Goal: Task Accomplishment & Management: Use online tool/utility

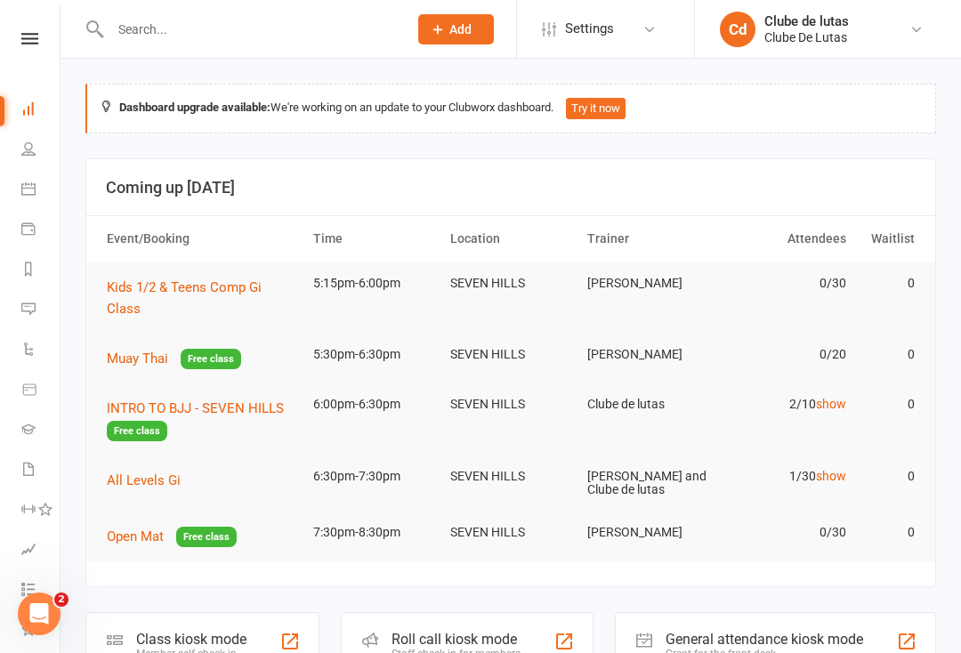
click at [829, 406] on link "show" at bounding box center [831, 404] width 30 height 14
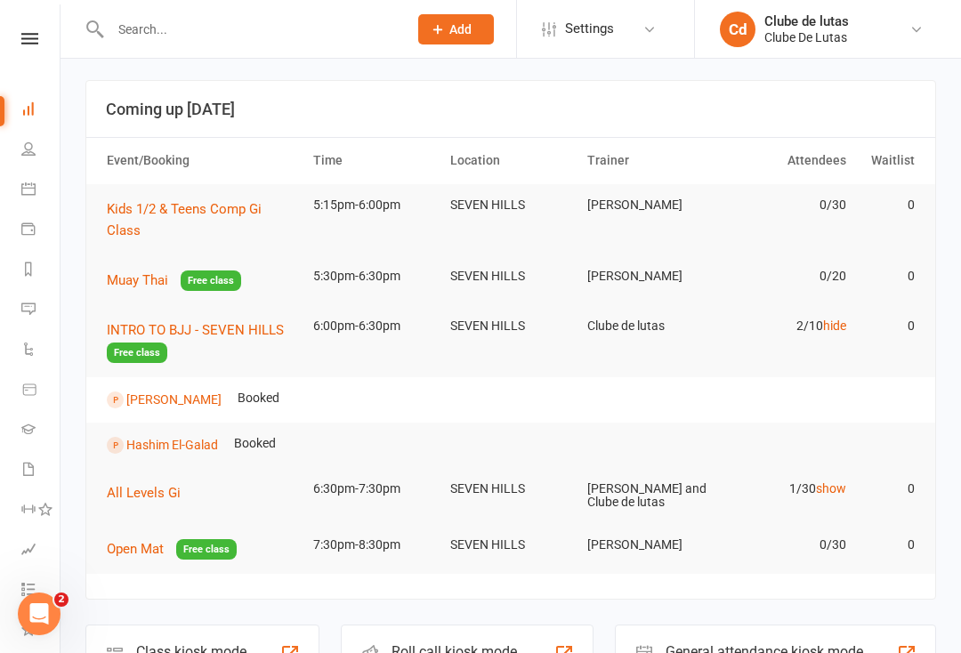
scroll to position [82, 0]
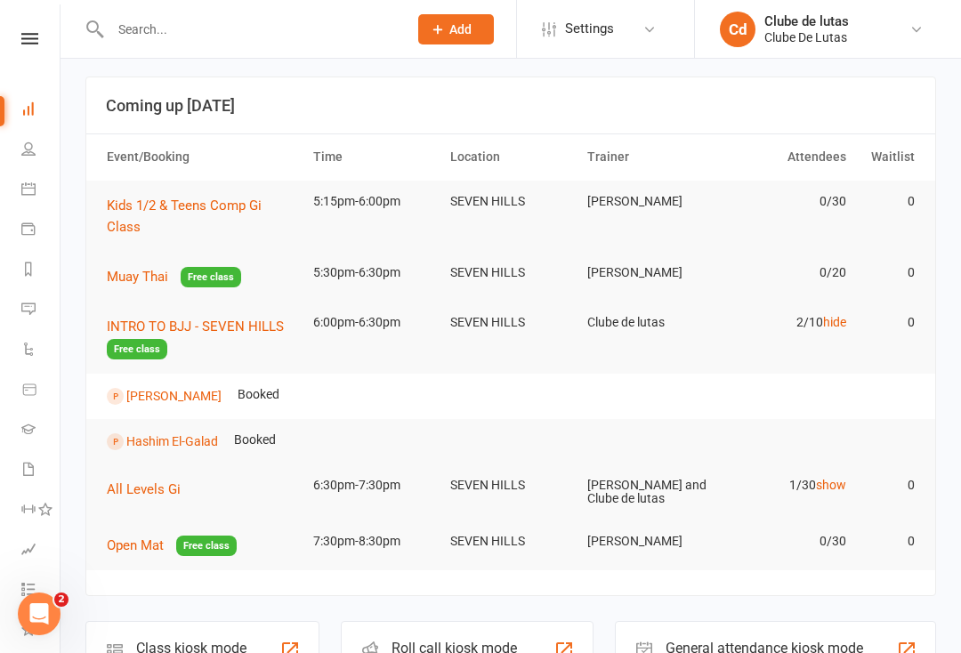
click at [834, 486] on link "show" at bounding box center [831, 485] width 30 height 14
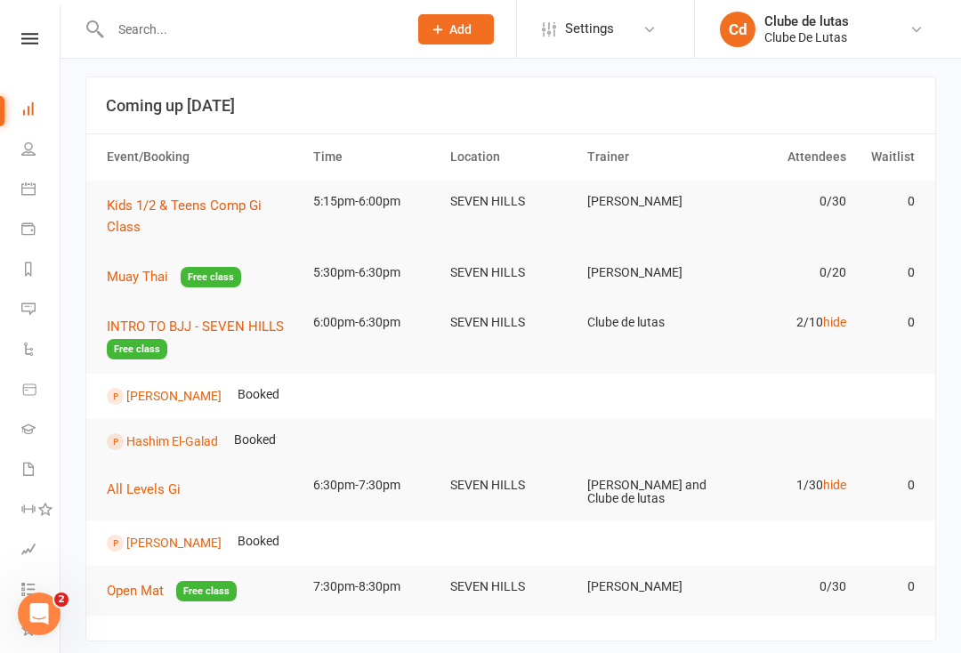
click at [191, 390] on link "Niranjan Balachandar" at bounding box center [173, 396] width 95 height 14
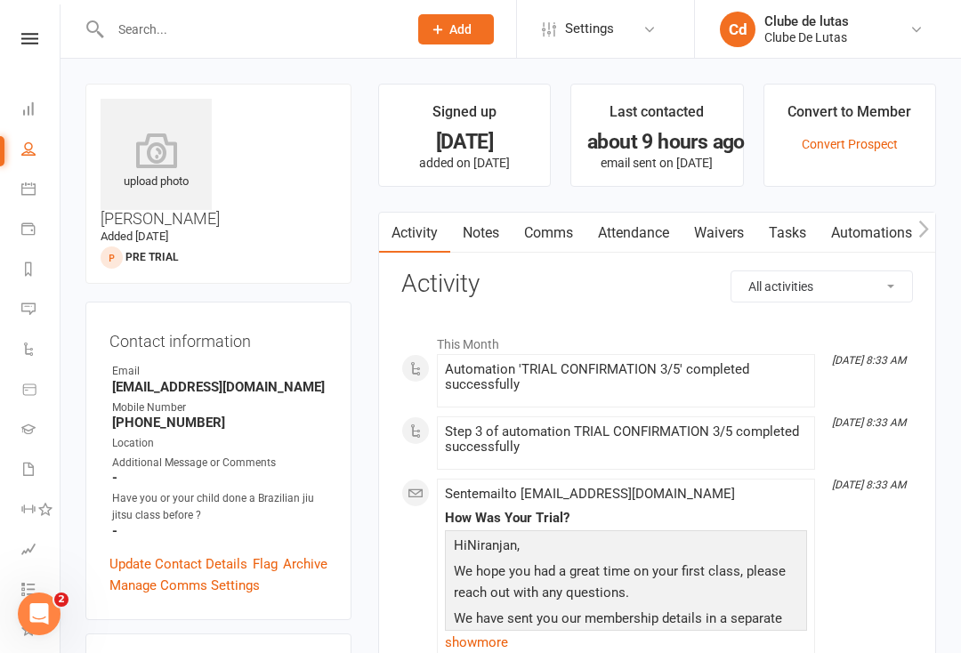
click at [29, 183] on icon at bounding box center [28, 188] width 14 height 14
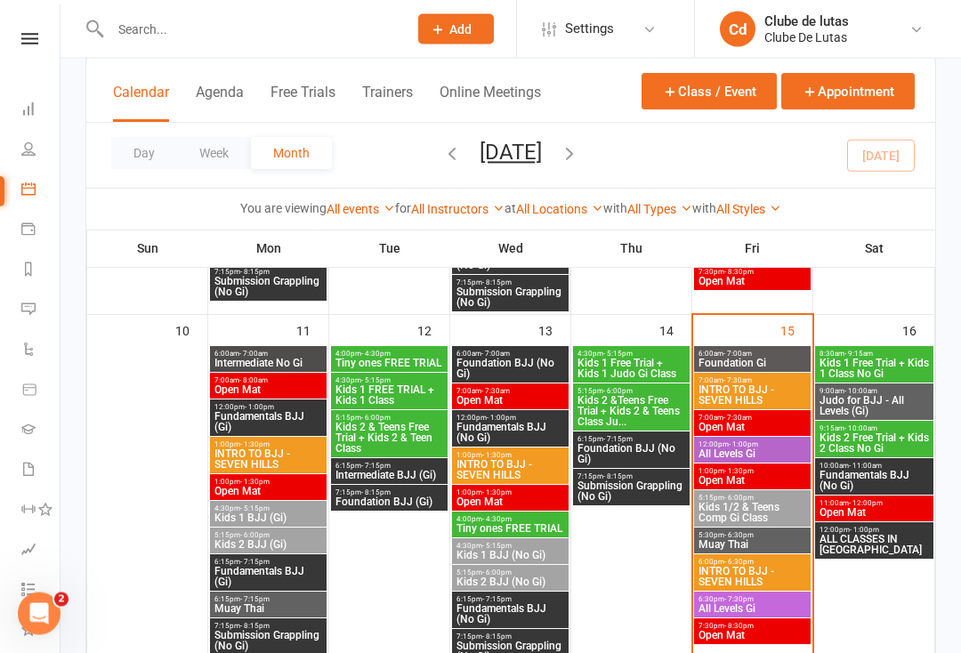
scroll to position [770, 0]
click at [774, 513] on span "Kids 1/2 & Teens Comp Gi Class" at bounding box center [751, 512] width 109 height 21
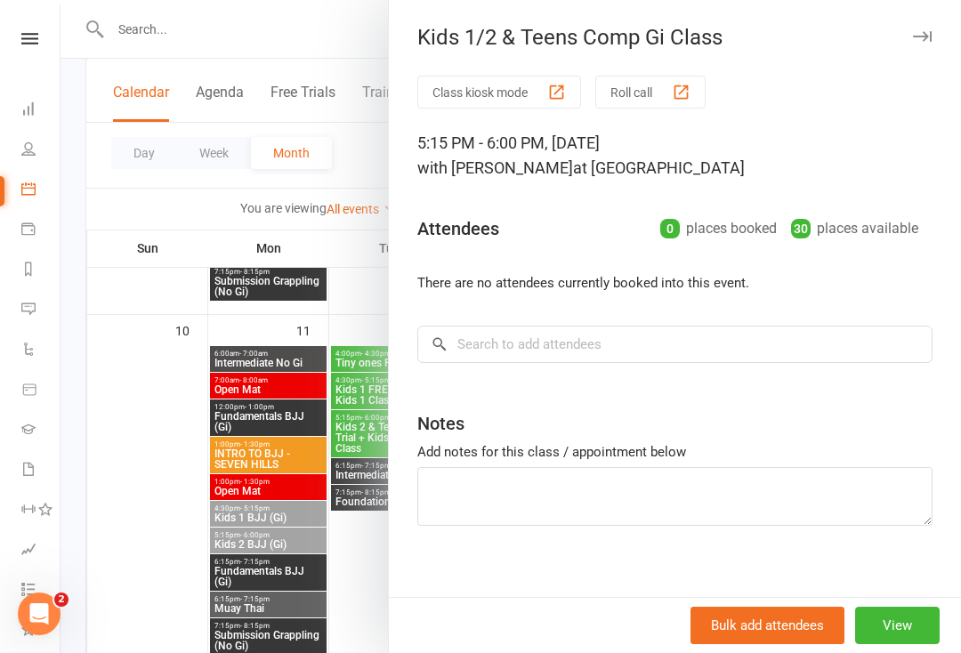
click at [29, 222] on icon at bounding box center [28, 228] width 14 height 14
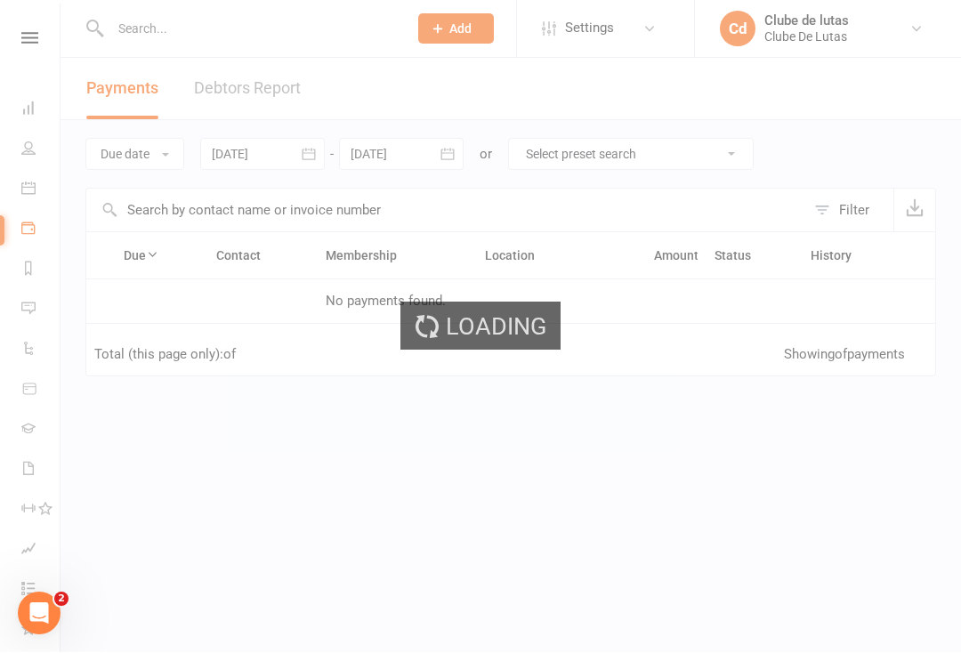
scroll to position [1, 0]
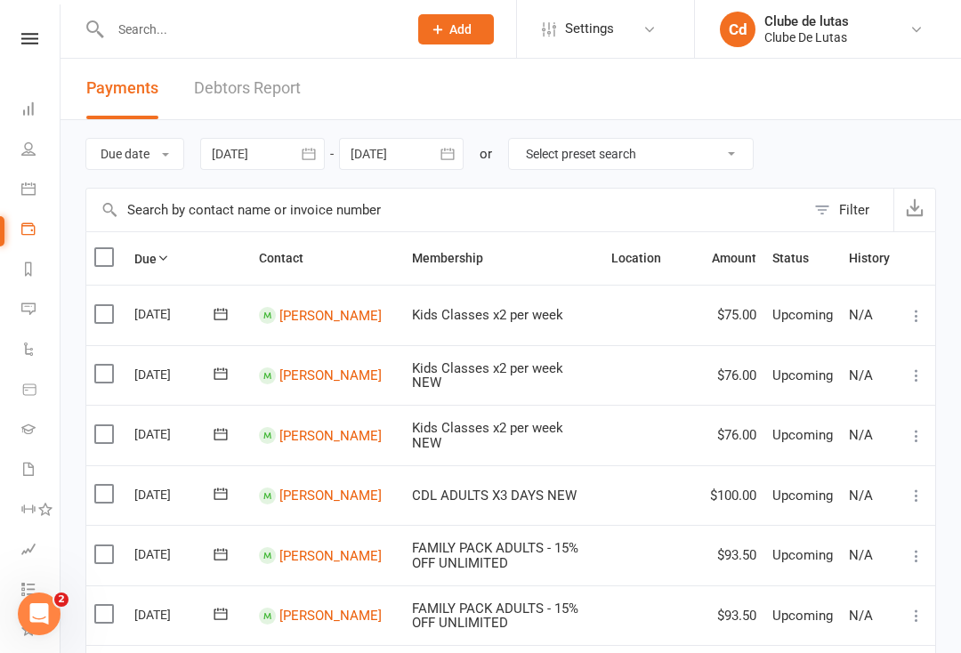
click at [28, 178] on link "Calendar" at bounding box center [41, 191] width 40 height 40
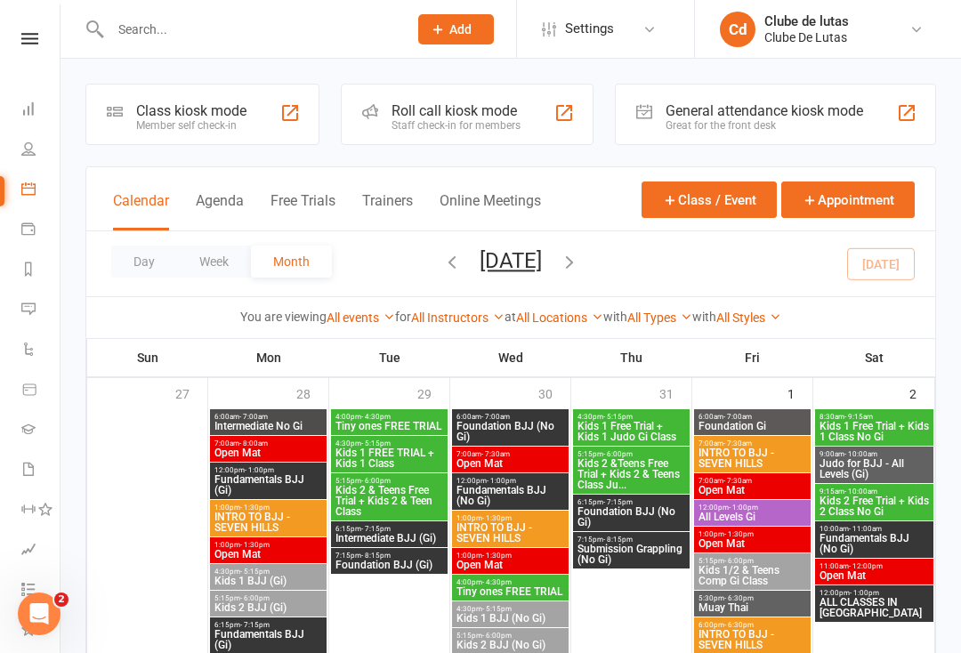
click at [211, 109] on div "Class kiosk mode" at bounding box center [191, 110] width 110 height 17
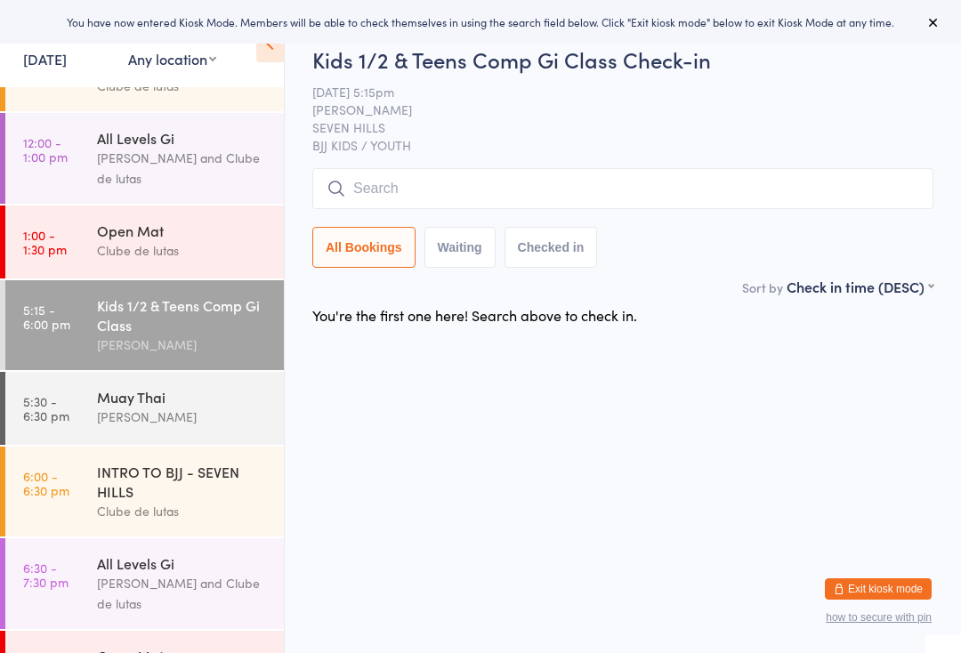
scroll to position [211, 0]
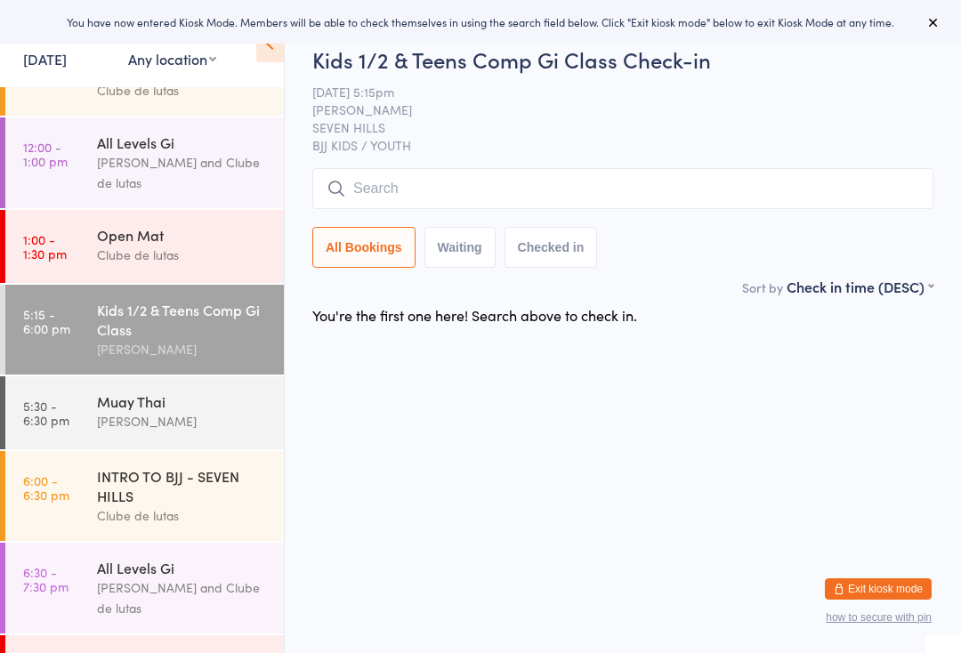
click at [608, 181] on input "search" at bounding box center [622, 188] width 621 height 41
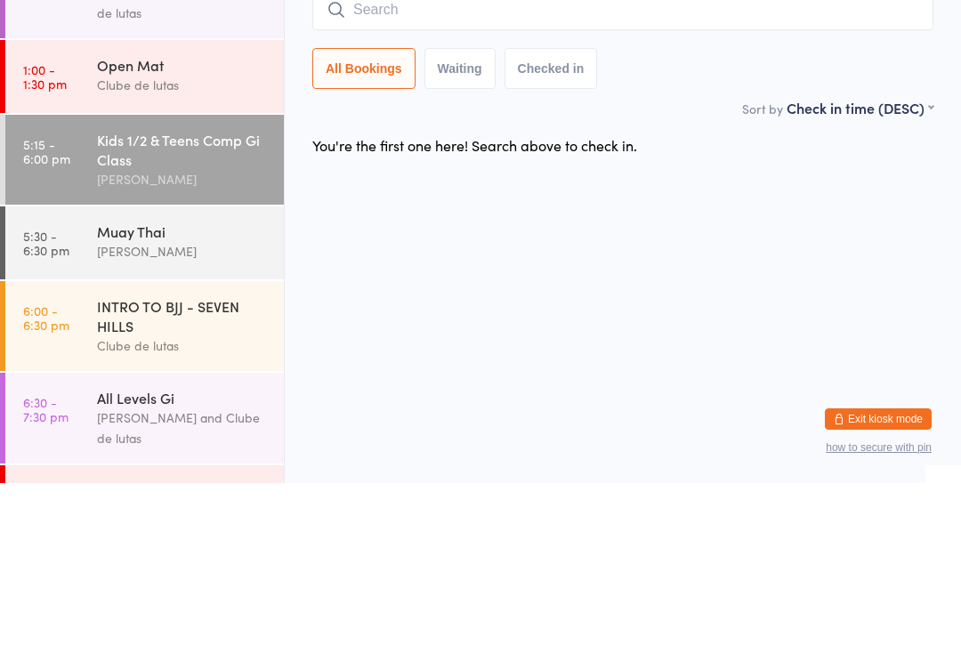
type input "E"
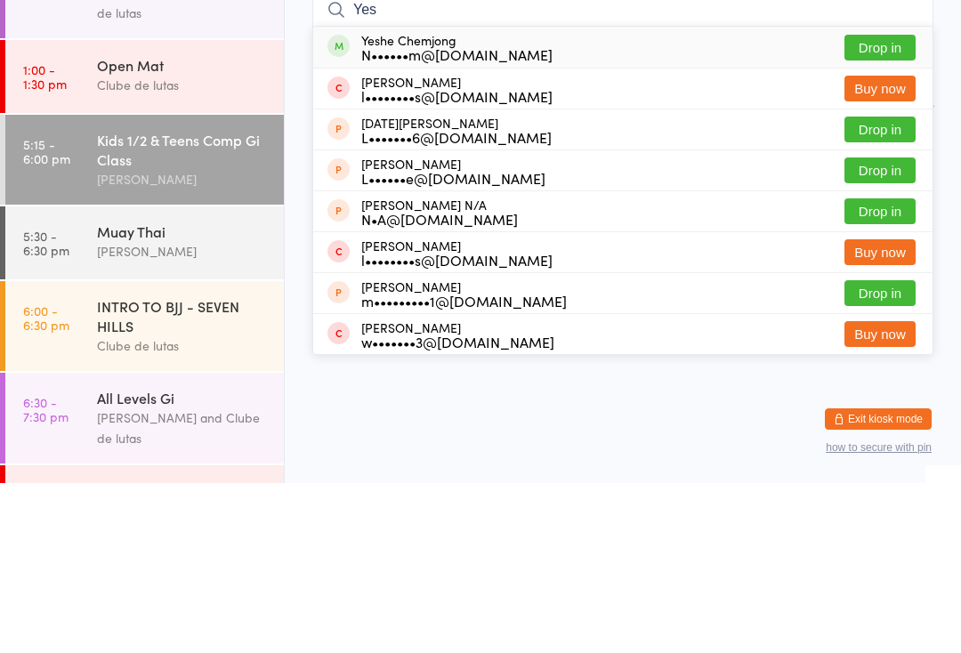
type input "Yes"
click at [874, 205] on button "Drop in" at bounding box center [879, 218] width 71 height 26
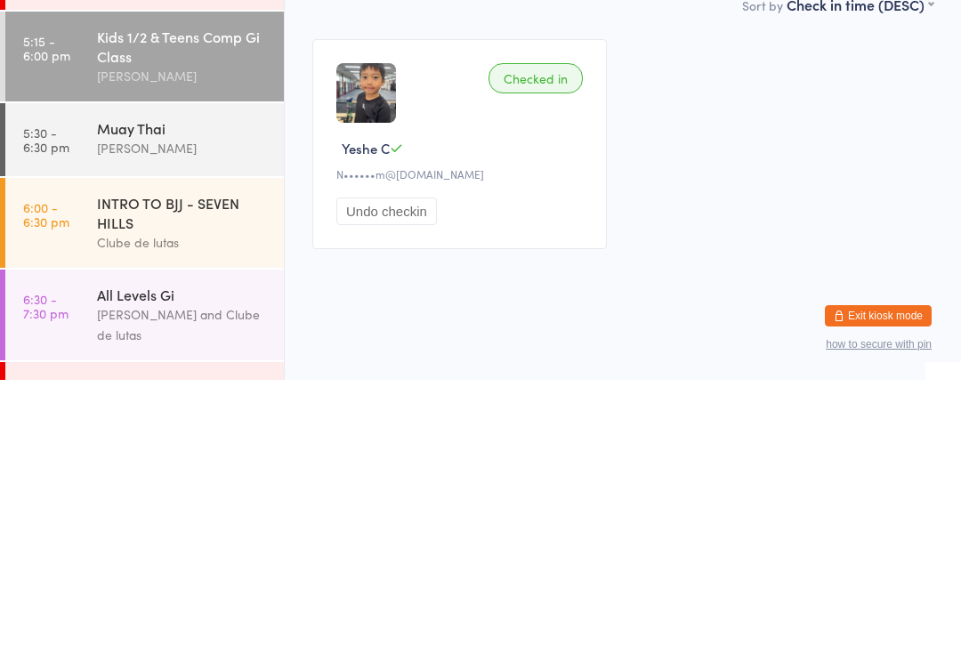
click at [864, 296] on div "Checked in Yeshe C N••••••m@[DOMAIN_NAME] Undo checkin" at bounding box center [622, 417] width 653 height 242
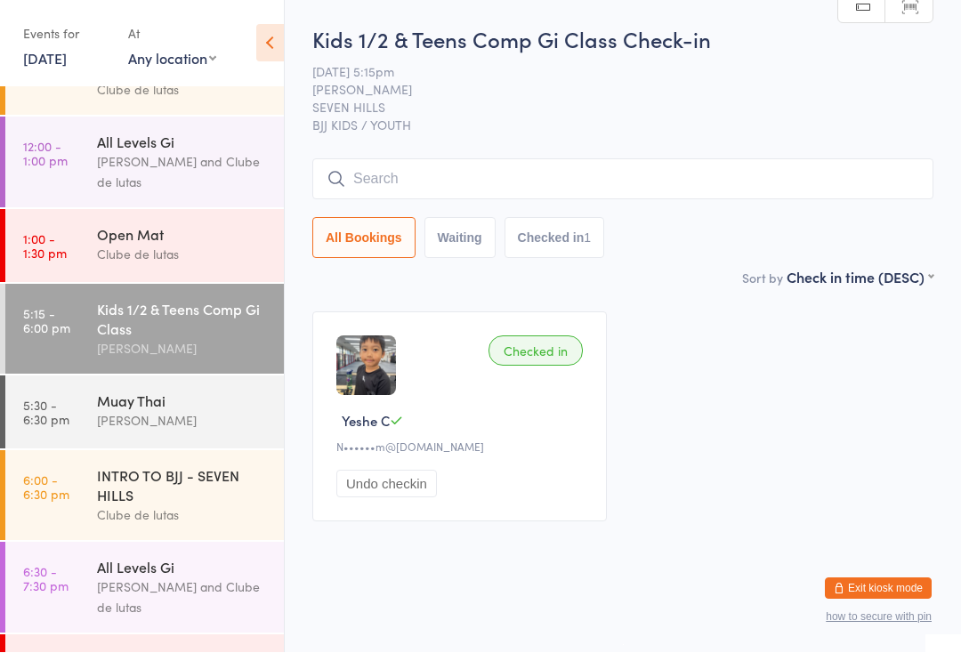
click at [732, 176] on input "search" at bounding box center [622, 179] width 621 height 41
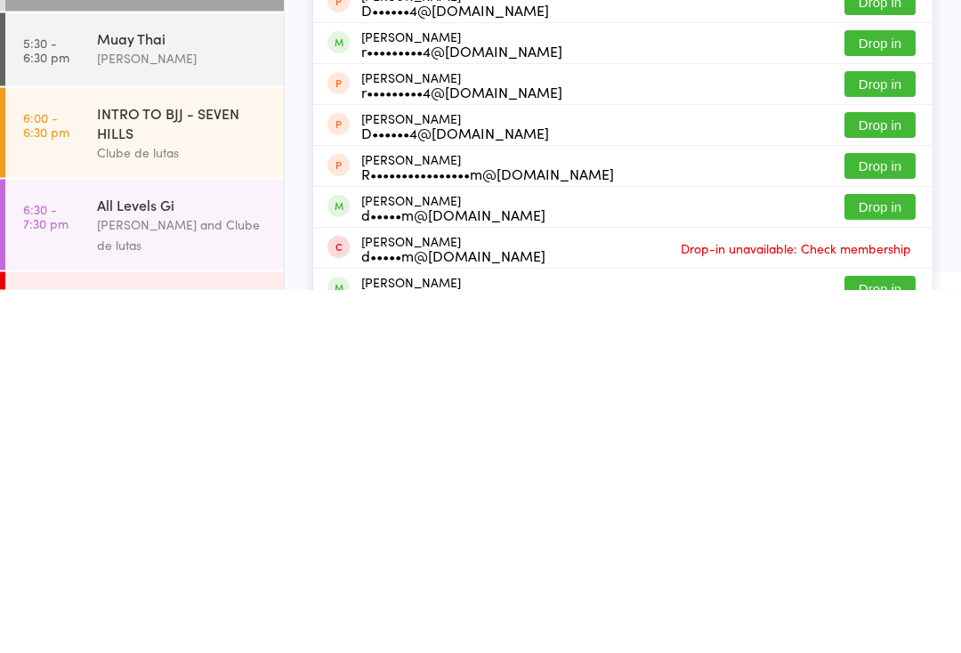
type input "[PERSON_NAME]"
click at [878, 558] on button "Drop in" at bounding box center [879, 571] width 71 height 26
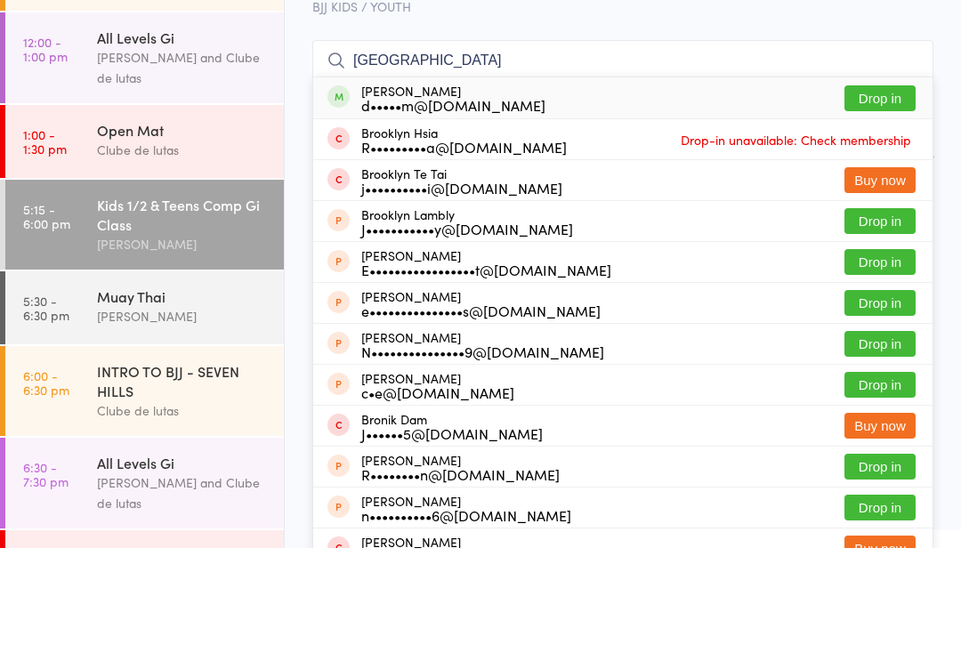
type input "[GEOGRAPHIC_DATA]"
click at [886, 190] on button "Drop in" at bounding box center [879, 203] width 71 height 26
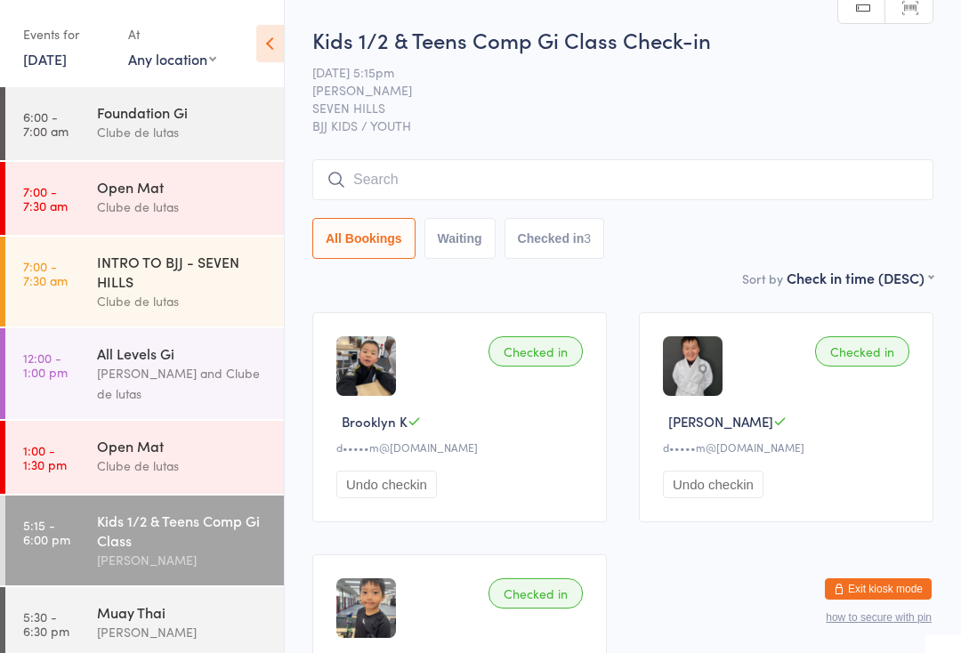
scroll to position [0, 0]
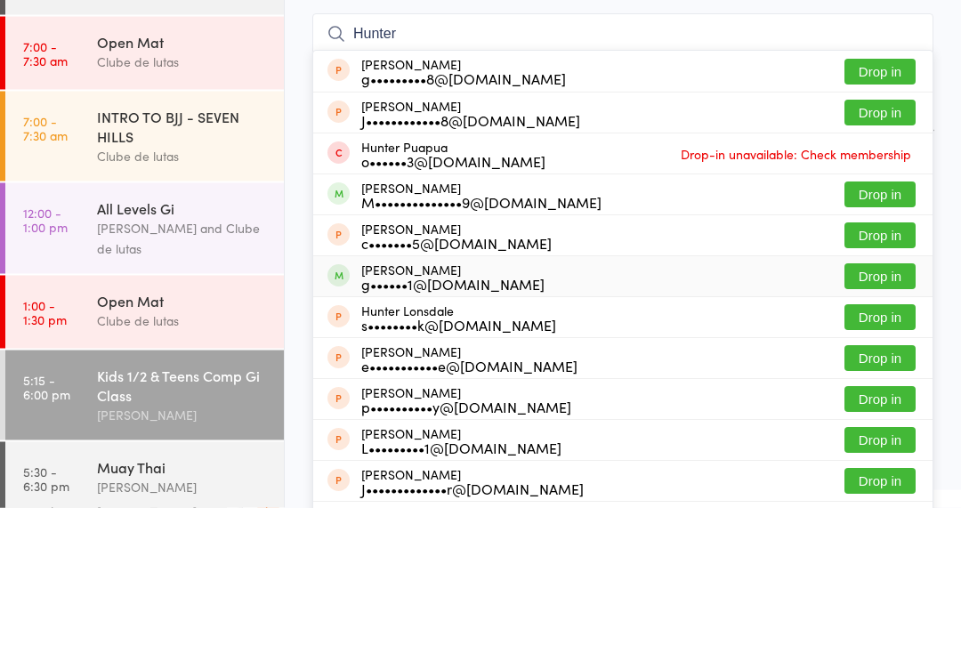
type input "Hunter"
click at [332, 410] on span at bounding box center [338, 421] width 22 height 22
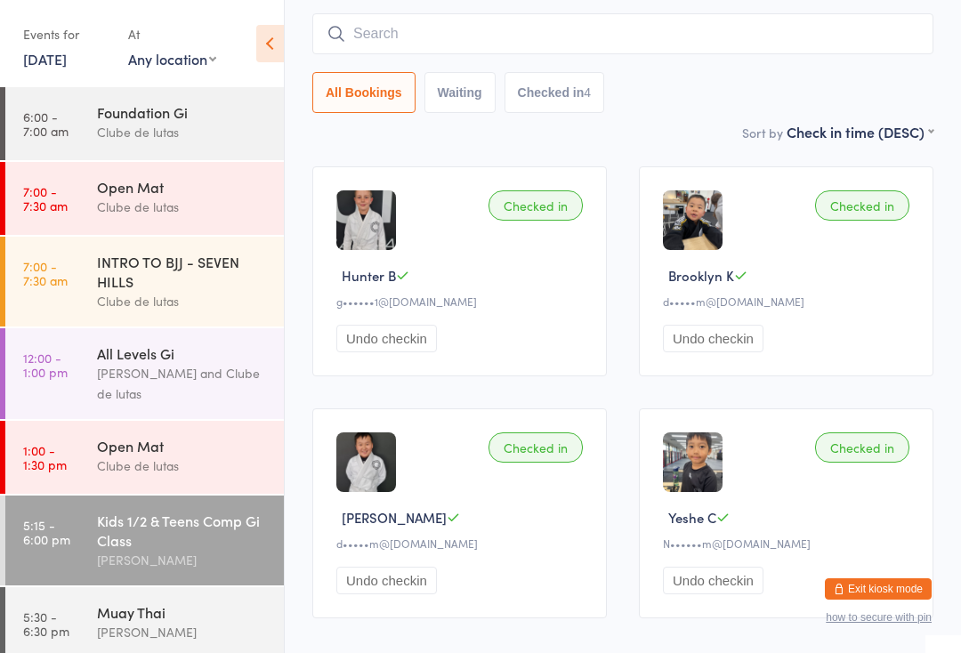
click at [631, 50] on input "search" at bounding box center [622, 33] width 621 height 41
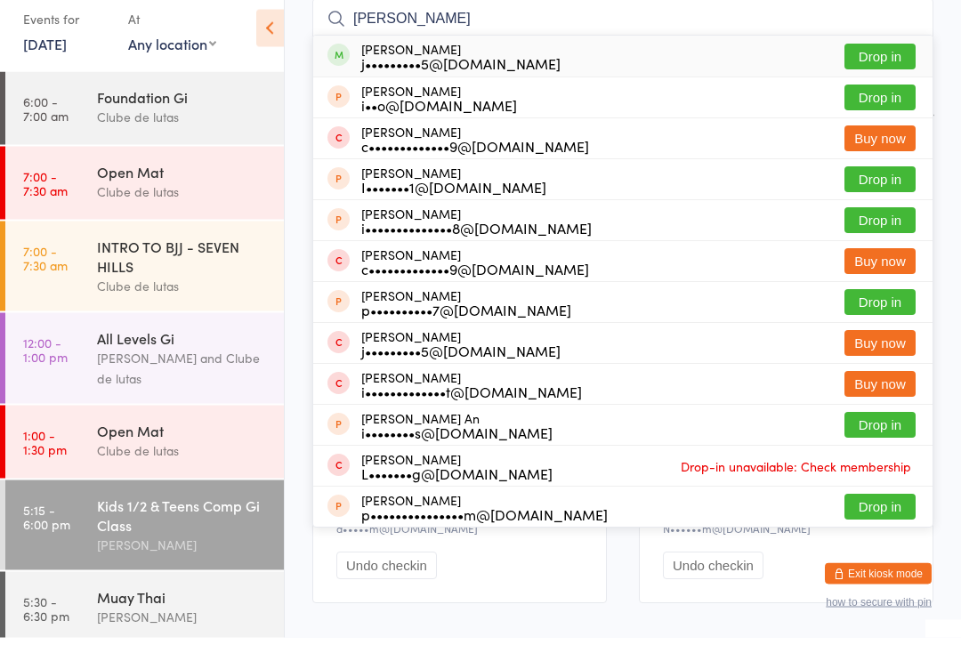
type input "[PERSON_NAME]"
click at [886, 60] on button "Drop in" at bounding box center [879, 73] width 71 height 26
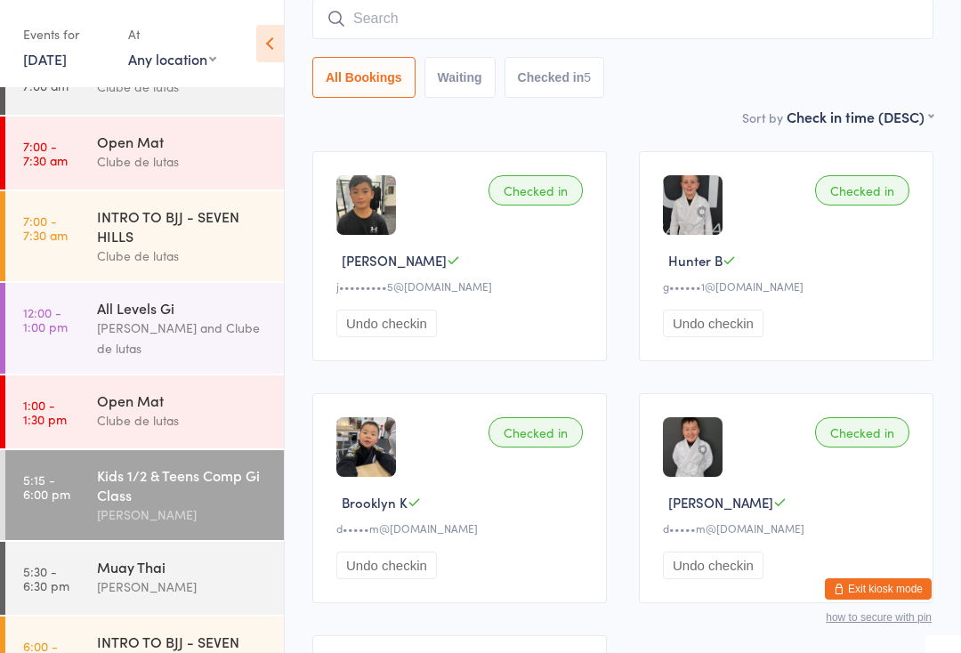
scroll to position [49, 0]
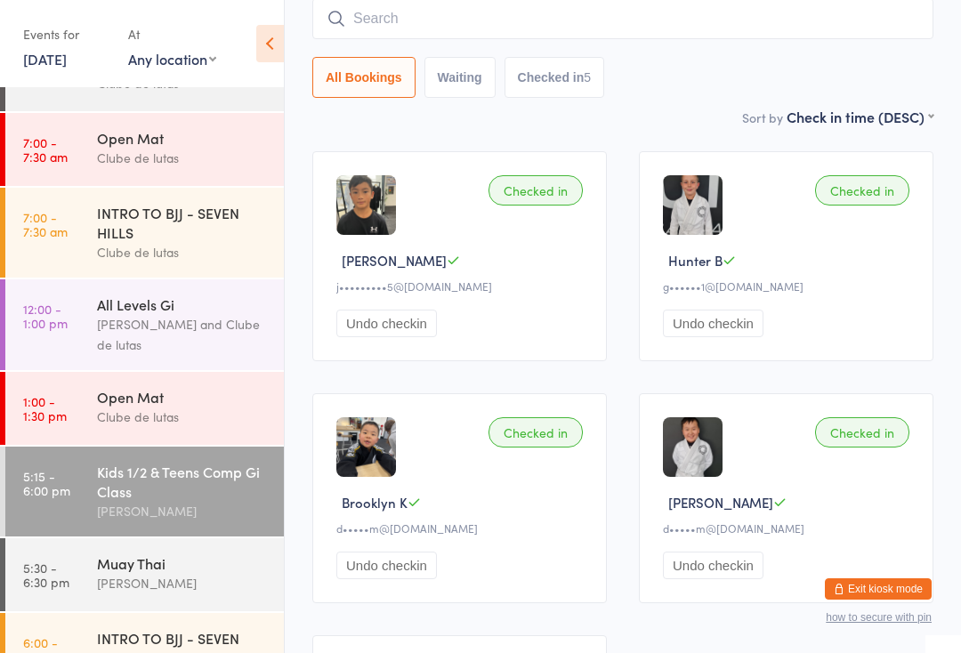
click at [580, 20] on input "search" at bounding box center [622, 18] width 621 height 41
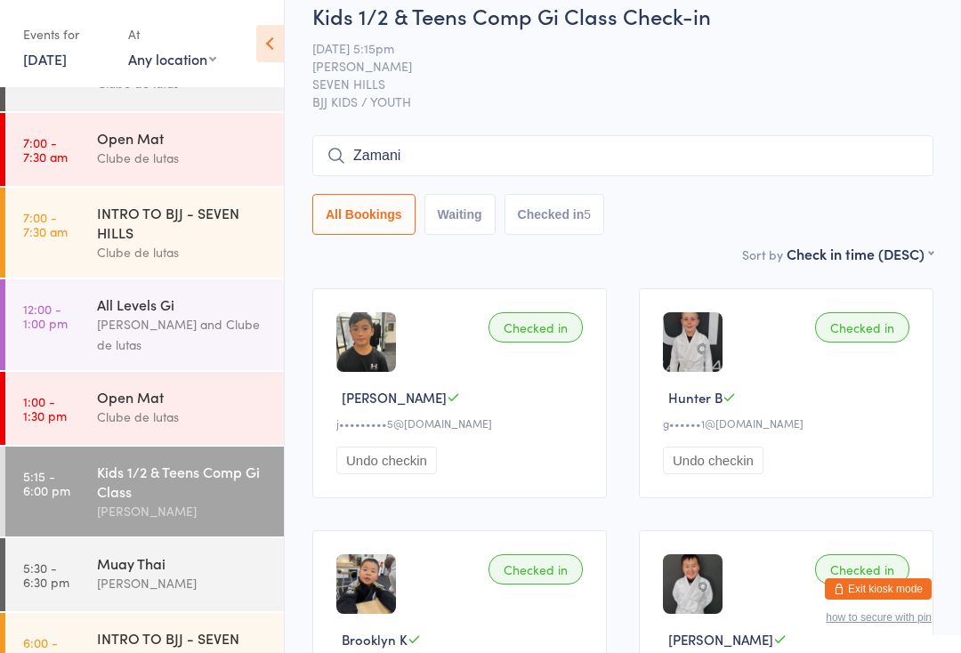
scroll to position [0, 0]
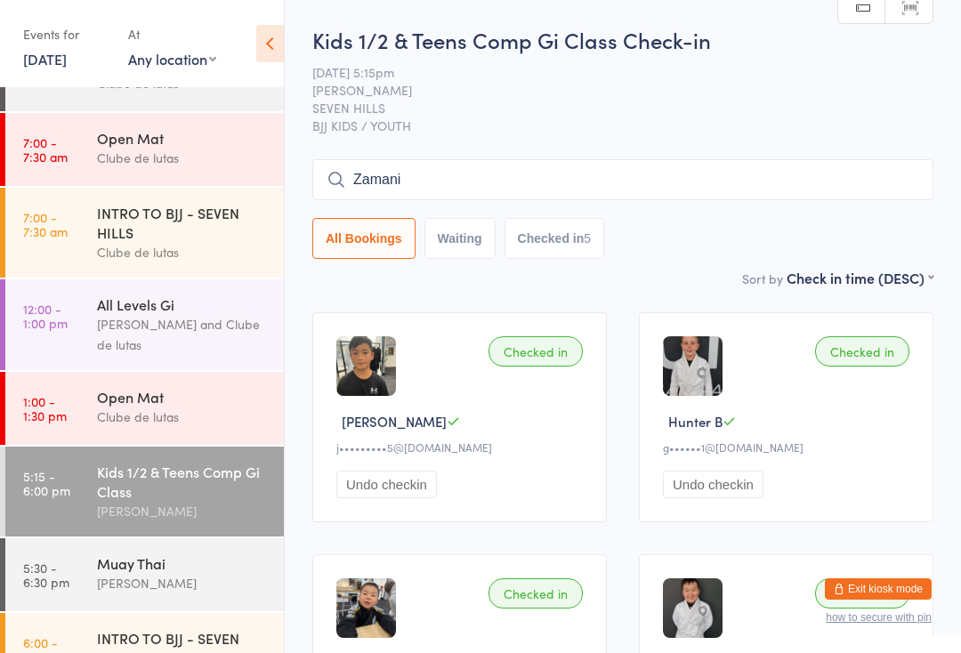
type input "Zamani"
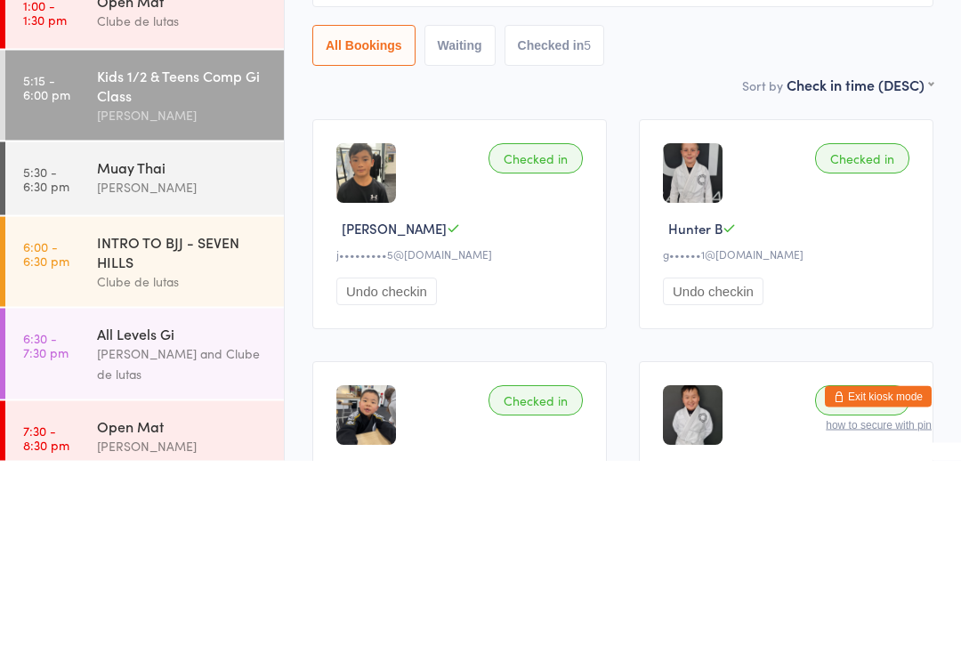
scroll to position [252, 0]
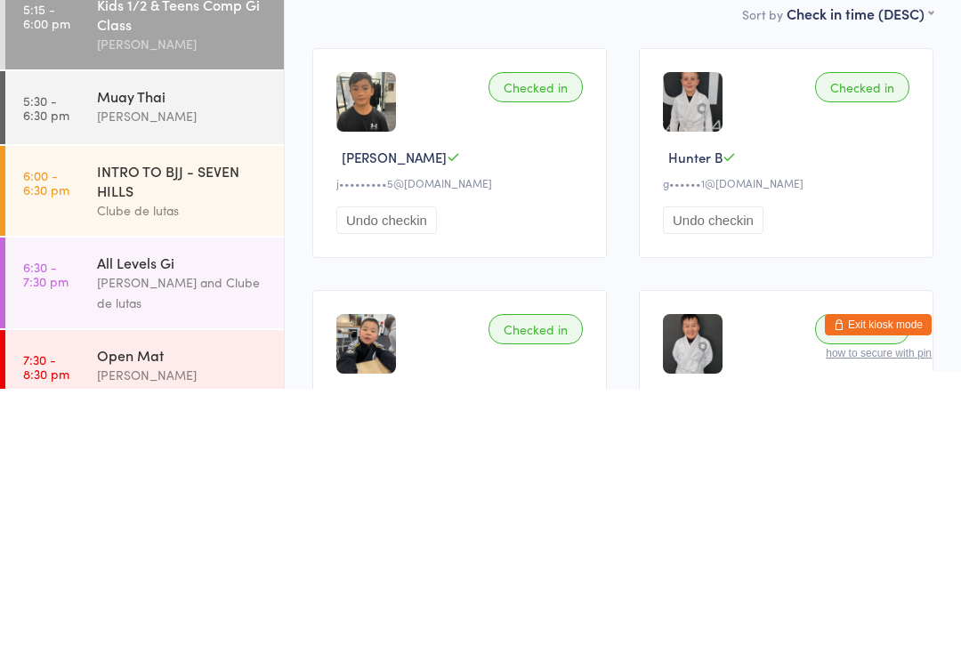
click at [98, 517] on div "All Levels Gi" at bounding box center [183, 527] width 172 height 20
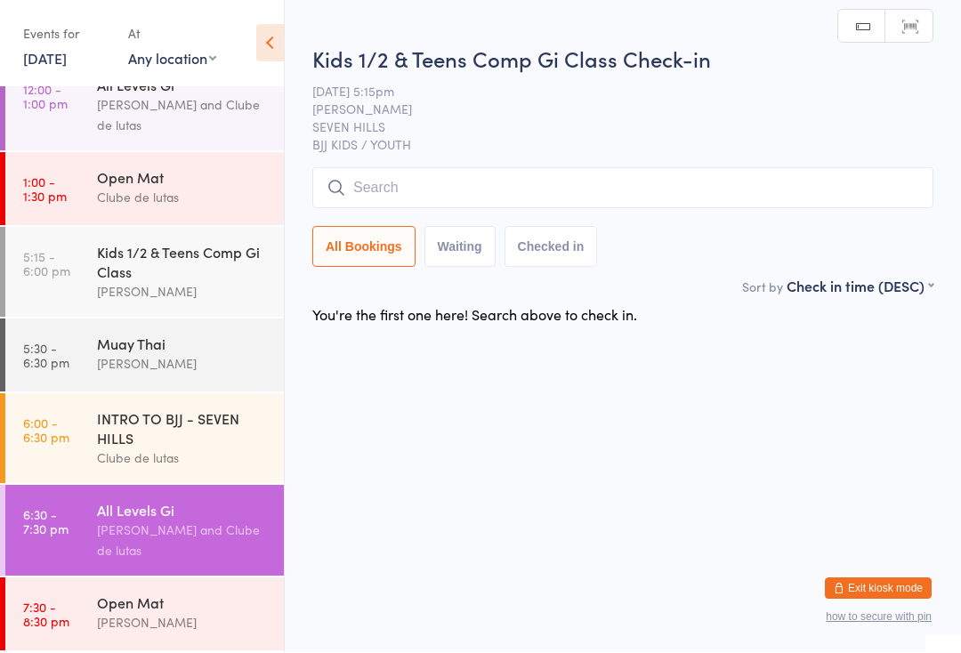
scroll to position [282, 0]
click at [640, 181] on input "search" at bounding box center [622, 188] width 621 height 41
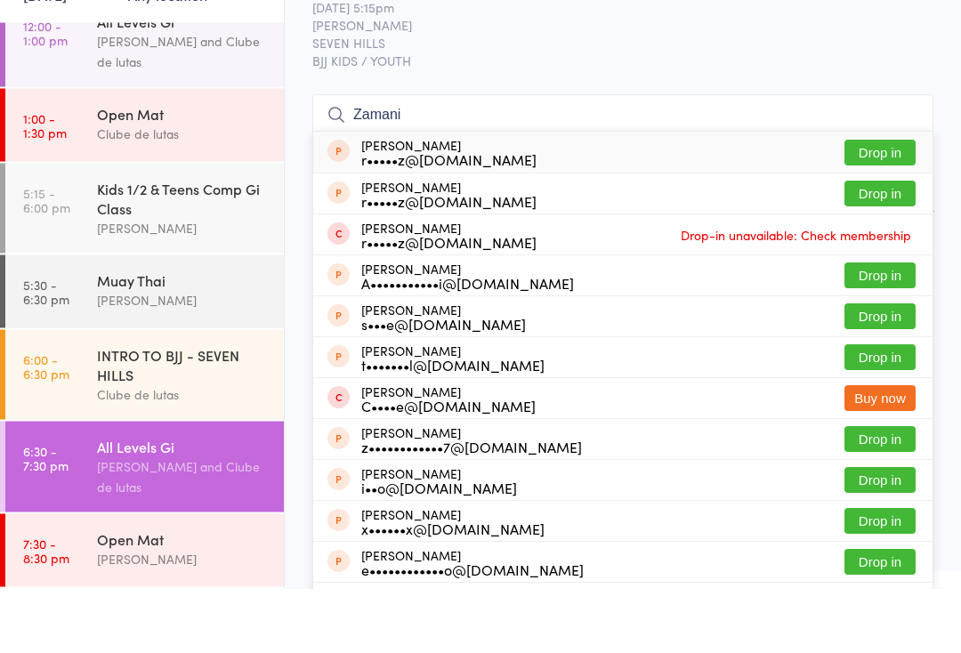
type input "Zamani"
click at [877, 205] on button "Drop in" at bounding box center [879, 218] width 71 height 26
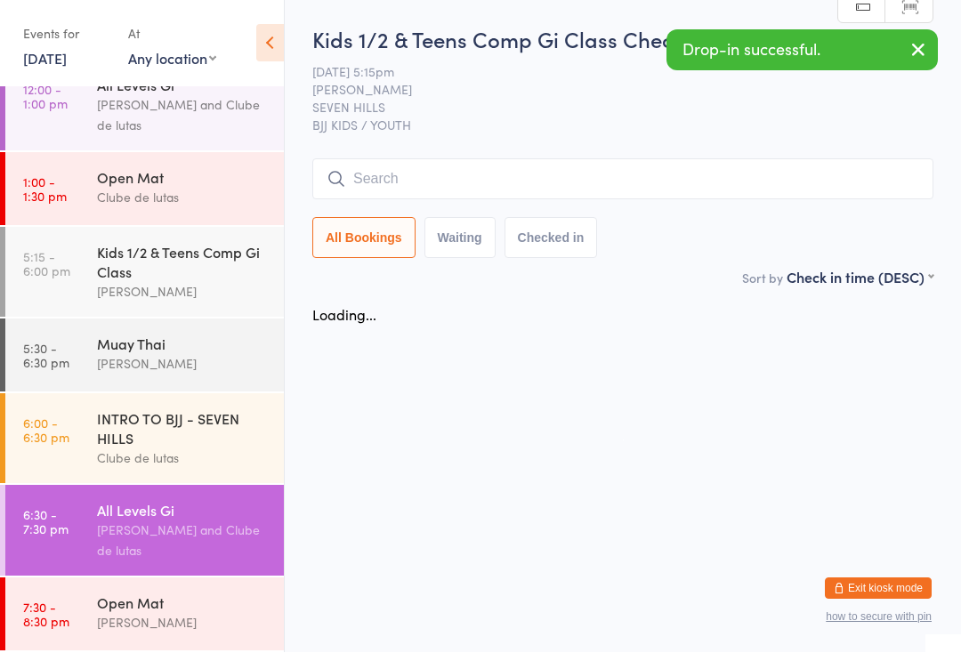
scroll to position [1, 0]
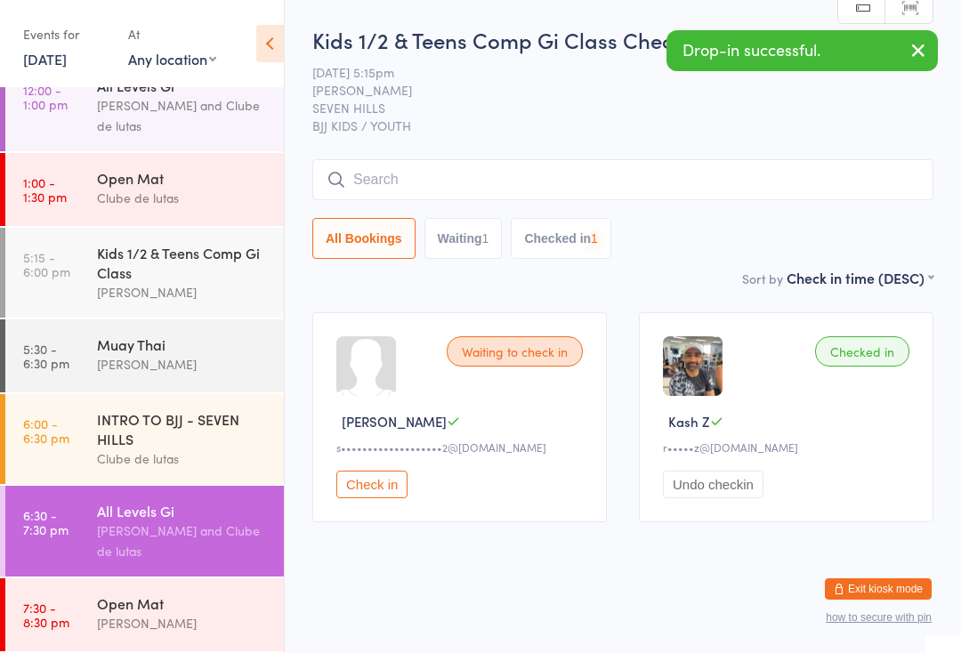
click at [595, 185] on input "search" at bounding box center [622, 179] width 621 height 41
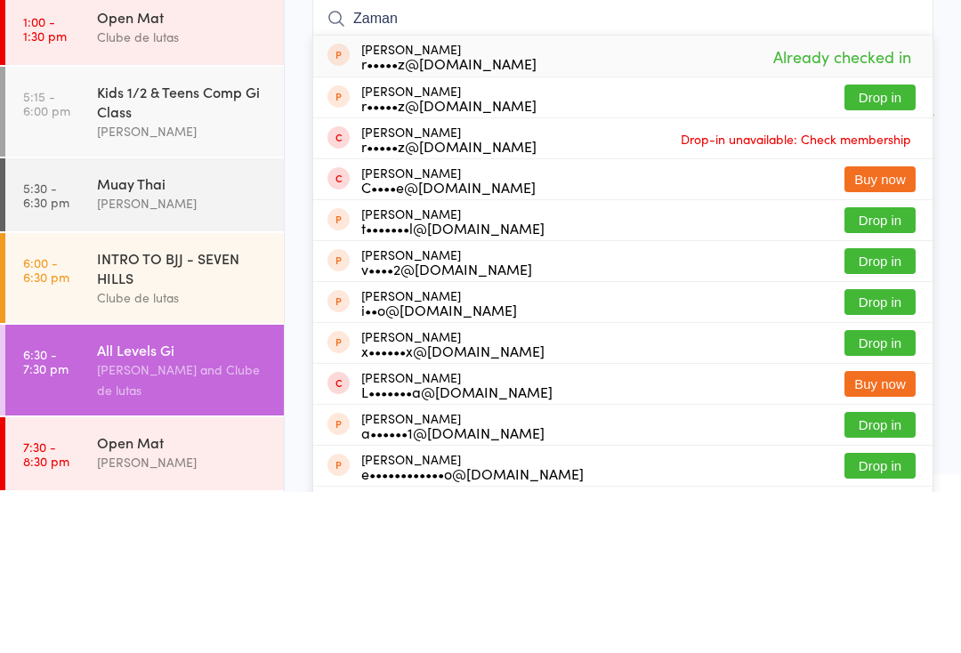
type input "Zaman"
click at [886, 245] on button "Drop in" at bounding box center [879, 258] width 71 height 26
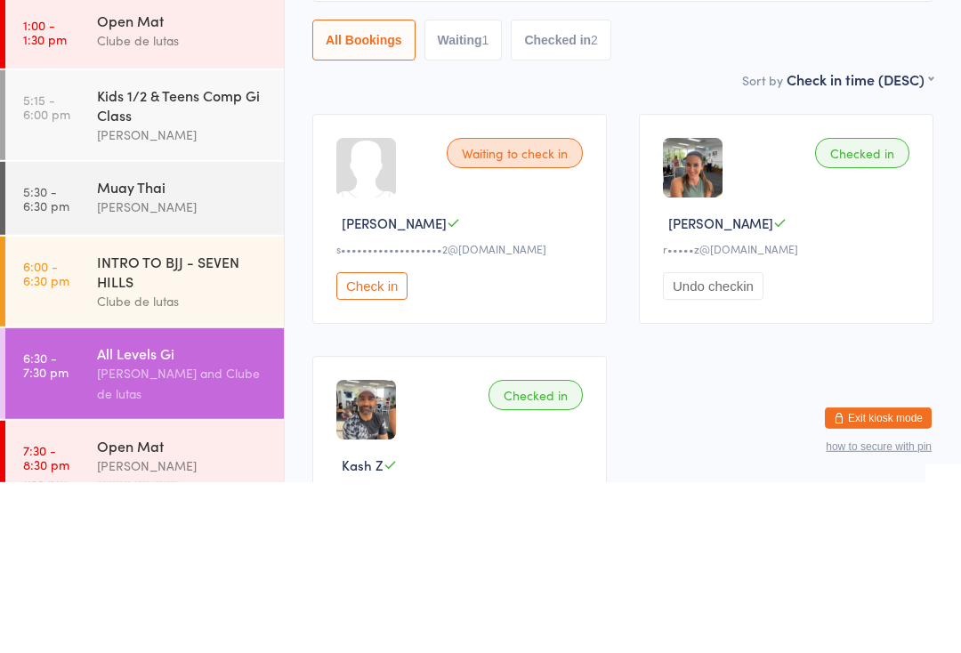
scroll to position [252, 0]
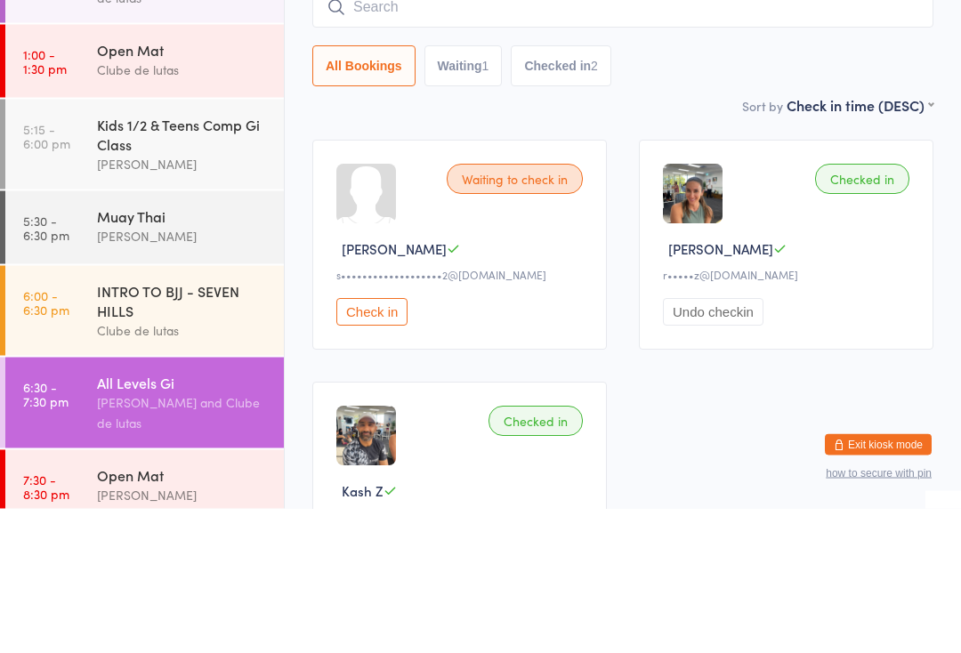
click at [90, 244] on link "5:15 - 6:00 pm Kids 1/2 & Teens Comp Gi Class [PERSON_NAME]" at bounding box center [144, 289] width 278 height 90
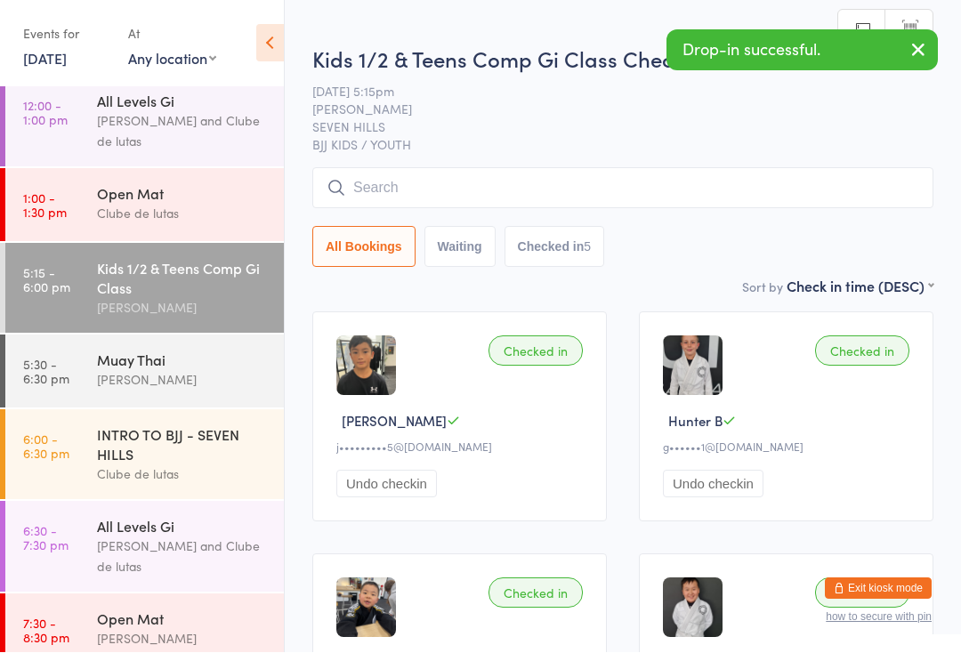
scroll to position [1, 0]
click at [551, 188] on input "search" at bounding box center [622, 187] width 621 height 41
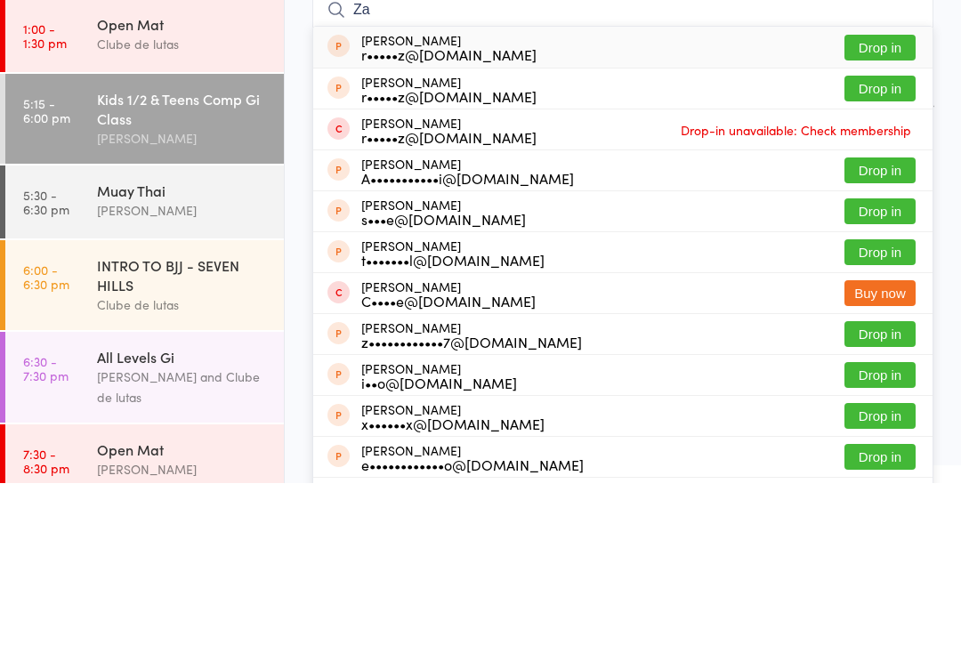
type input "Z"
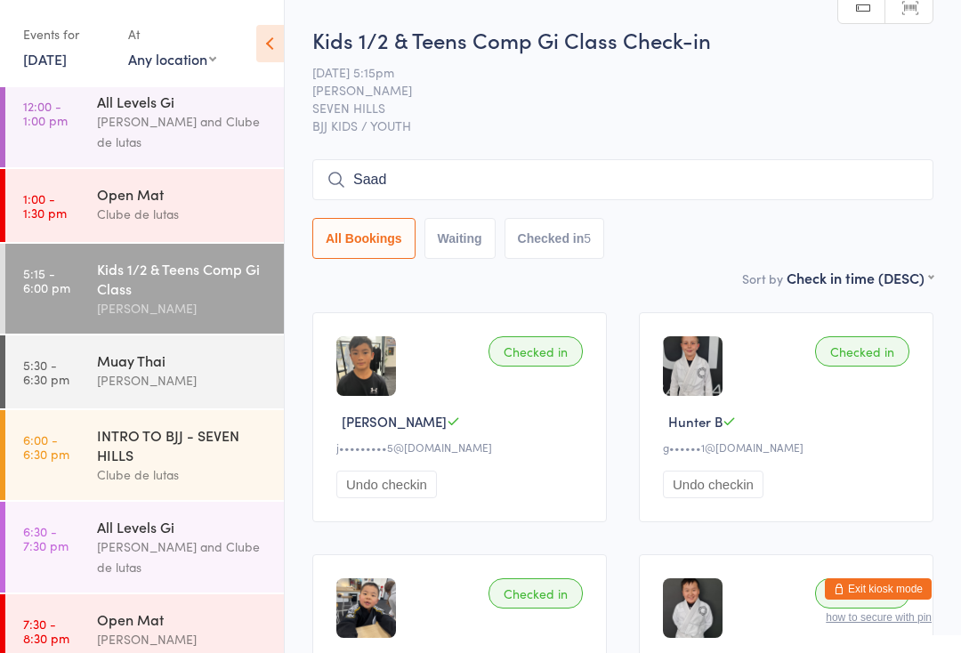
type input "Saa"
click at [205, 224] on div "Clube de lutas" at bounding box center [183, 214] width 172 height 20
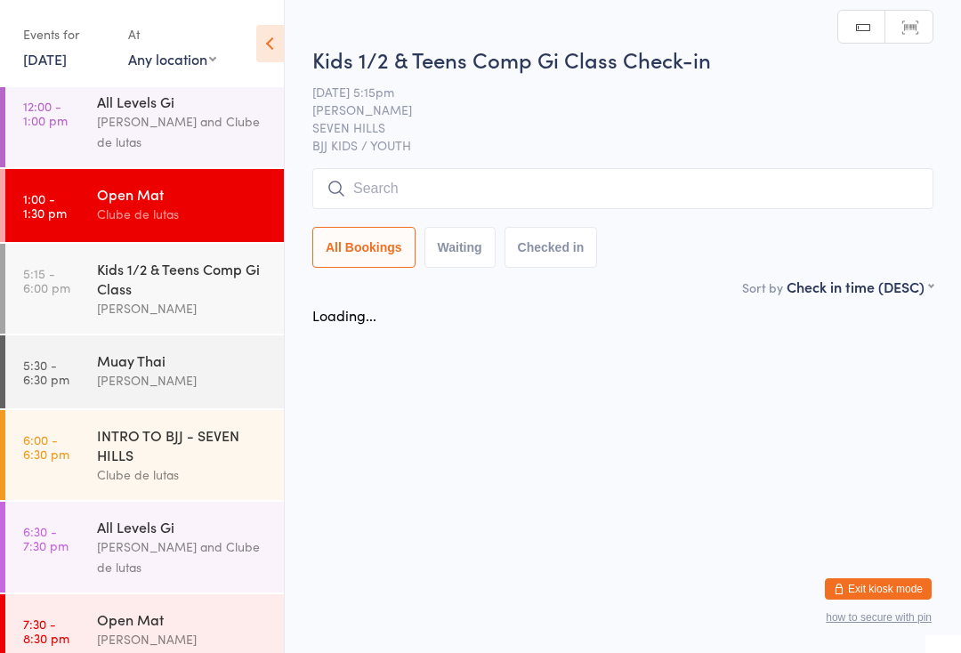
click at [196, 298] on div "Kids 1/2 & Teens Comp Gi Class" at bounding box center [183, 278] width 172 height 39
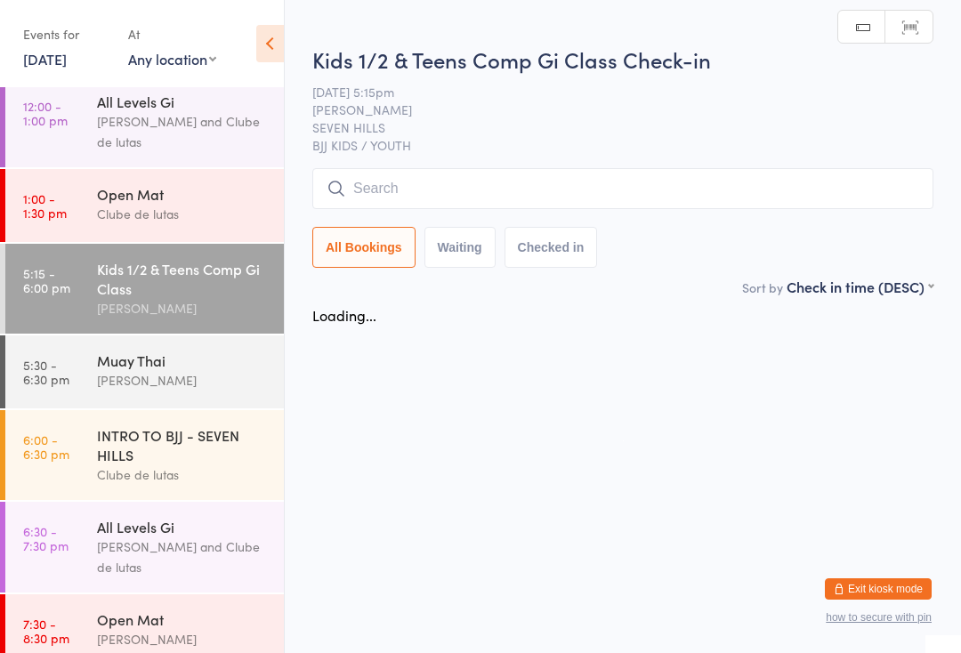
click at [488, 181] on input "search" at bounding box center [622, 188] width 621 height 41
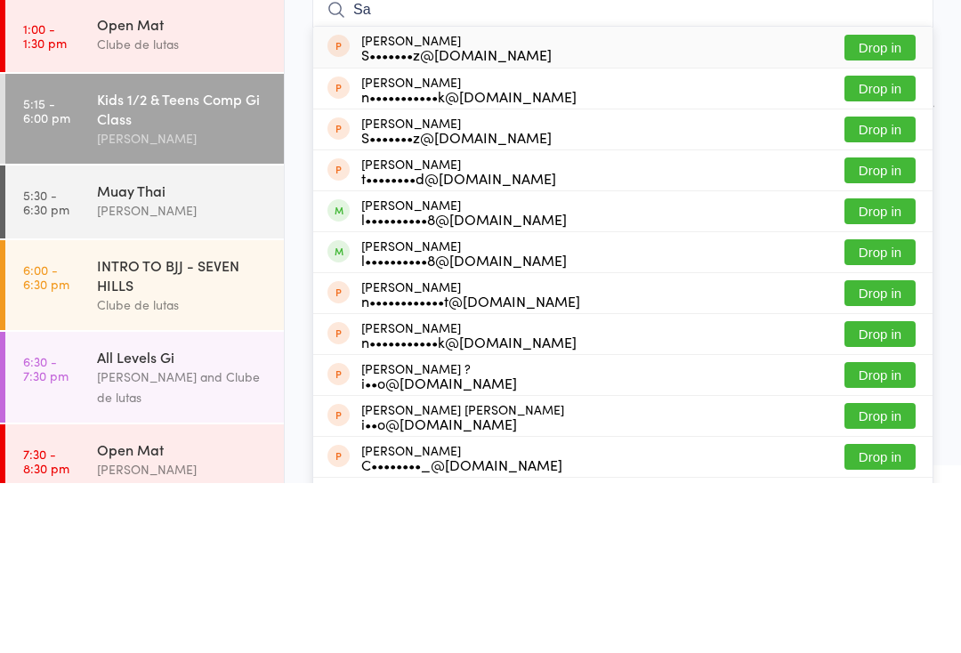
type input "S"
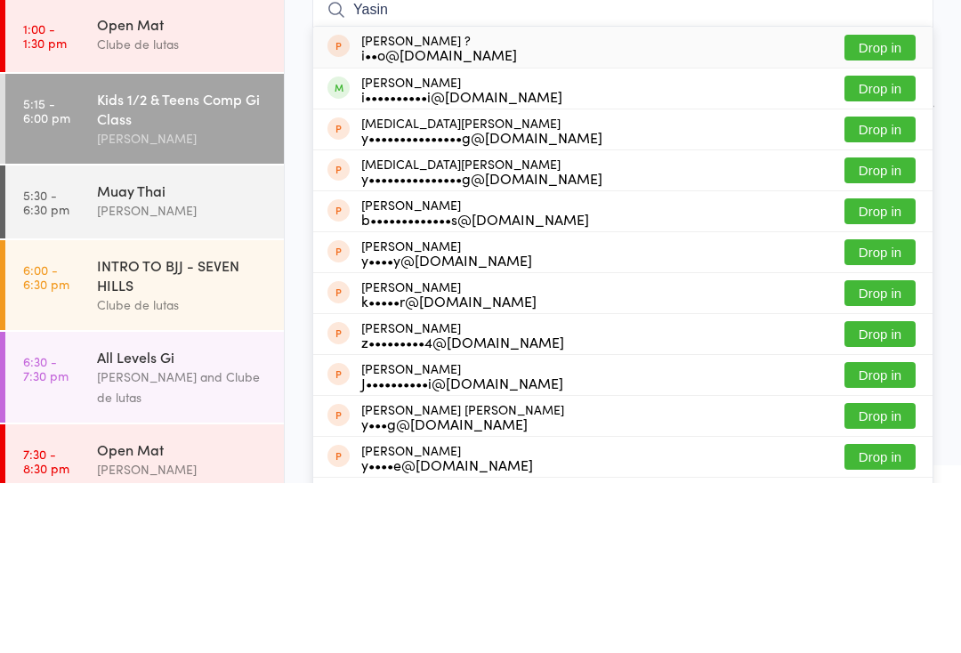
type input "Yasin"
click at [875, 245] on button "Drop in" at bounding box center [879, 258] width 71 height 26
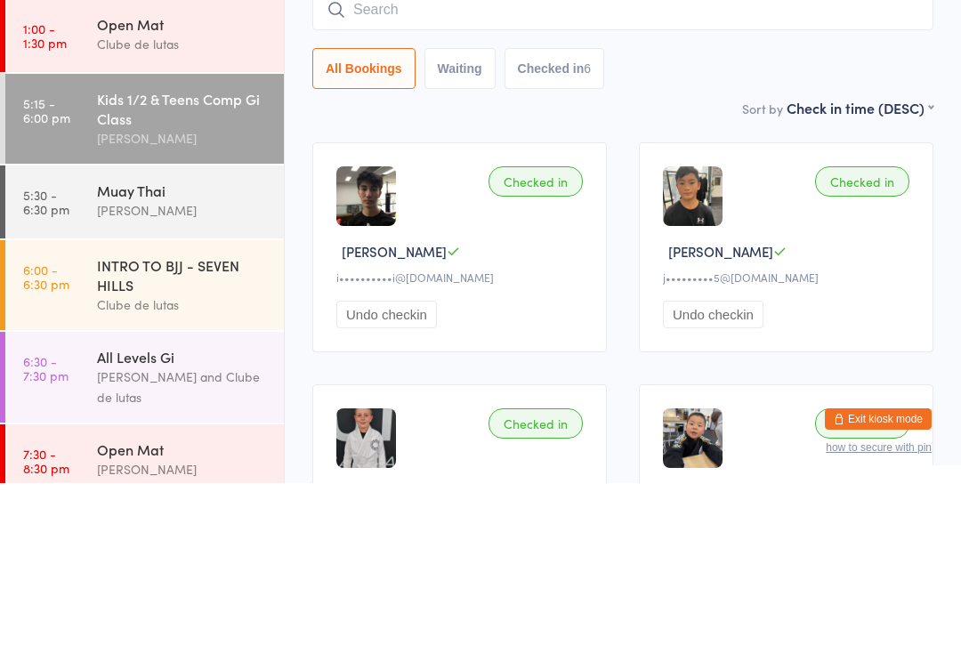
scroll to position [170, 0]
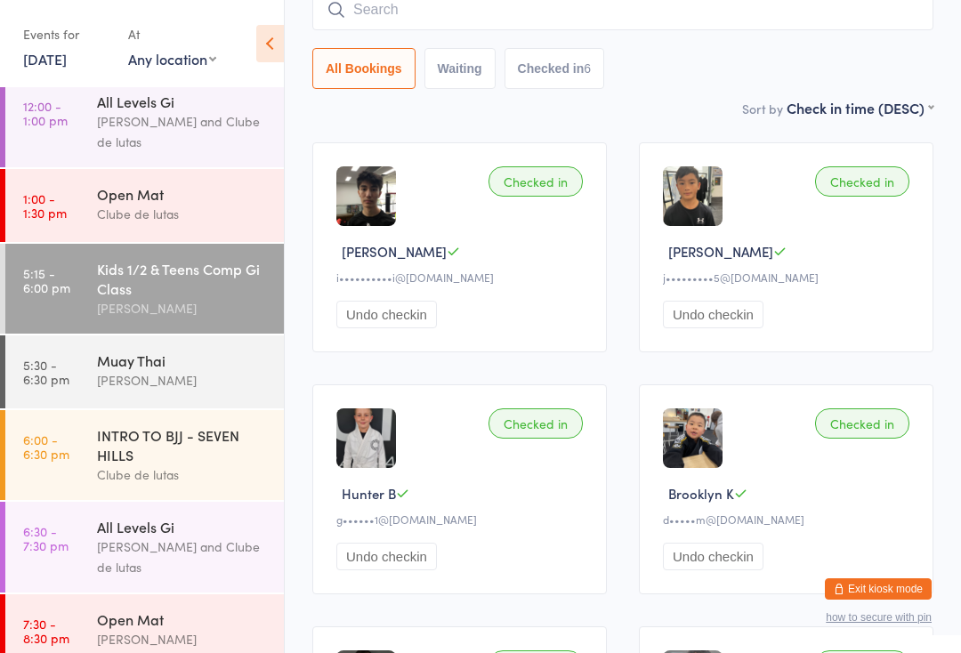
click at [138, 384] on div "[PERSON_NAME]" at bounding box center [183, 380] width 172 height 20
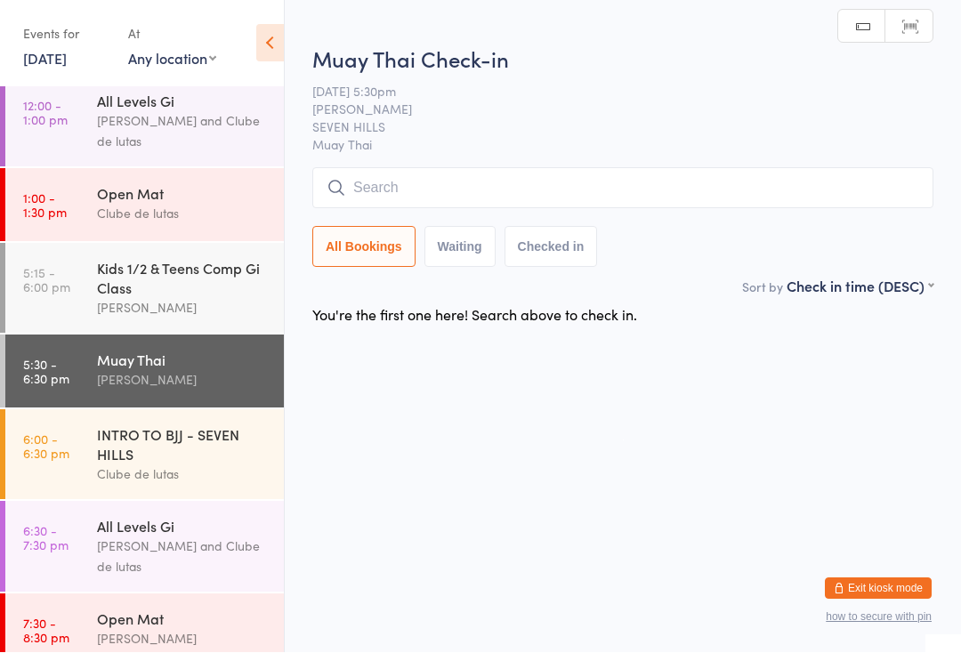
click at [398, 173] on input "search" at bounding box center [622, 188] width 621 height 41
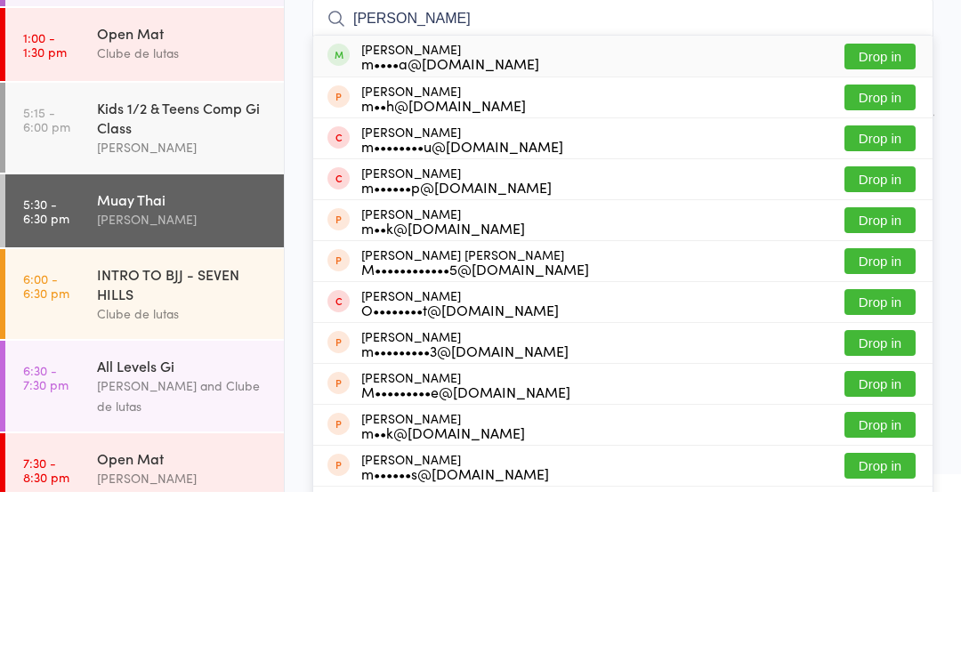
type input "[PERSON_NAME]"
click at [888, 205] on button "Drop in" at bounding box center [879, 218] width 71 height 26
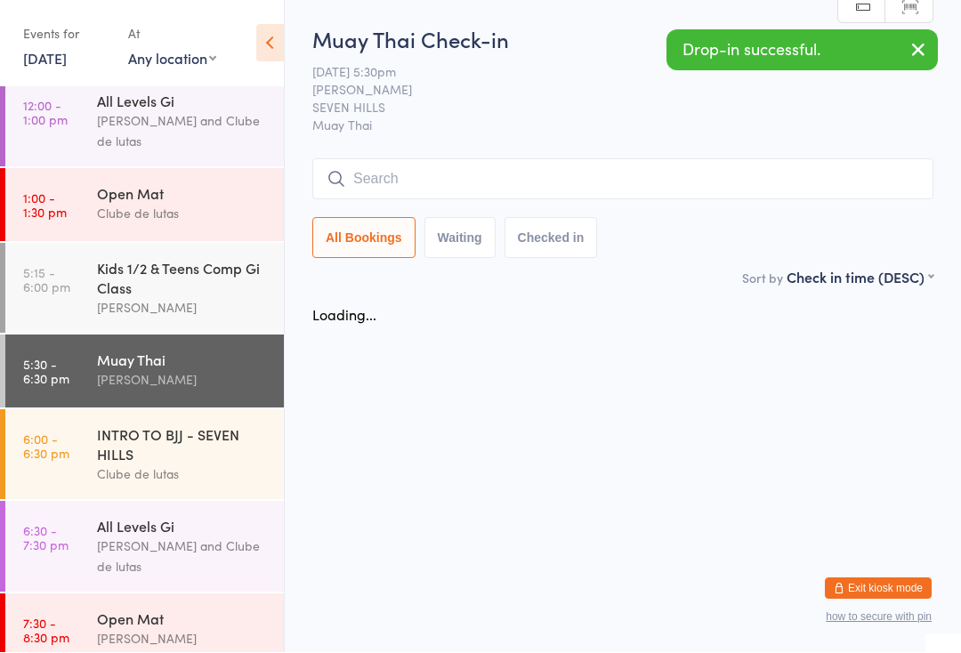
scroll to position [1, 0]
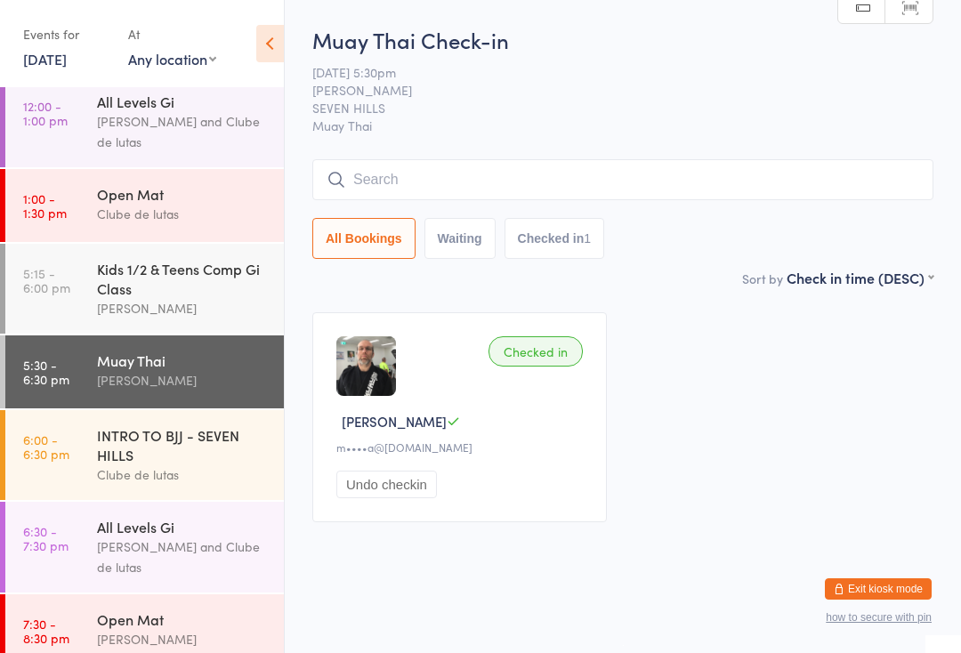
click at [108, 464] on div "INTRO TO BJJ - SEVEN HILLS" at bounding box center [183, 444] width 172 height 39
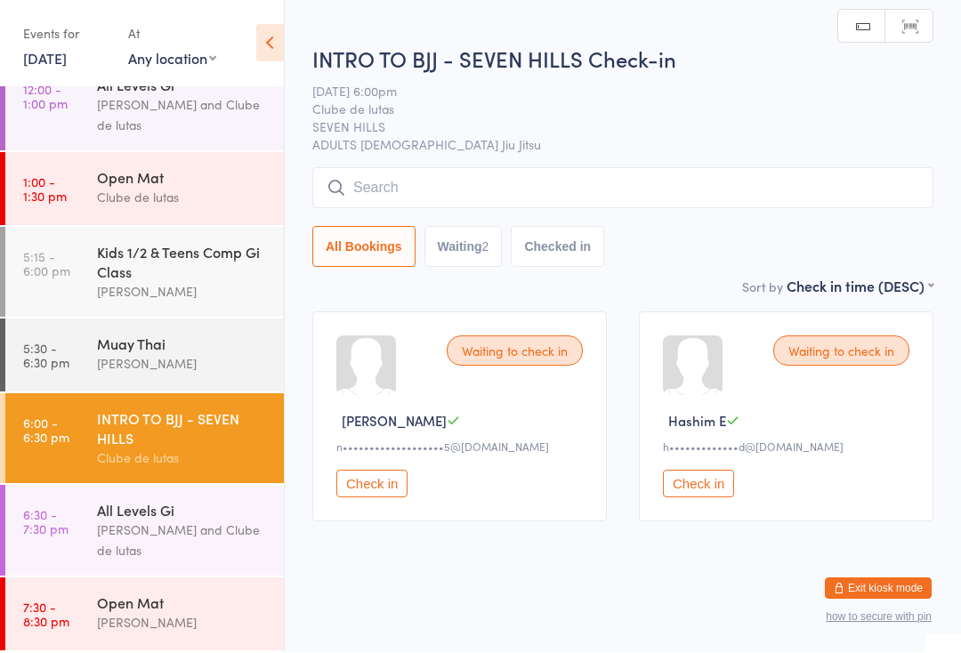
scroll to position [14, 0]
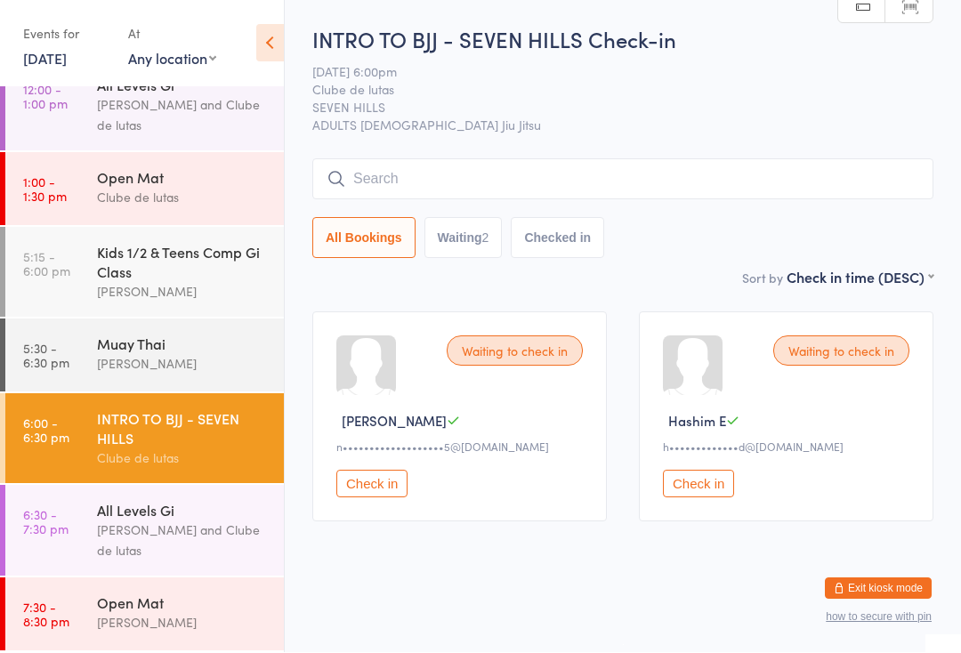
click at [171, 542] on div "[PERSON_NAME] and Clube de lutas" at bounding box center [183, 540] width 172 height 41
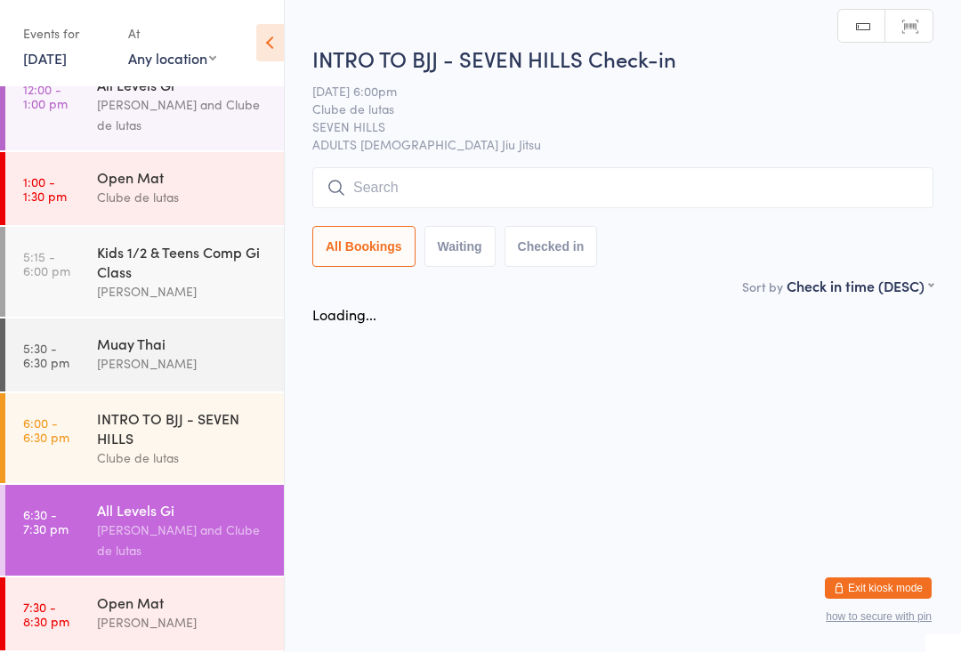
click at [162, 537] on div "[PERSON_NAME] and Clube de lutas" at bounding box center [183, 540] width 172 height 41
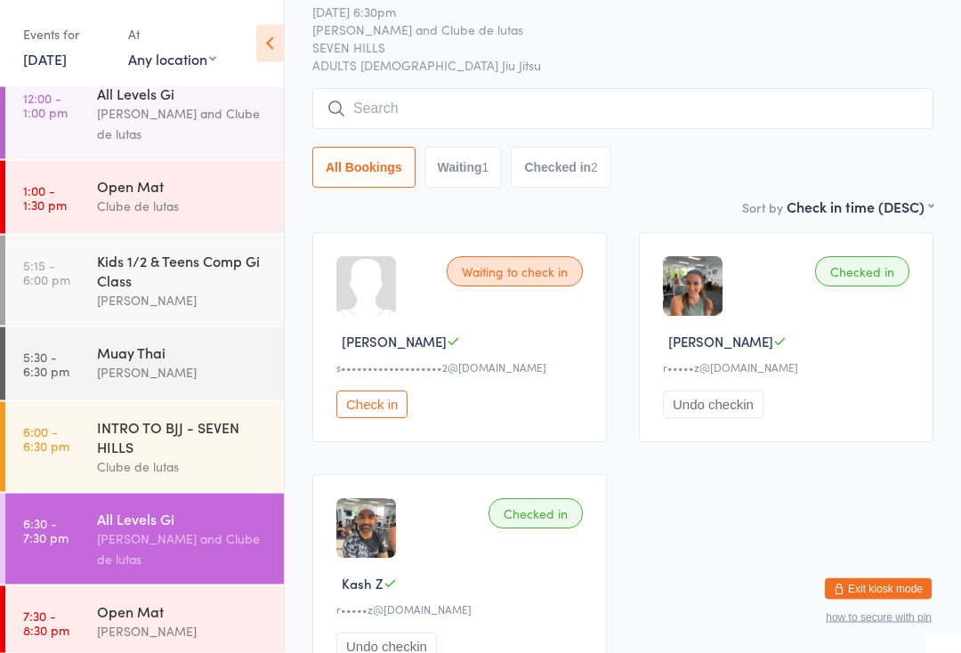
scroll to position [252, 0]
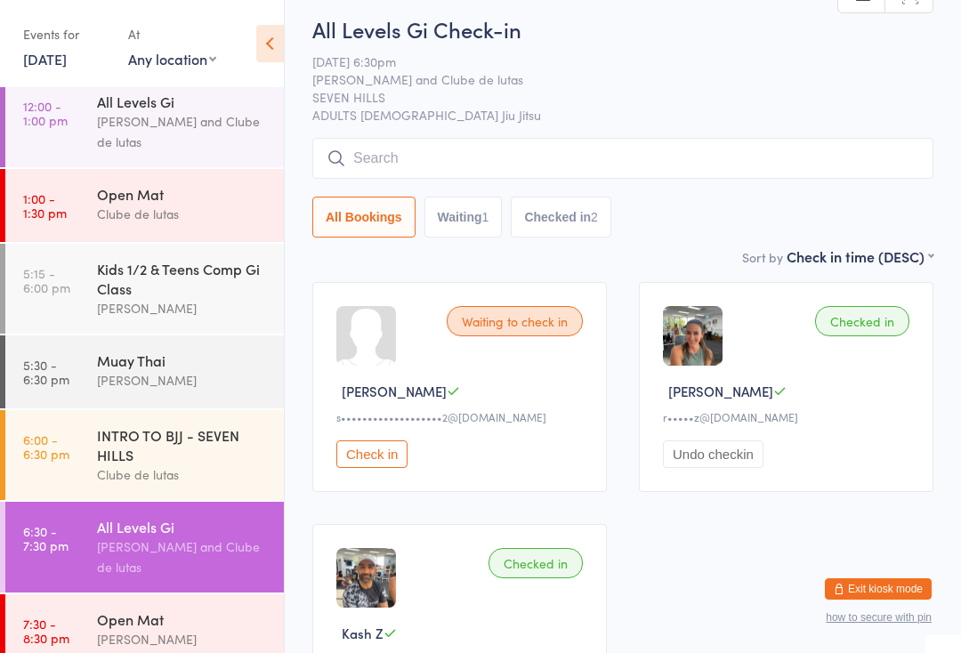
click at [390, 165] on input "search" at bounding box center [622, 158] width 621 height 41
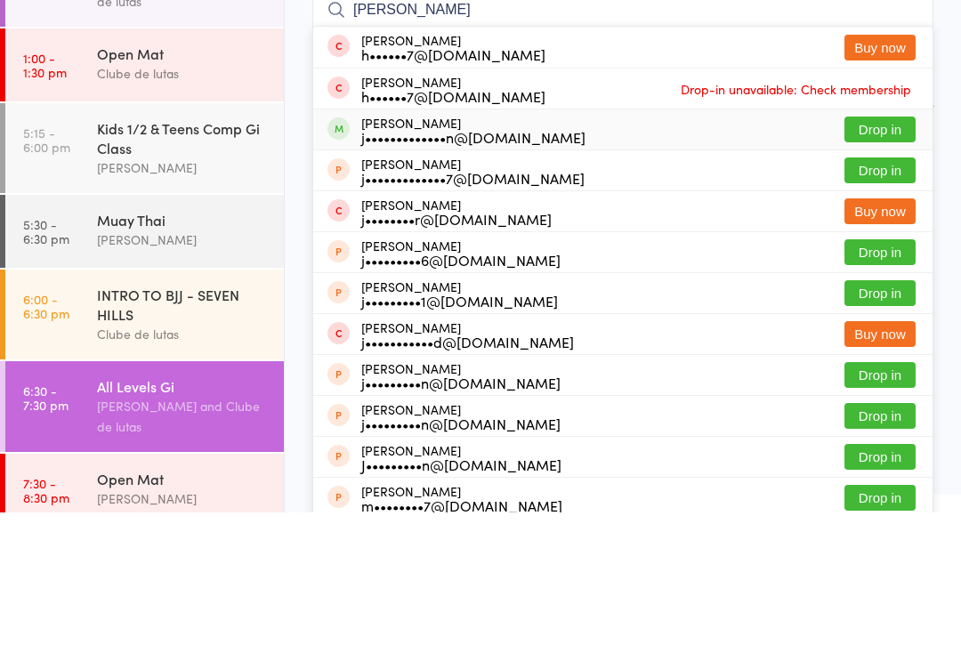
type input "[PERSON_NAME]"
click at [446, 256] on div "[PERSON_NAME] j•••••••••••••n@[DOMAIN_NAME]" at bounding box center [473, 270] width 224 height 28
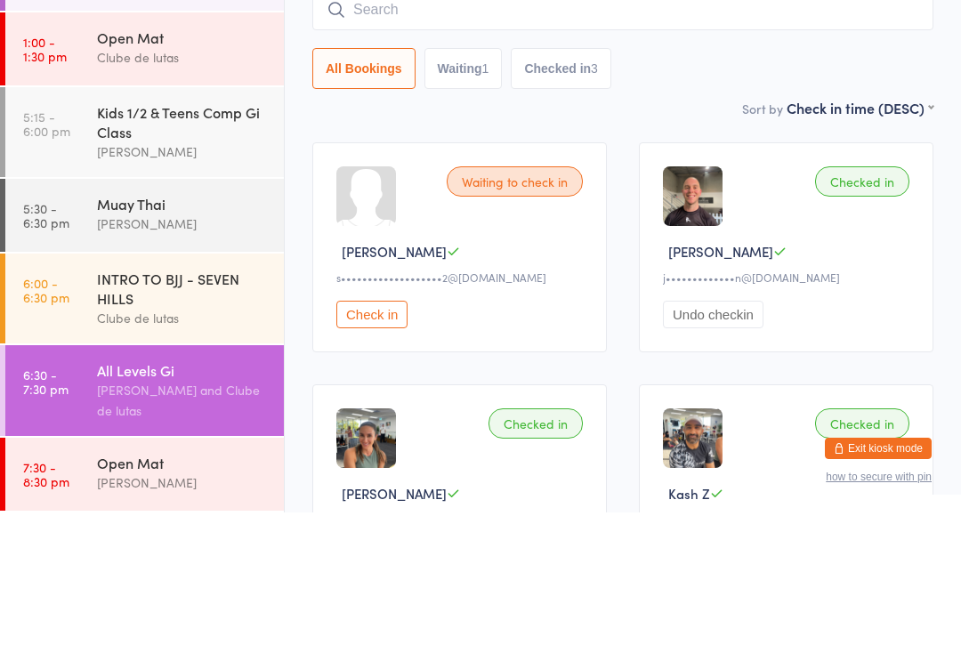
scroll to position [282, 0]
click at [175, 354] on div "[PERSON_NAME]" at bounding box center [183, 364] width 172 height 20
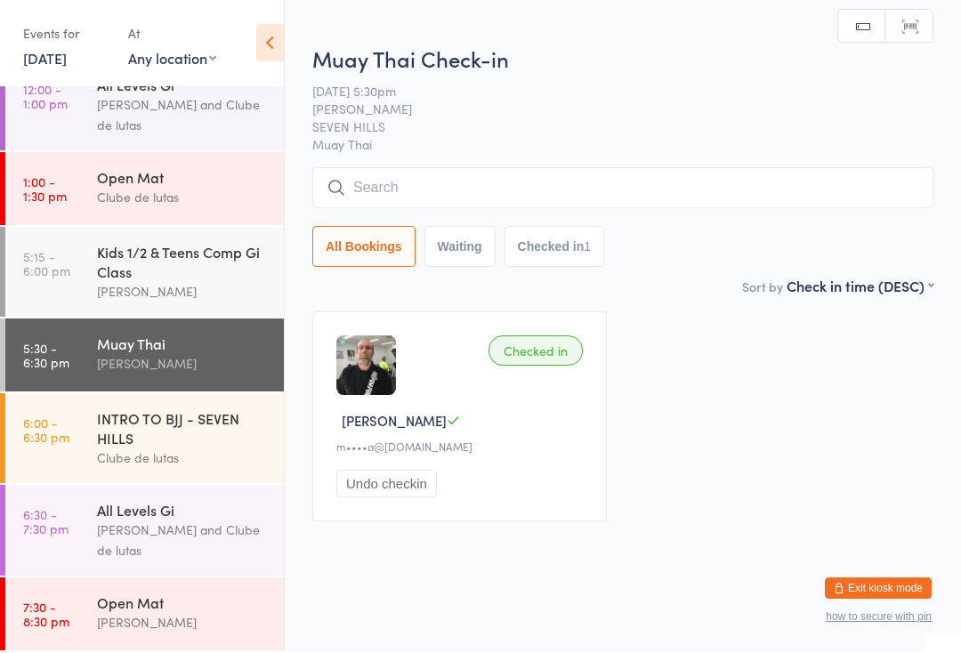
scroll to position [1, 0]
click at [433, 181] on input "search" at bounding box center [622, 188] width 621 height 41
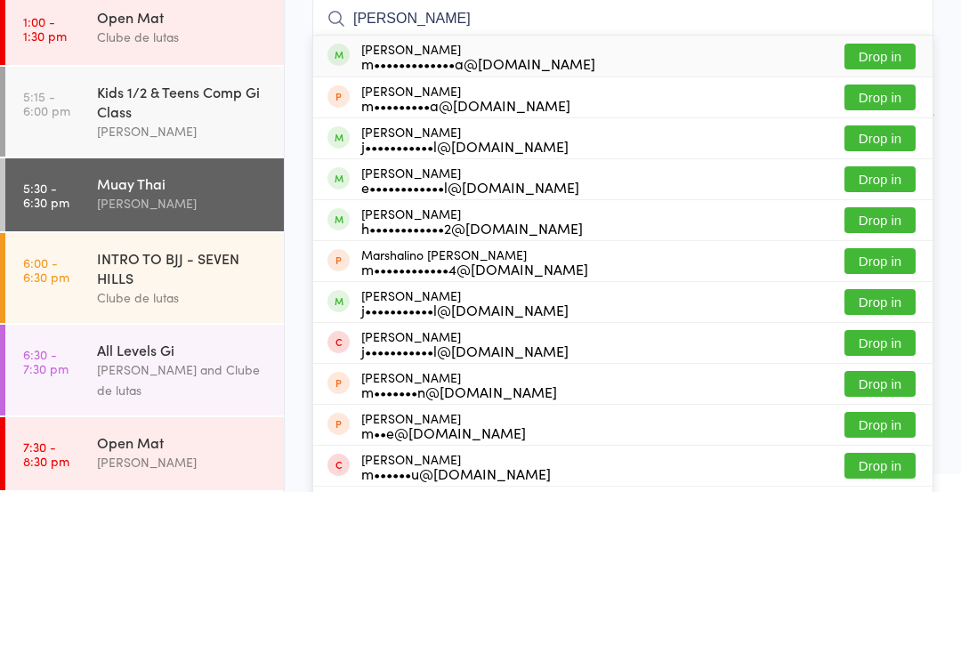
type input "[PERSON_NAME]"
click at [892, 205] on button "Drop in" at bounding box center [879, 218] width 71 height 26
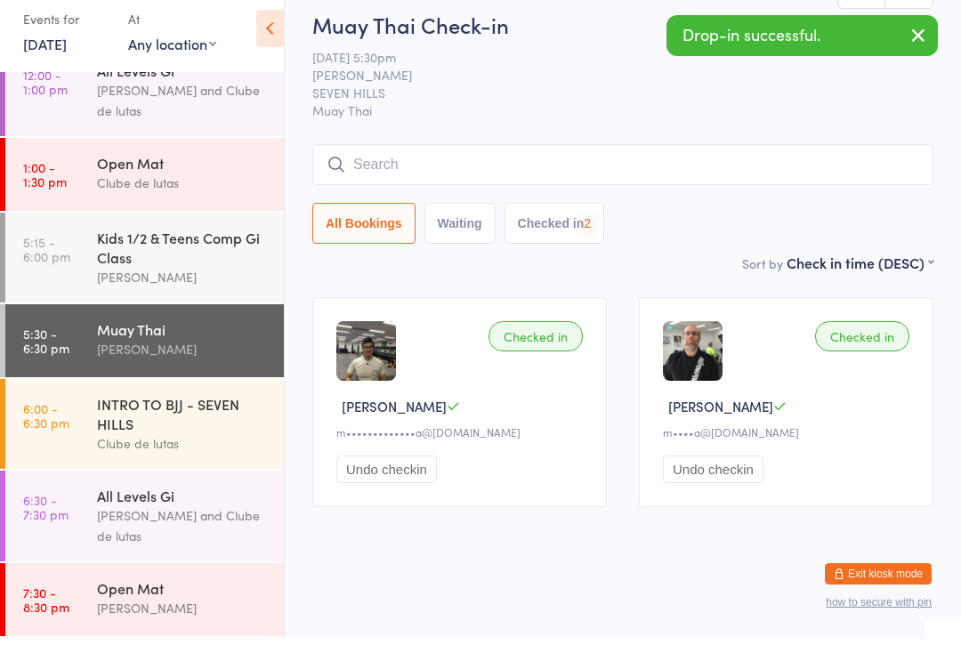
click at [715, 159] on input "search" at bounding box center [622, 179] width 621 height 41
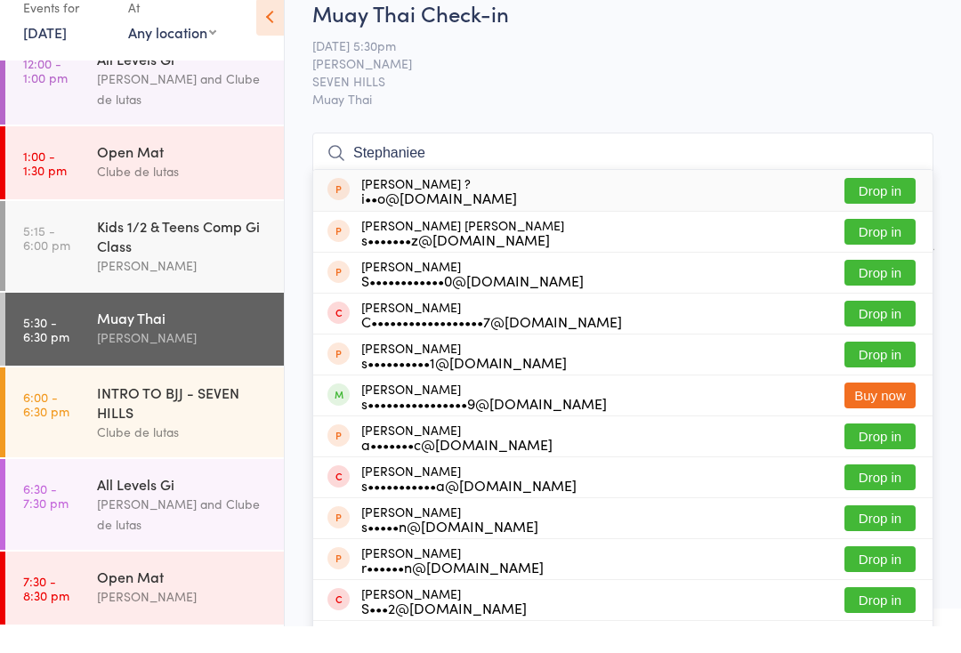
scroll to position [252, 0]
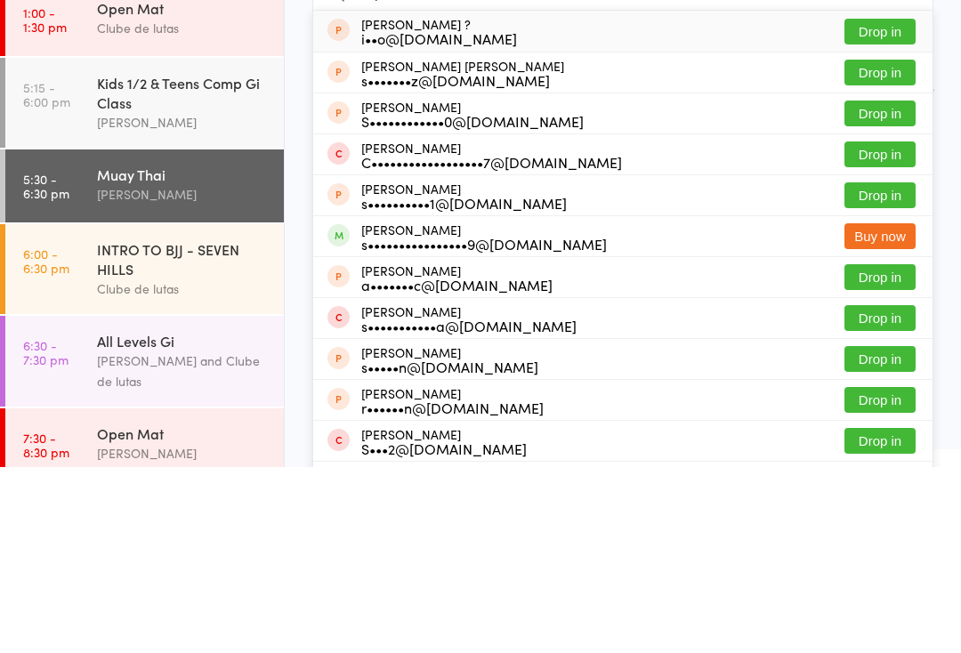
type input "Stephaniee"
click at [873, 409] on button "Buy now" at bounding box center [879, 422] width 71 height 26
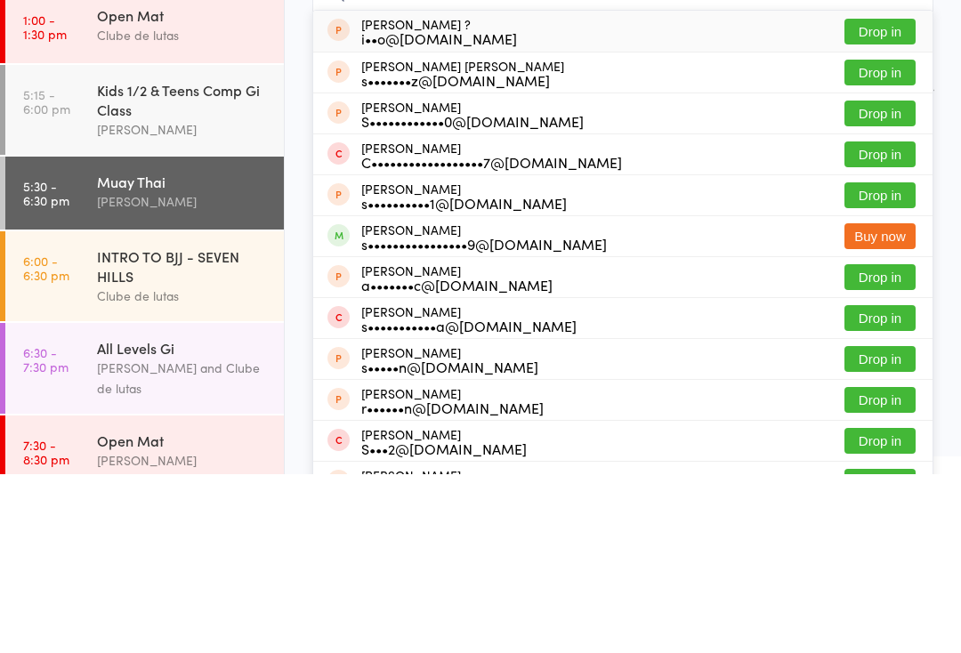
scroll to position [14, 0]
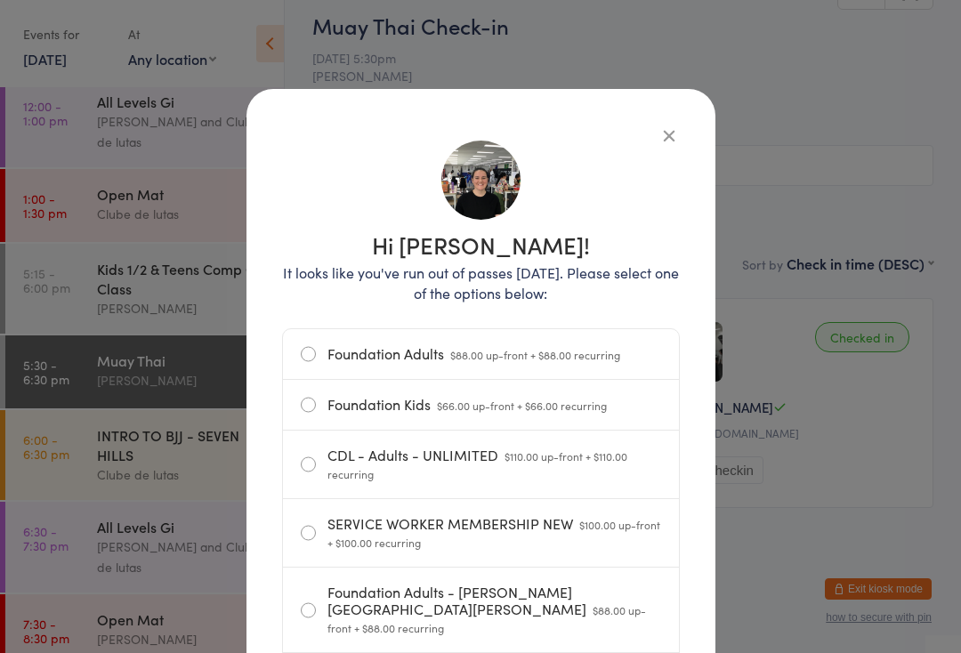
click at [663, 141] on icon "button" at bounding box center [669, 135] width 20 height 20
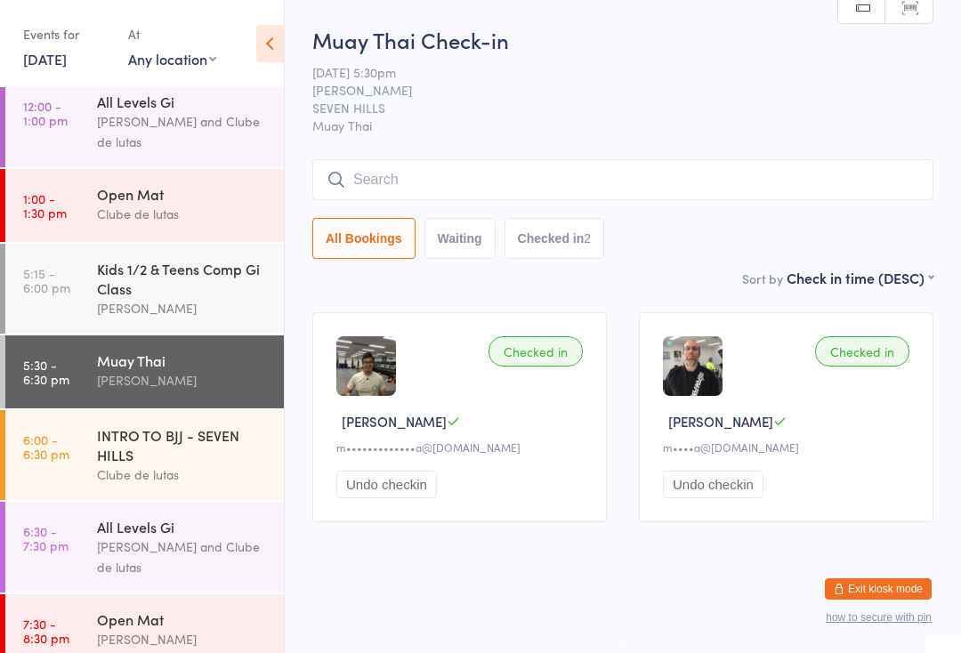
click at [842, 159] on input "search" at bounding box center [622, 179] width 621 height 41
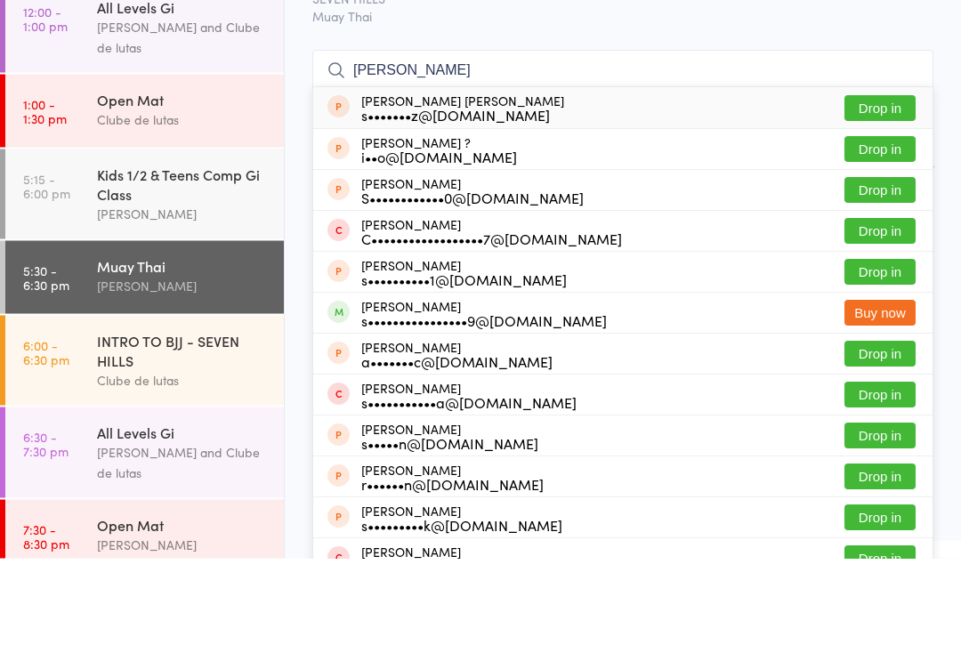
type input "[PERSON_NAME]"
click at [587, 43] on div "Muay Thai Check-in [DATE] 5:30pm [PERSON_NAME] SEVEN HILLS Muay Thai Manual sea…" at bounding box center [622, 132] width 621 height 243
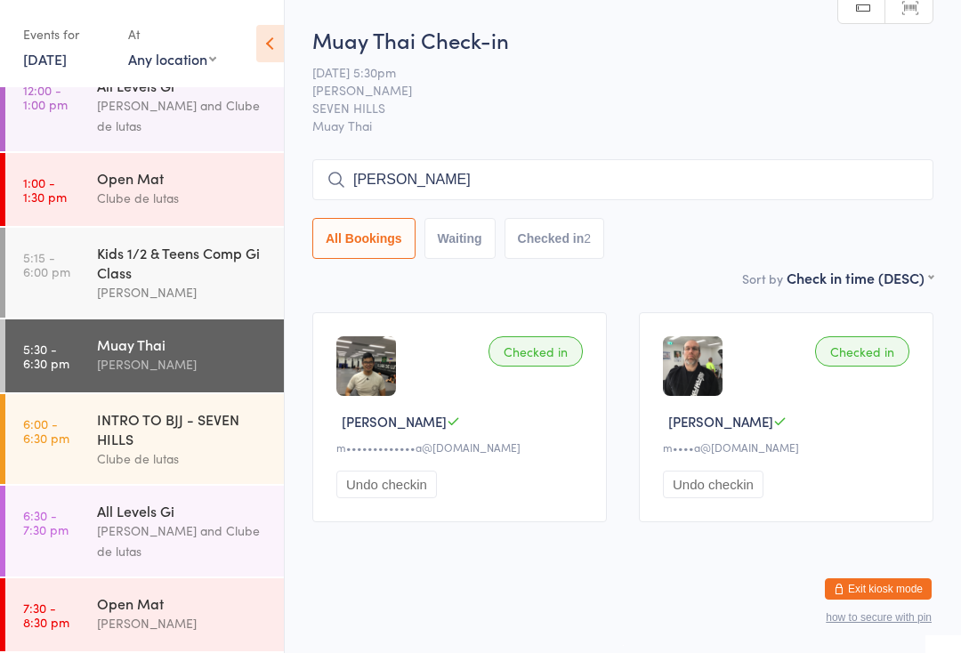
scroll to position [282, 0]
click at [156, 533] on div "[PERSON_NAME] and Clube de lutas" at bounding box center [183, 540] width 172 height 41
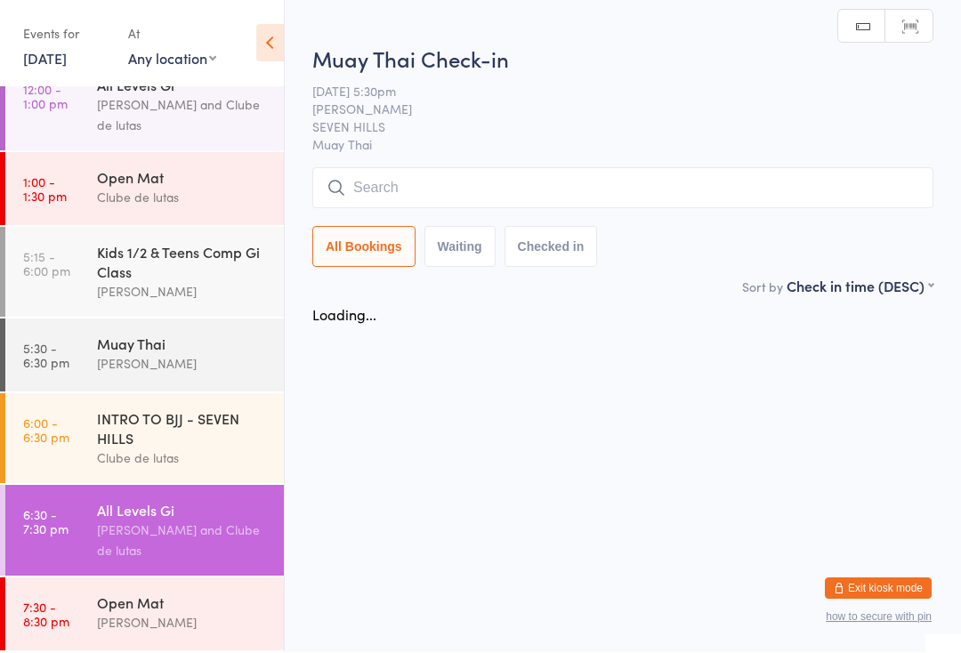
scroll to position [1, 0]
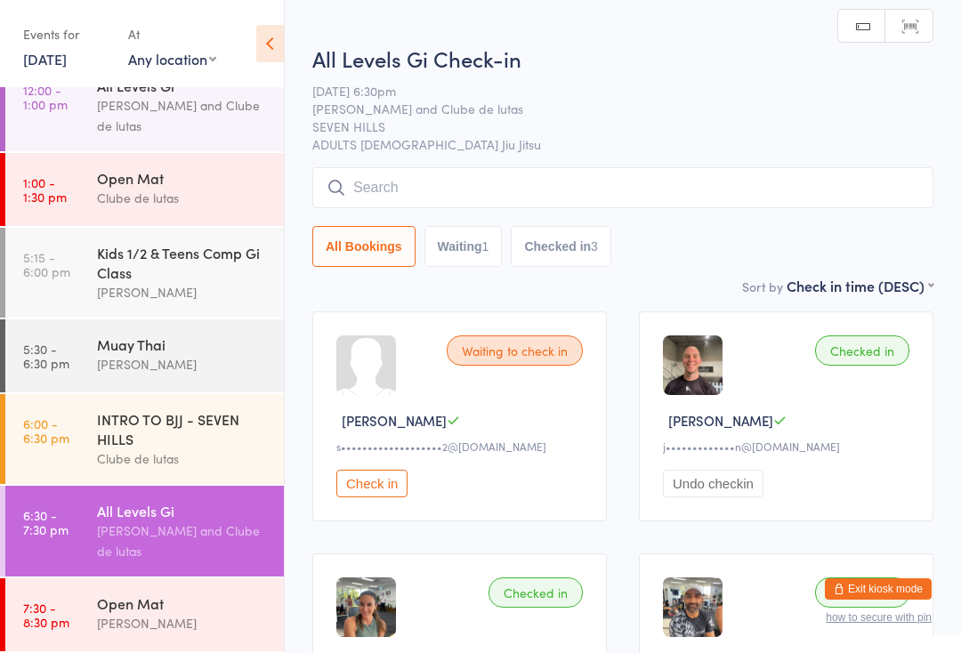
click at [447, 182] on input "search" at bounding box center [622, 187] width 621 height 41
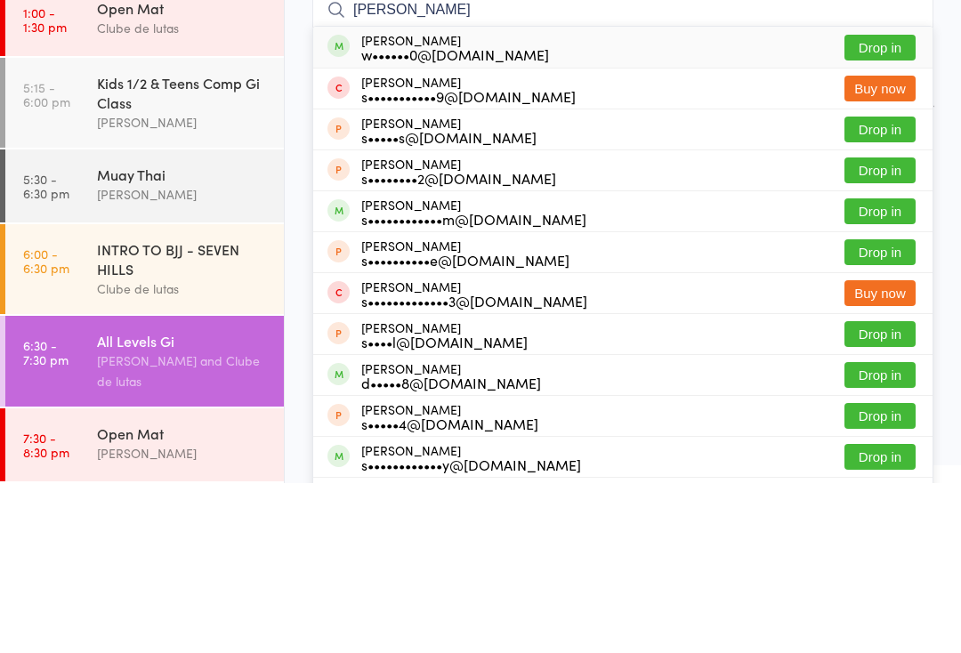
type input "[PERSON_NAME]"
click at [870, 368] on button "Drop in" at bounding box center [879, 381] width 71 height 26
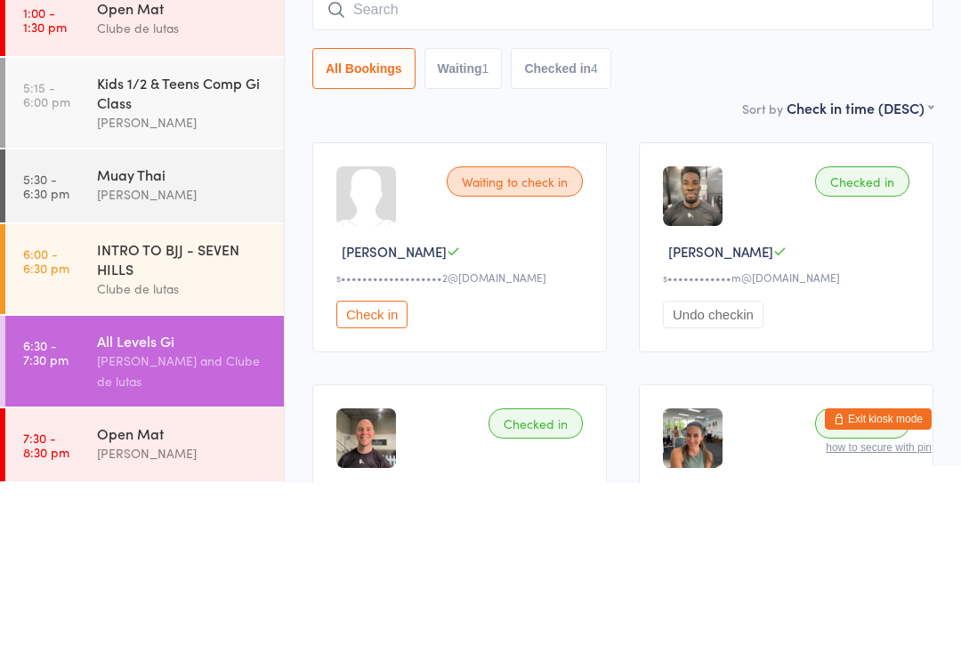
scroll to position [170, 0]
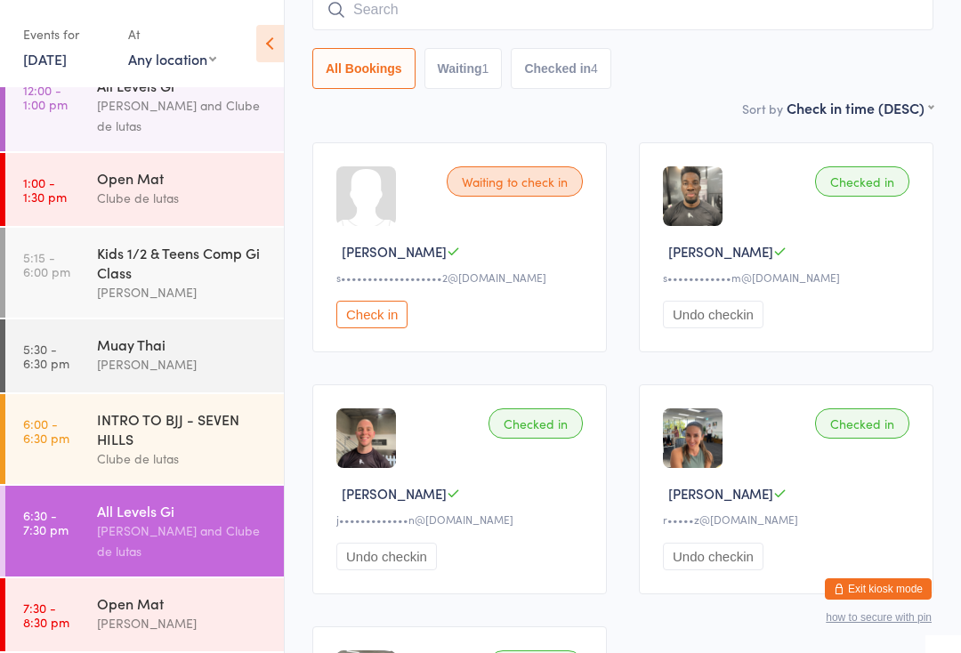
click at [149, 438] on div "INTRO TO BJJ - SEVEN HILLS" at bounding box center [183, 428] width 172 height 39
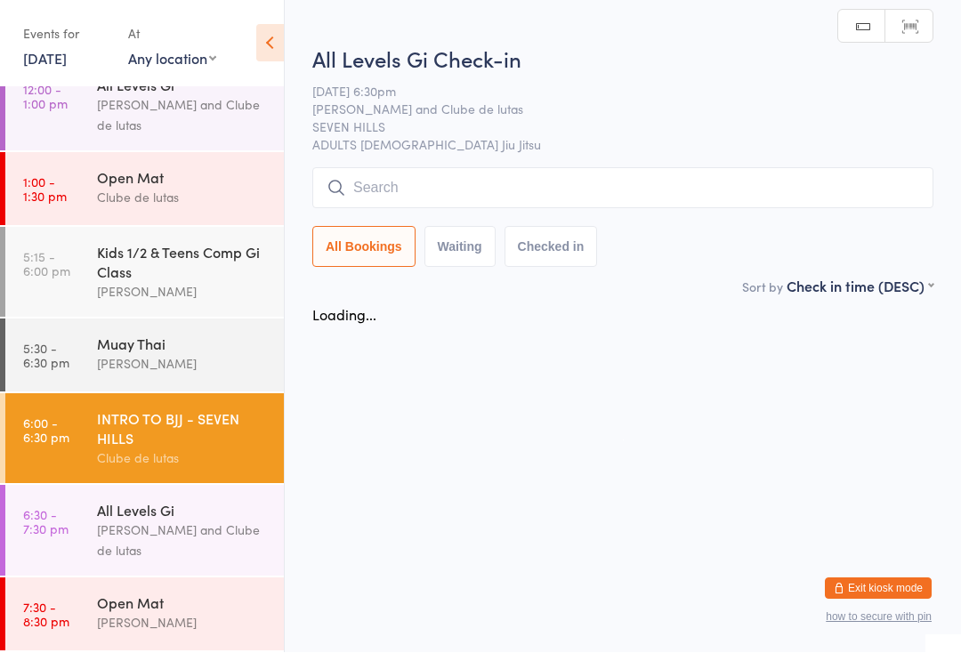
scroll to position [1, 0]
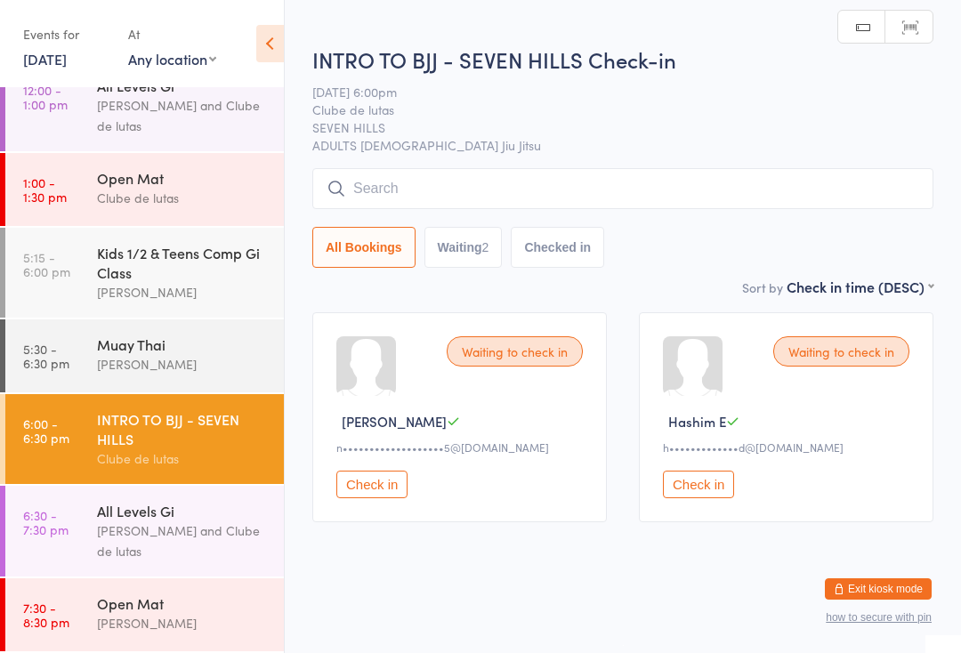
click at [369, 498] on button "Check in" at bounding box center [371, 484] width 71 height 28
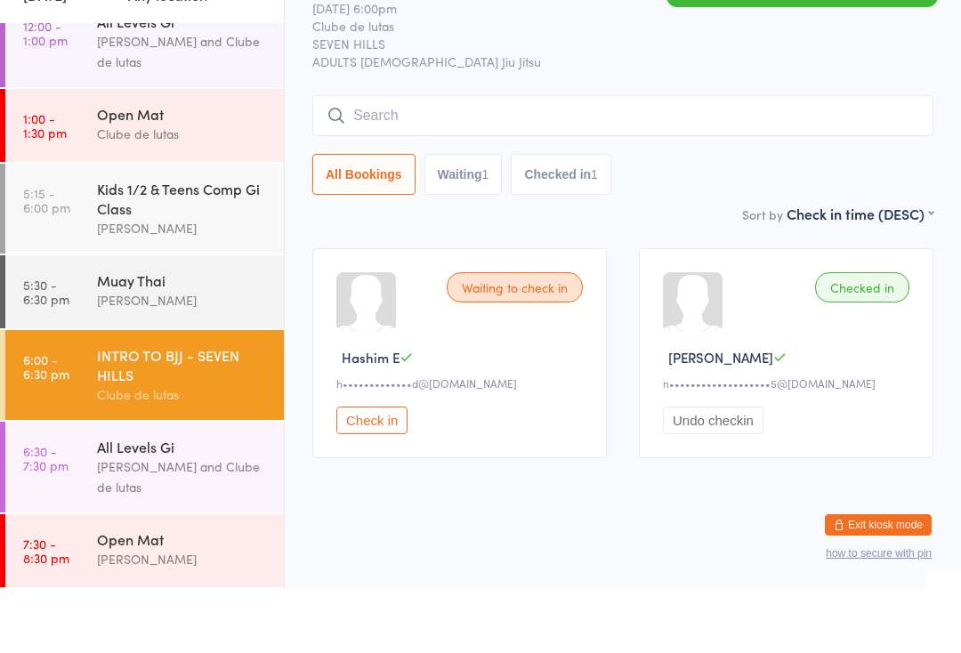
scroll to position [14, 0]
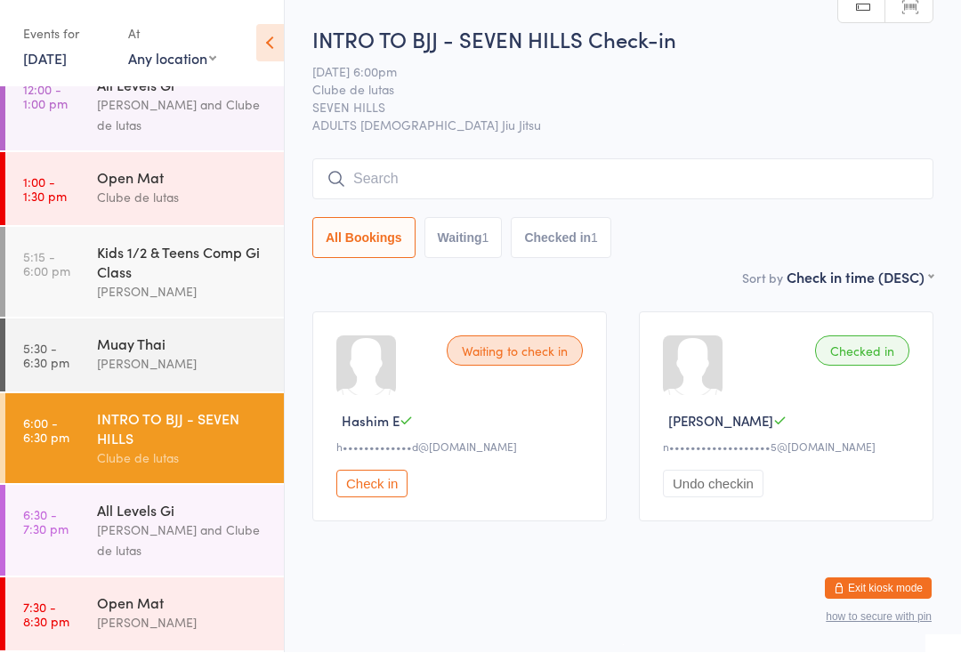
click at [106, 516] on div "All Levels Gi" at bounding box center [183, 511] width 172 height 20
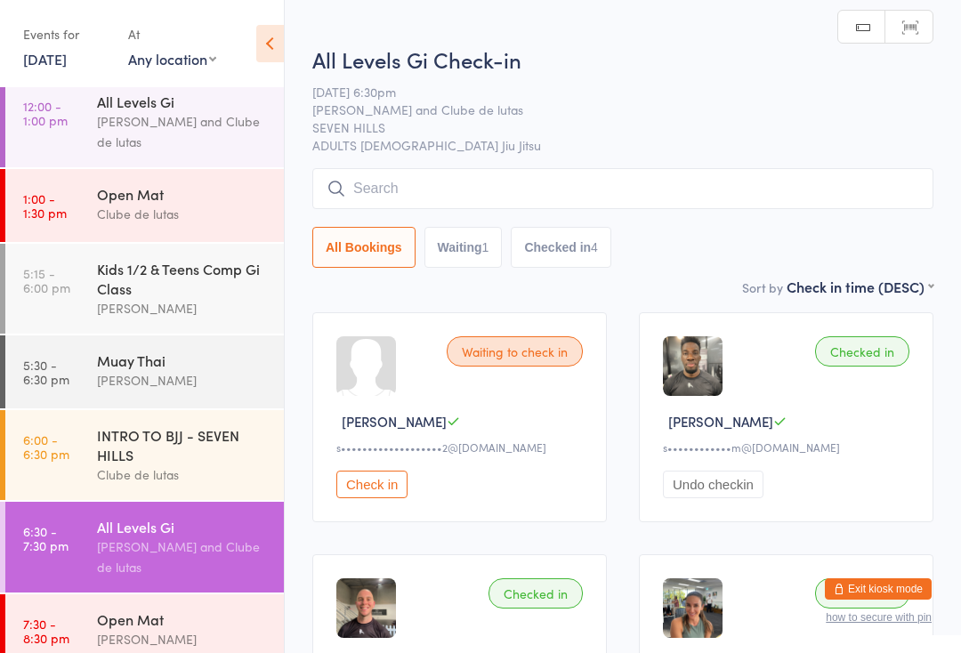
click at [556, 170] on input "search" at bounding box center [622, 188] width 621 height 41
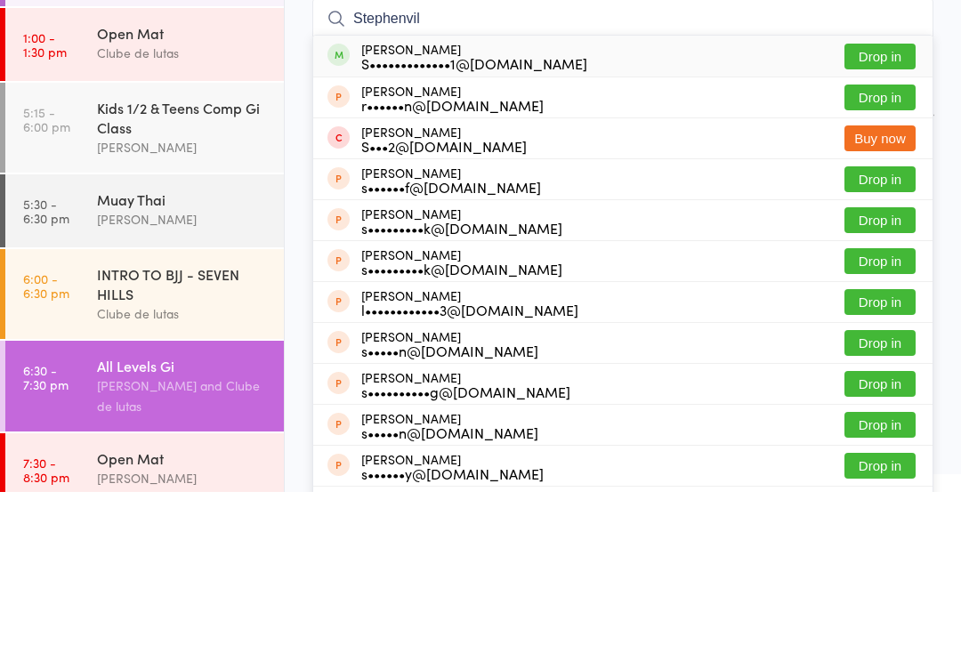
type input "Stephenvil"
click at [885, 205] on button "Drop in" at bounding box center [879, 218] width 71 height 26
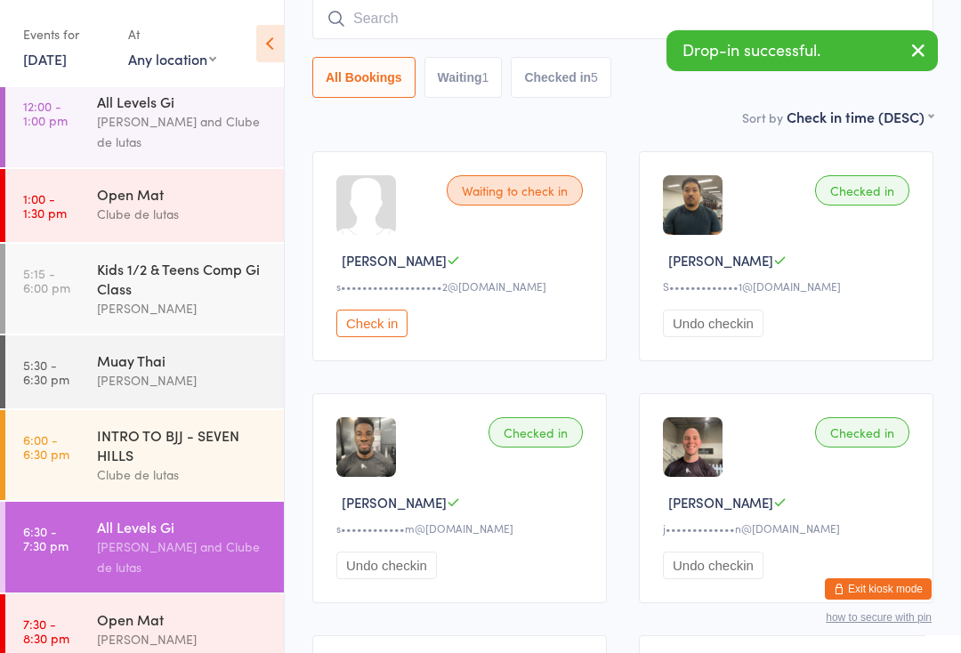
click at [107, 449] on div "INTRO TO BJJ - SEVEN HILLS" at bounding box center [183, 444] width 172 height 39
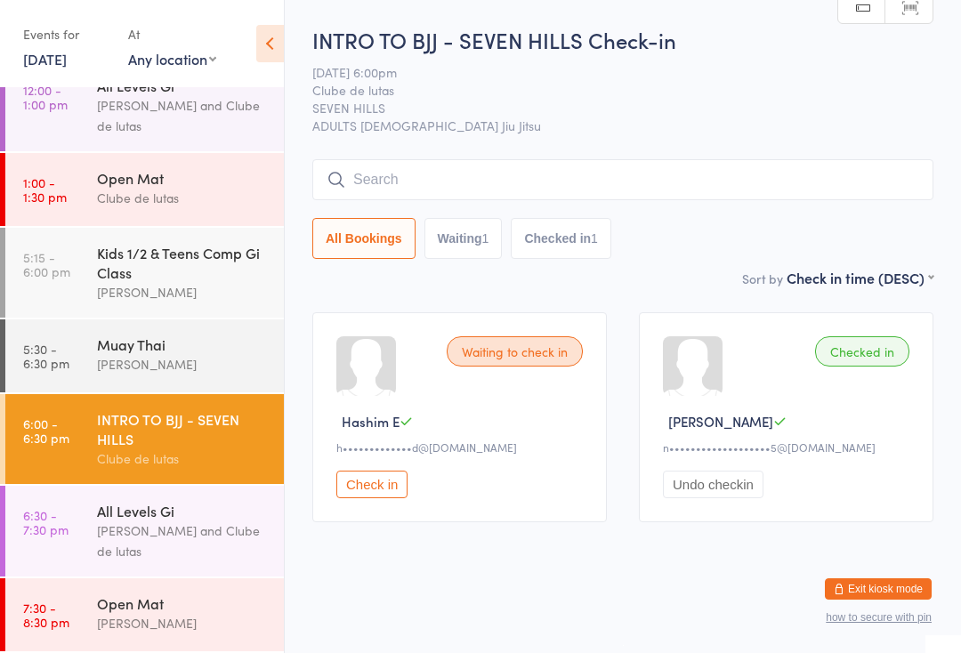
scroll to position [282, 0]
click at [205, 51] on select "Any location SCHOOLS PCYC [GEOGRAPHIC_DATA] [PERSON_NAME][GEOGRAPHIC_DATA][PERS…" at bounding box center [172, 59] width 88 height 20
select select "3"
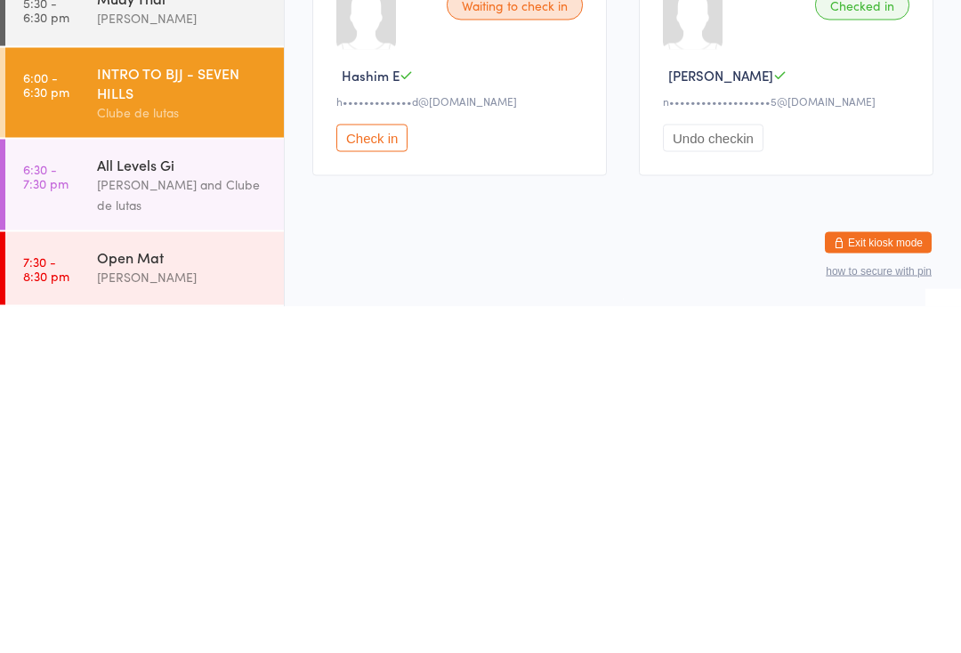
scroll to position [14, 0]
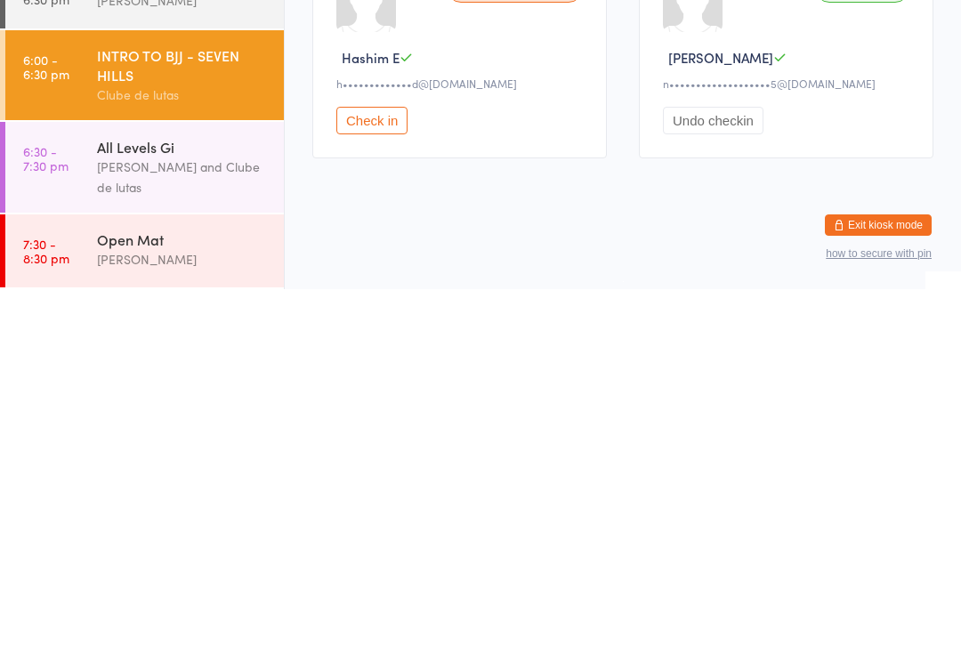
click at [209, 520] on div "[PERSON_NAME] and Clube de lutas" at bounding box center [183, 540] width 172 height 41
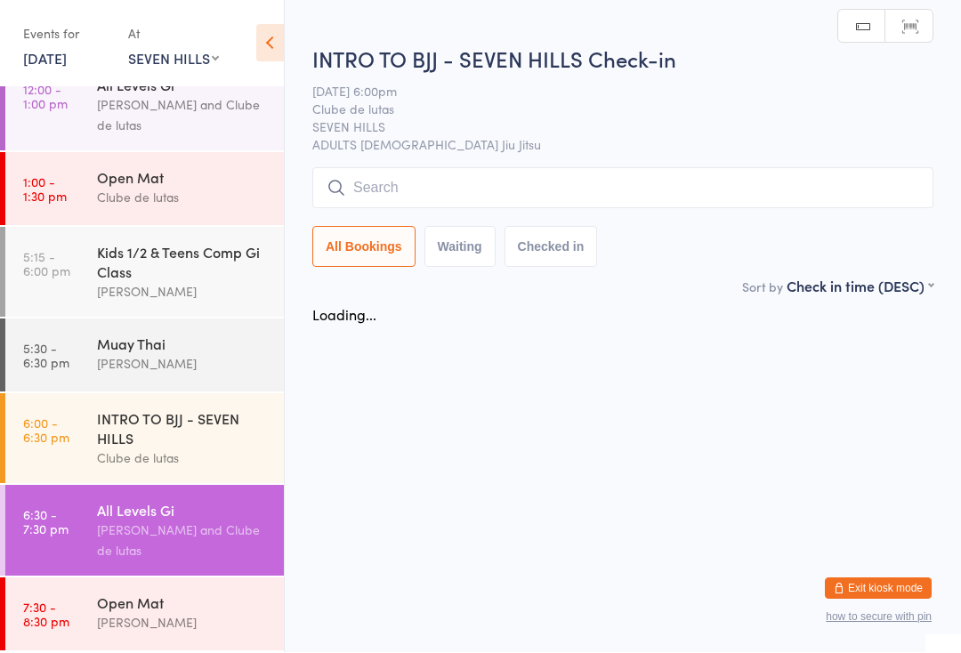
scroll to position [1, 0]
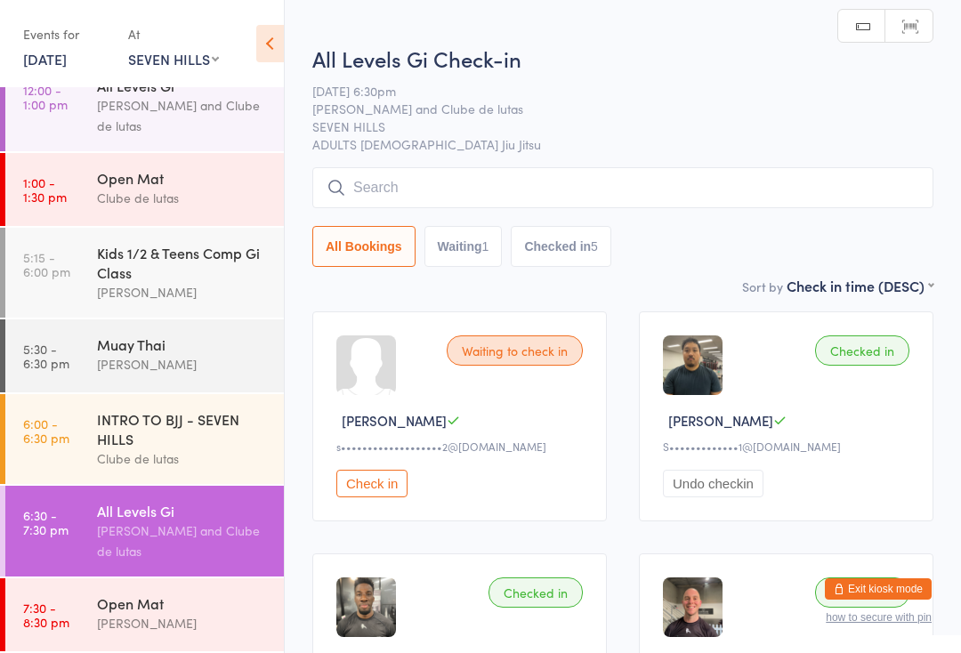
click at [630, 197] on input "search" at bounding box center [622, 187] width 621 height 41
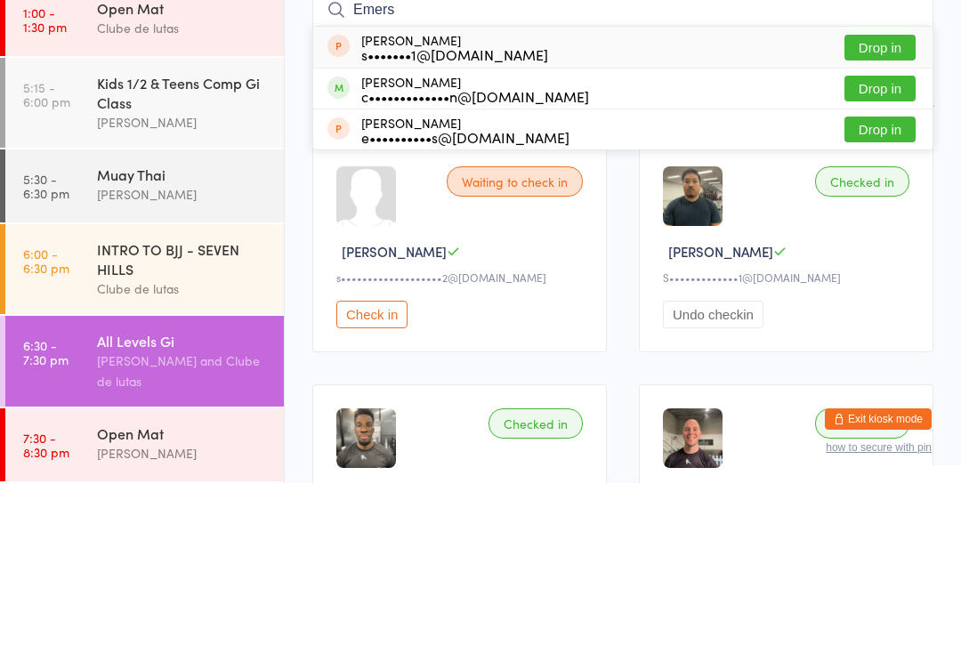
type input "Emers"
click at [904, 245] on button "Drop in" at bounding box center [879, 258] width 71 height 26
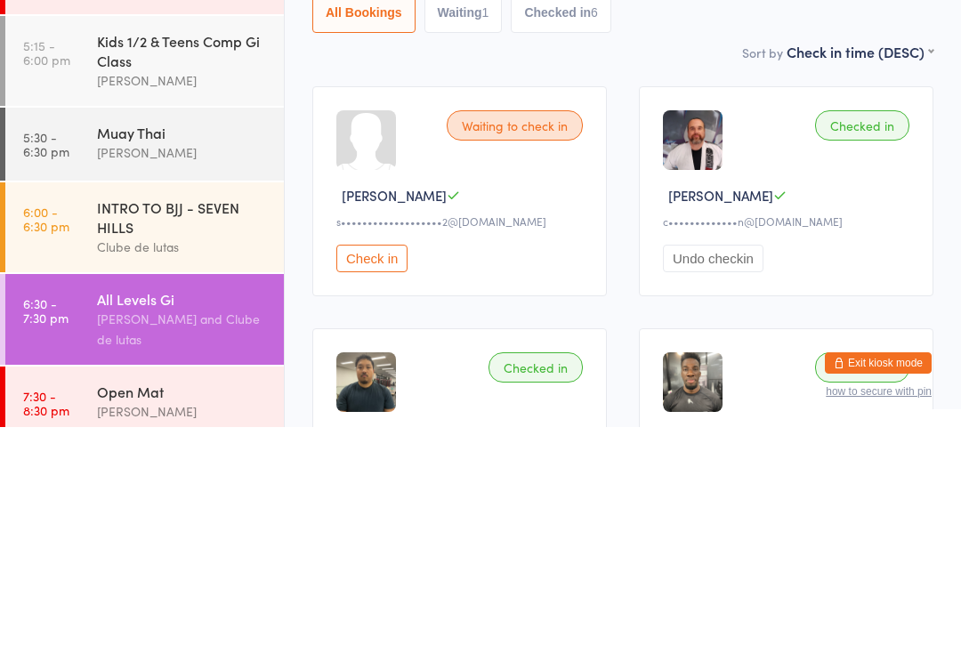
scroll to position [252, 0]
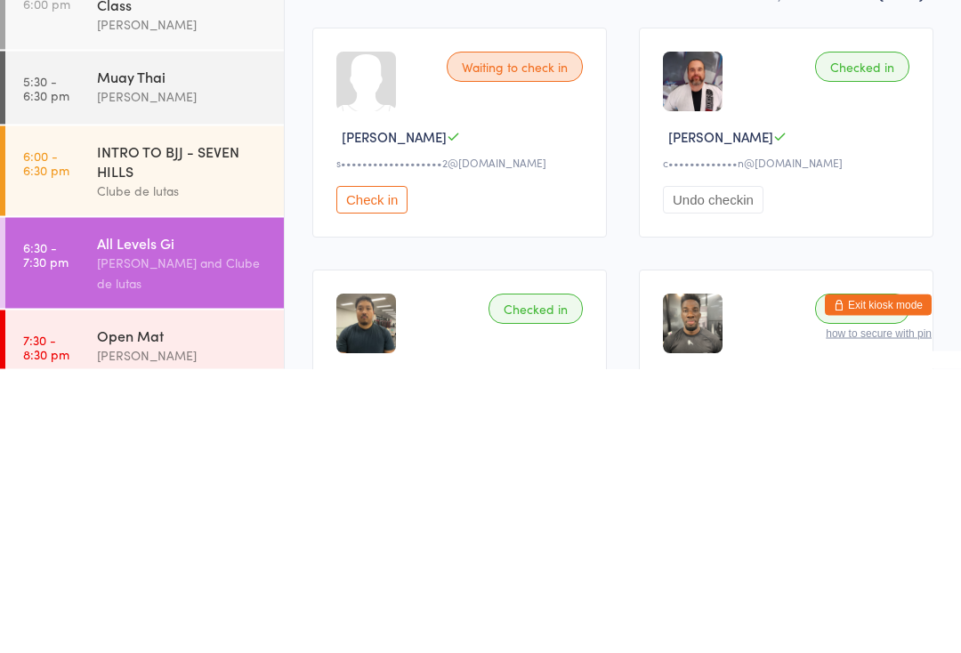
click at [203, 536] on div "[PERSON_NAME] and Clube de lutas" at bounding box center [183, 556] width 172 height 41
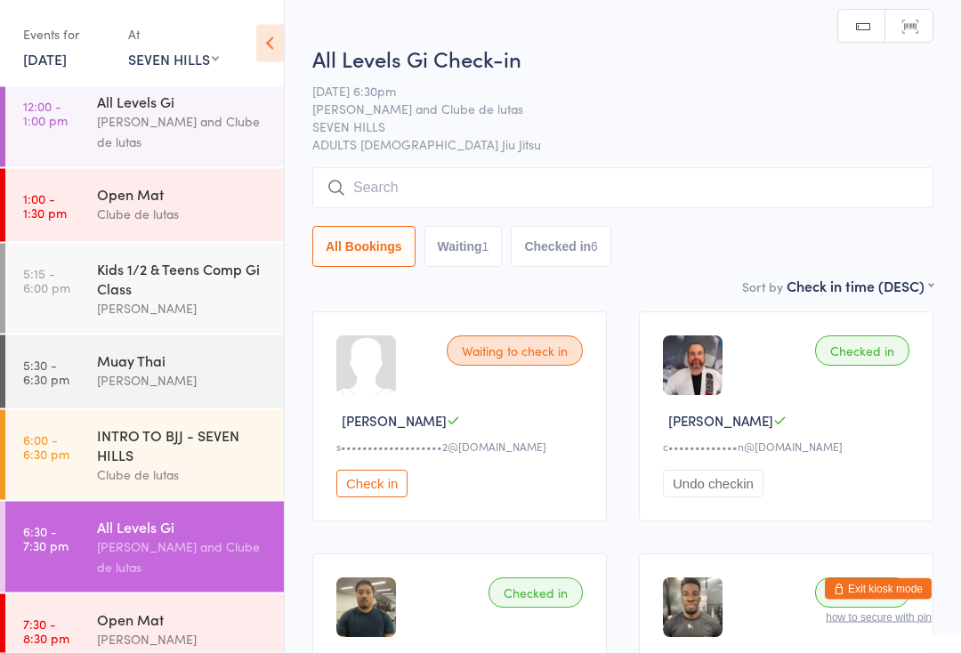
scroll to position [0, 0]
click at [580, 181] on input "search" at bounding box center [622, 188] width 621 height 41
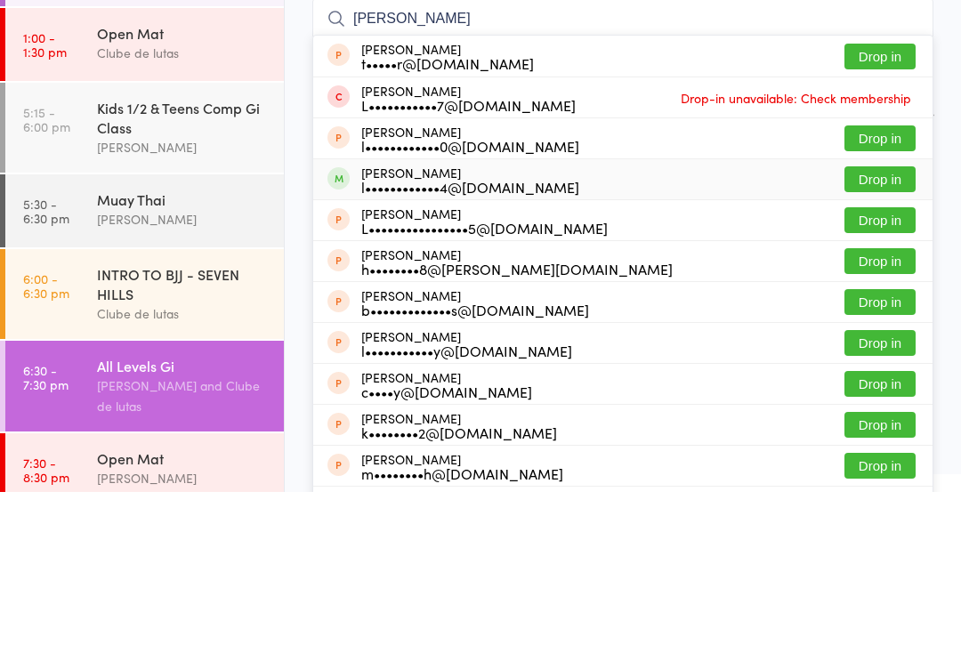
type input "[PERSON_NAME]"
click at [493, 326] on div "[PERSON_NAME] l••••••••••••4@[DOMAIN_NAME]" at bounding box center [470, 340] width 218 height 28
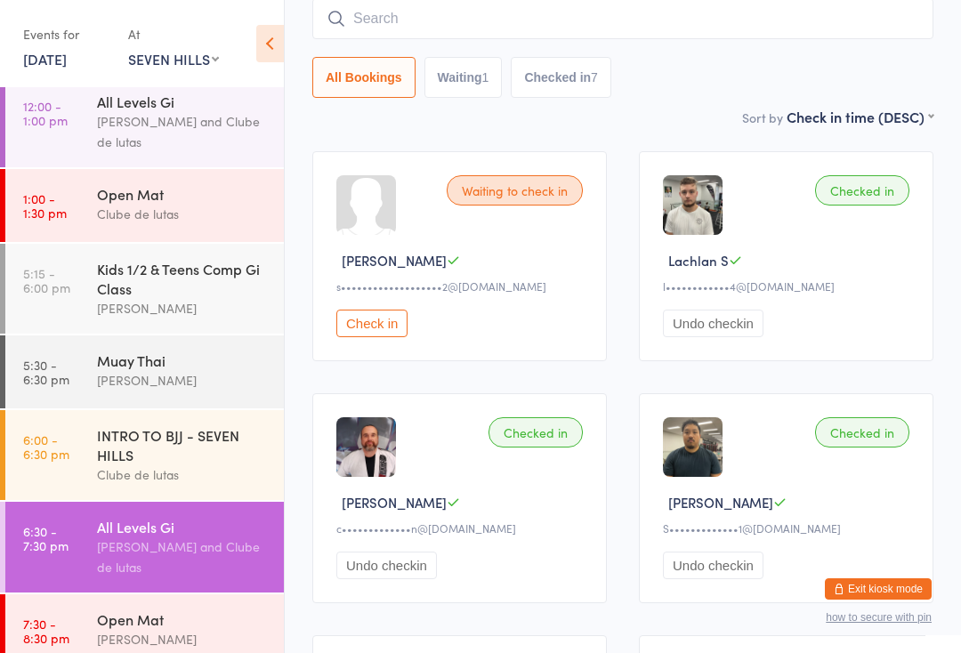
click at [460, 14] on input "search" at bounding box center [622, 18] width 621 height 41
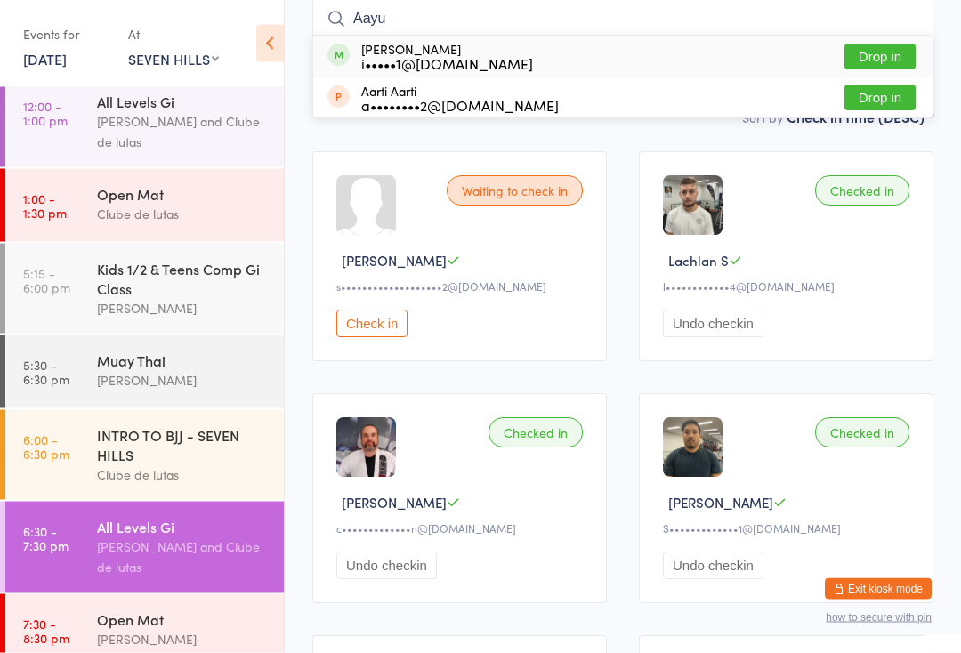
type input "Aayus"
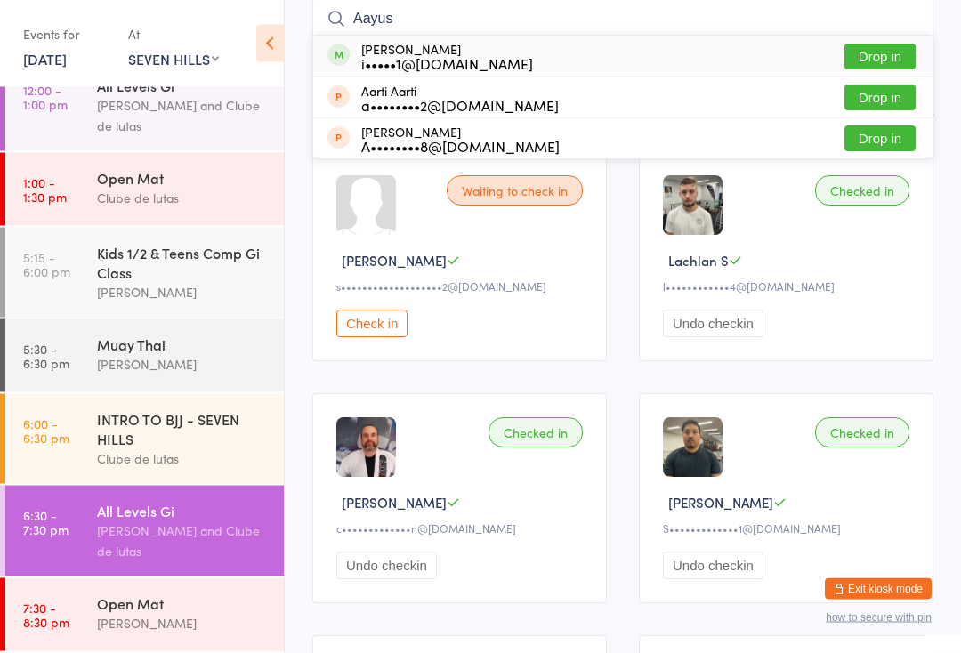
scroll to position [282, 0]
click at [51, 233] on link "5:15 - 6:00 pm Kids 1/2 & Teens Comp Gi Class [PERSON_NAME]" at bounding box center [144, 273] width 278 height 90
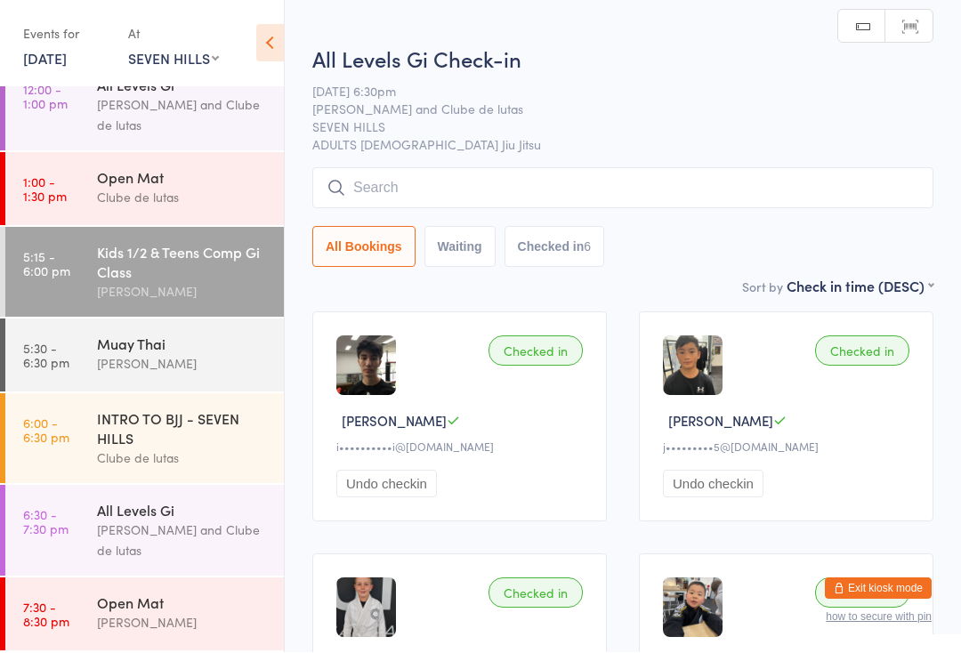
scroll to position [1, 0]
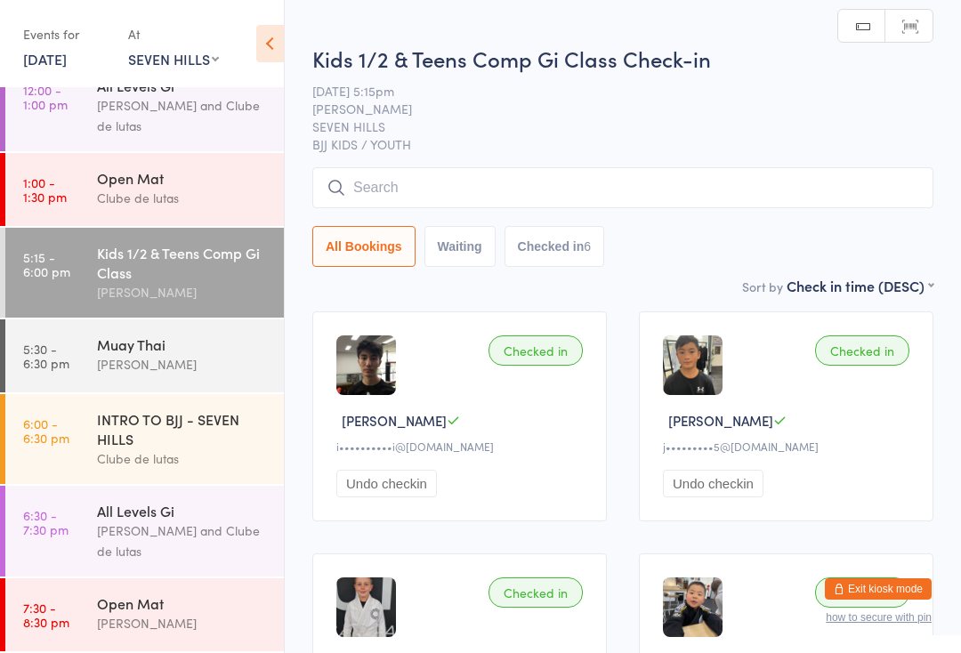
click at [329, 173] on input "search" at bounding box center [622, 187] width 621 height 41
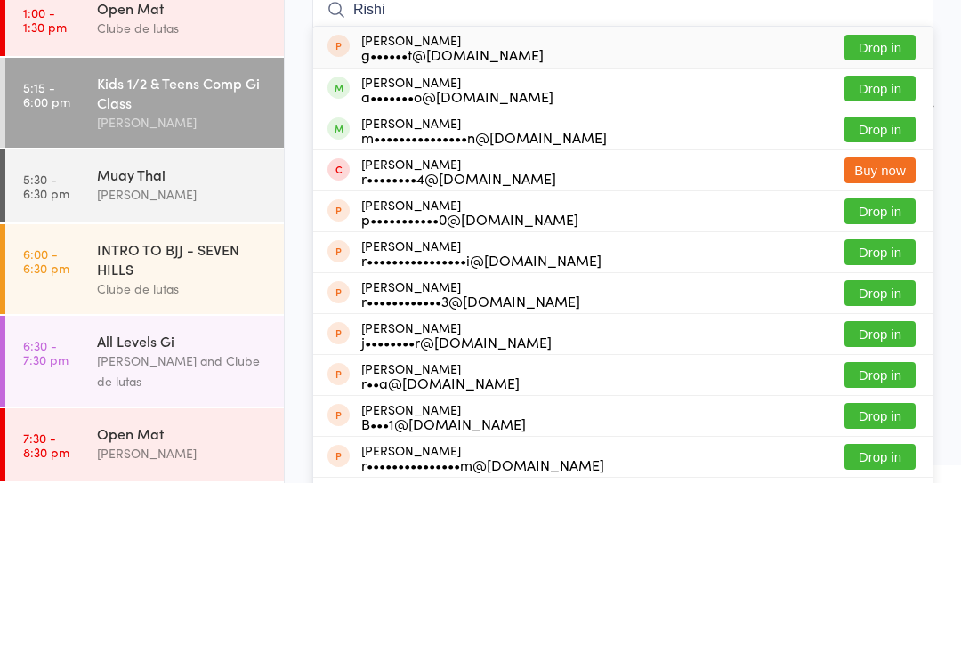
type input "Rishi"
click at [879, 245] on button "Drop in" at bounding box center [879, 258] width 71 height 26
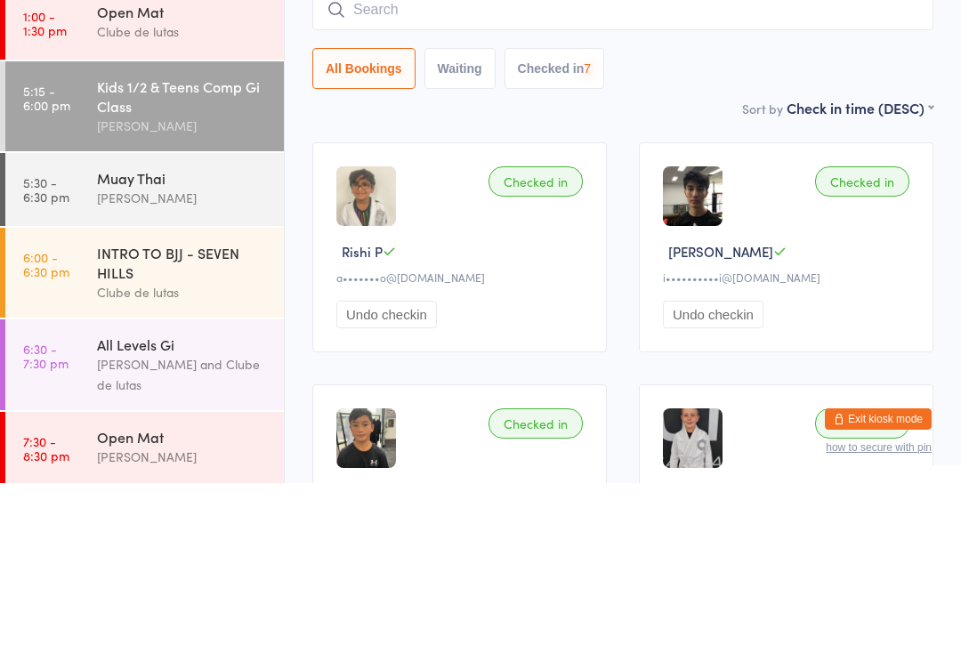
scroll to position [252, 0]
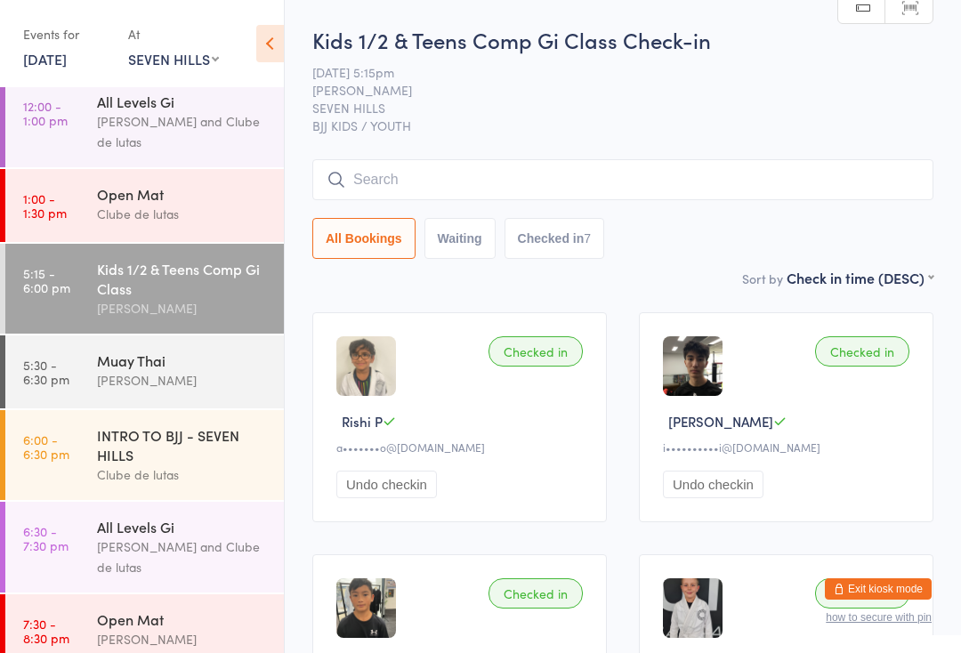
click at [614, 173] on input "search" at bounding box center [622, 179] width 621 height 41
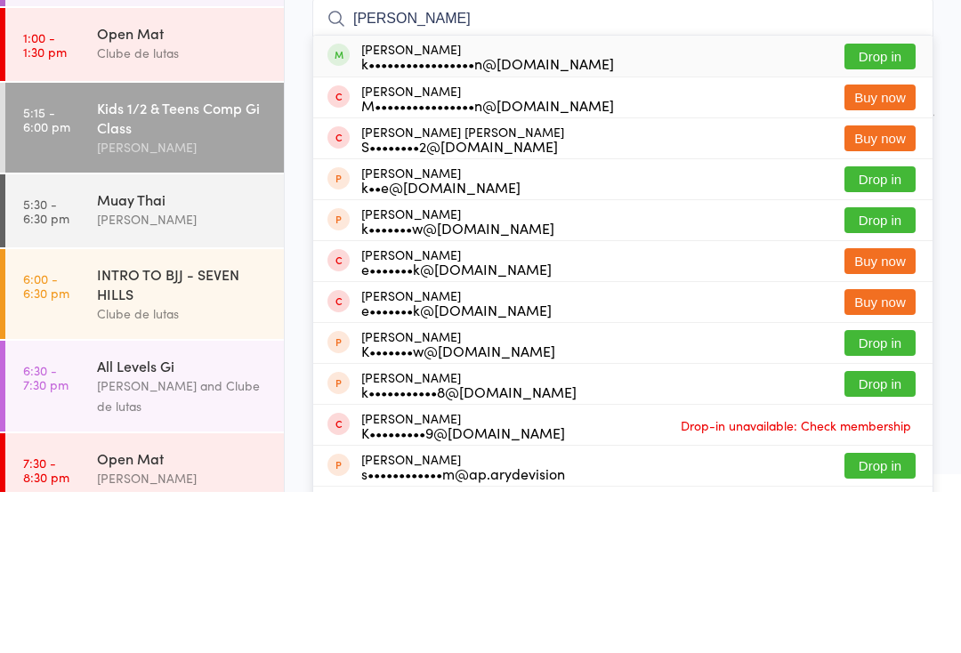
type input "[PERSON_NAME]"
click at [870, 205] on button "Drop in" at bounding box center [879, 218] width 71 height 26
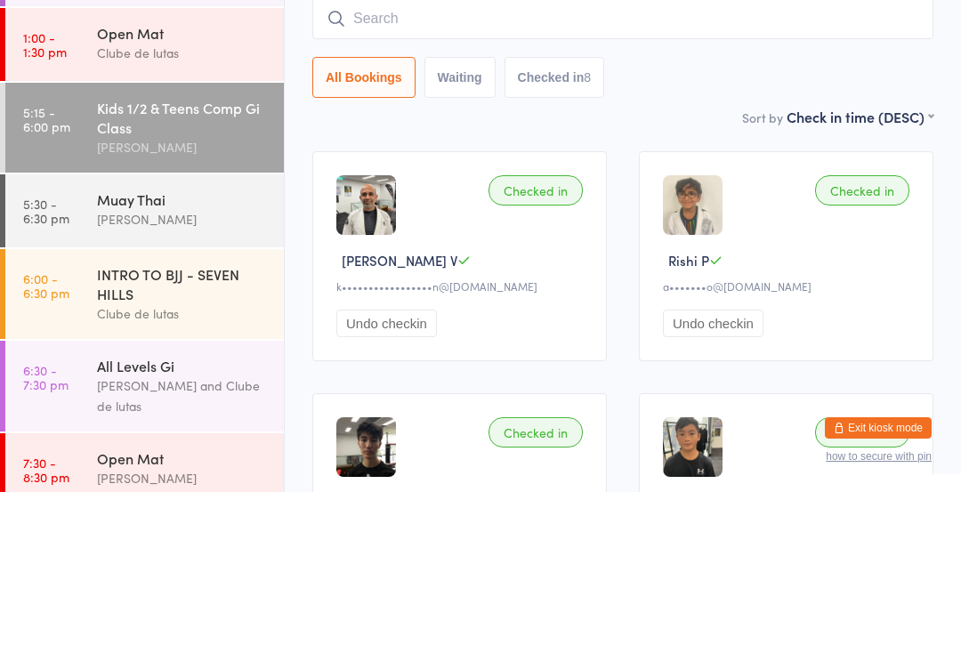
scroll to position [161, 0]
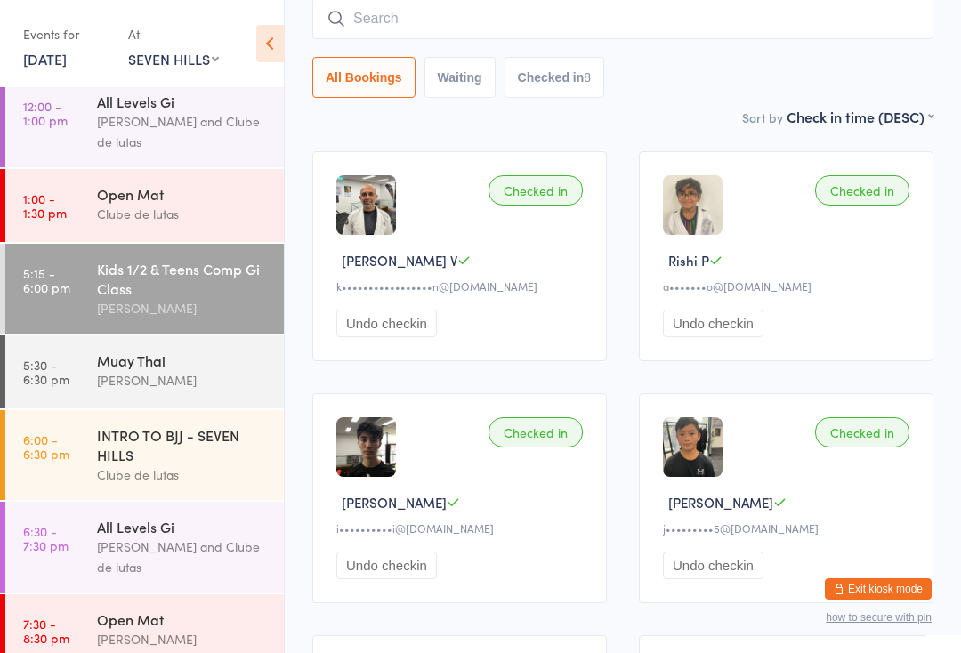
click at [234, 570] on div "[PERSON_NAME] and Clube de lutas" at bounding box center [183, 556] width 172 height 41
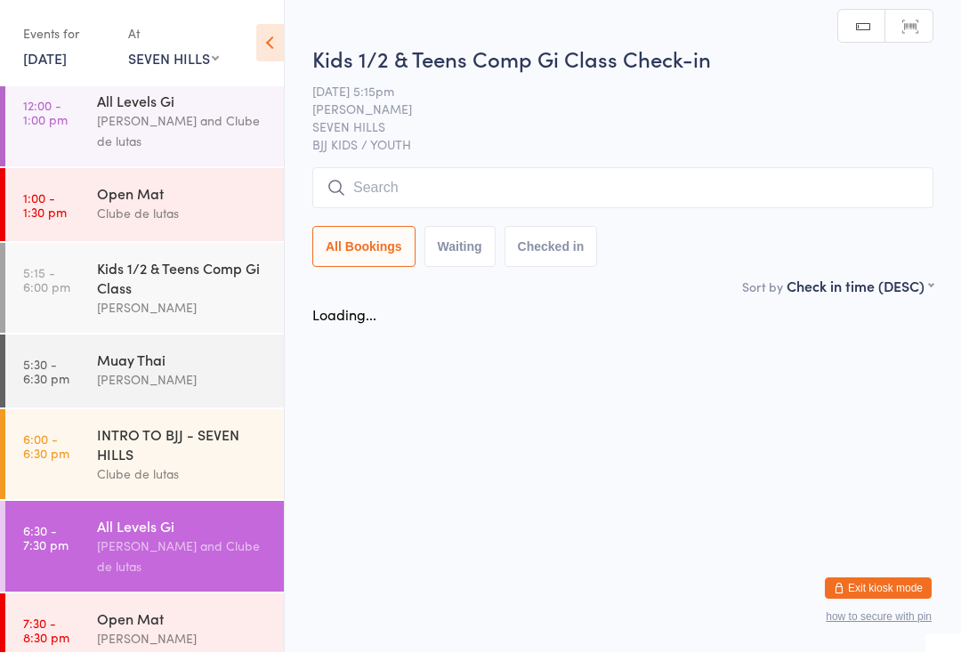
scroll to position [1, 0]
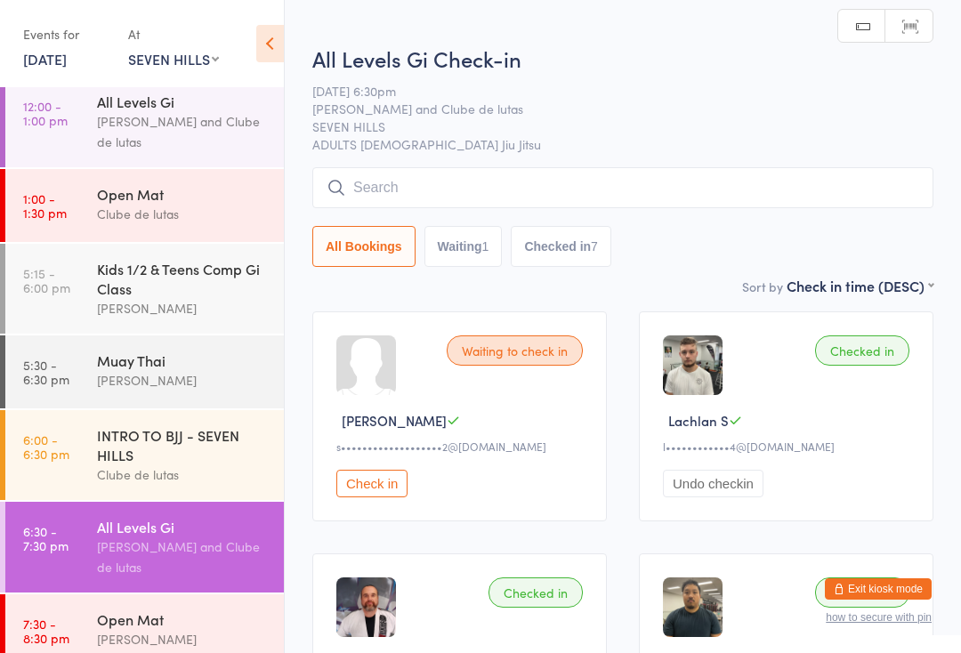
click at [462, 182] on input "search" at bounding box center [622, 187] width 621 height 41
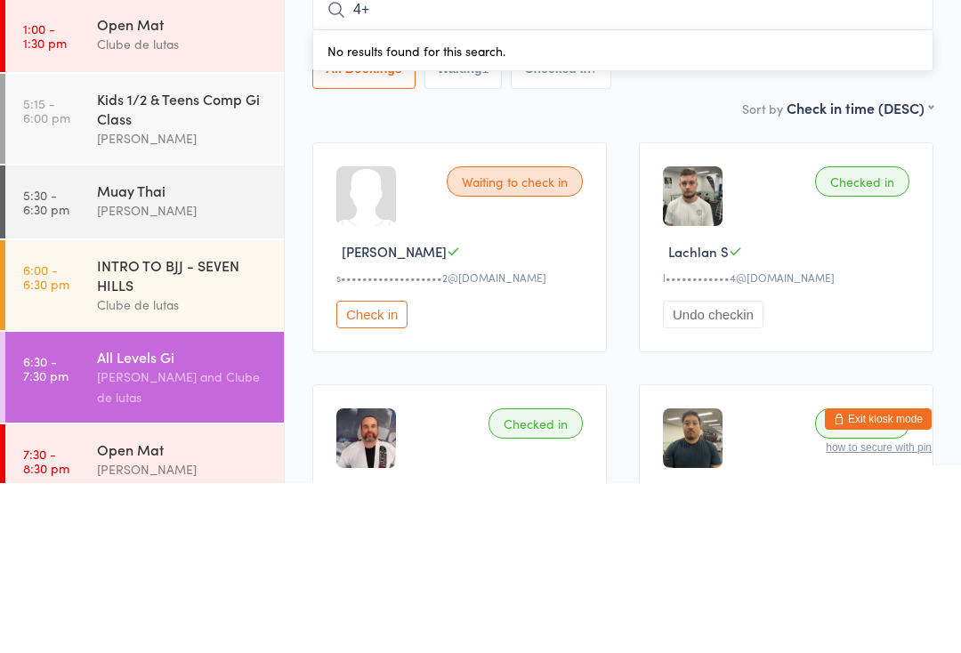
type input "4"
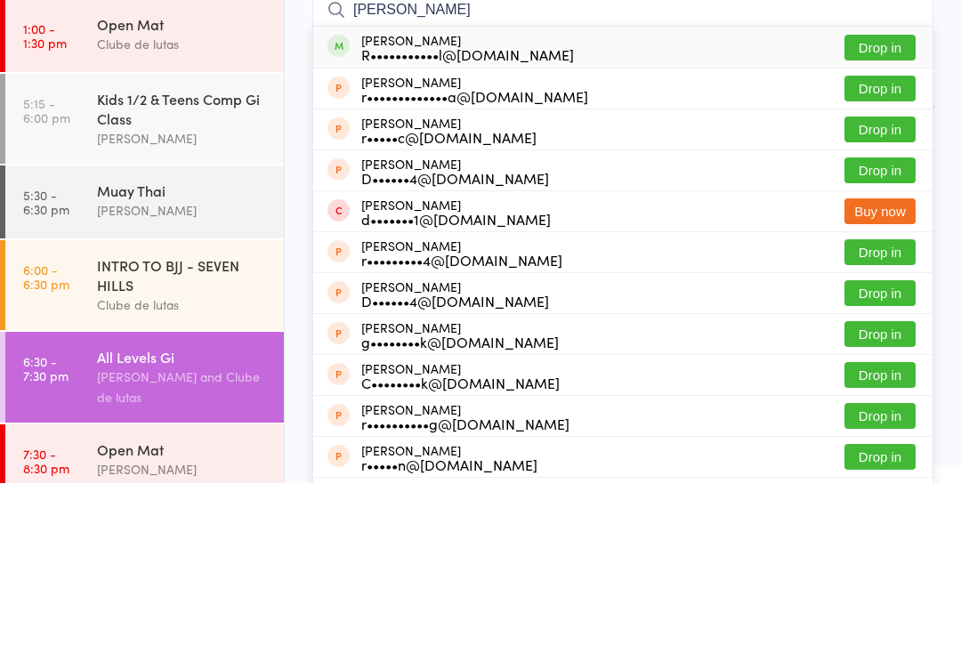
type input "[PERSON_NAME]"
click at [889, 205] on button "Drop in" at bounding box center [879, 218] width 71 height 26
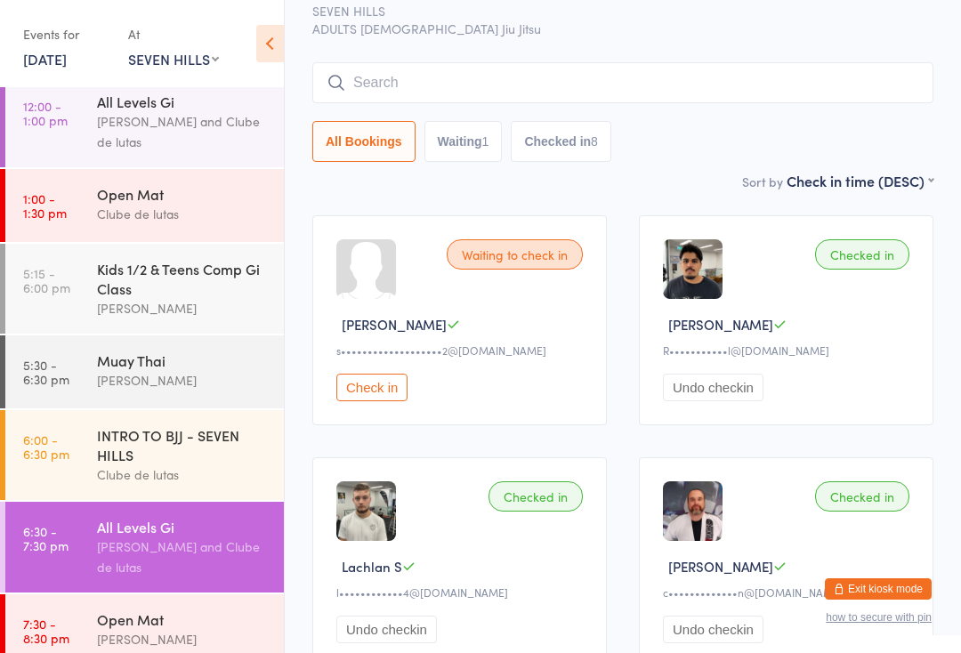
scroll to position [95, 0]
click at [595, 84] on input "search" at bounding box center [622, 84] width 621 height 41
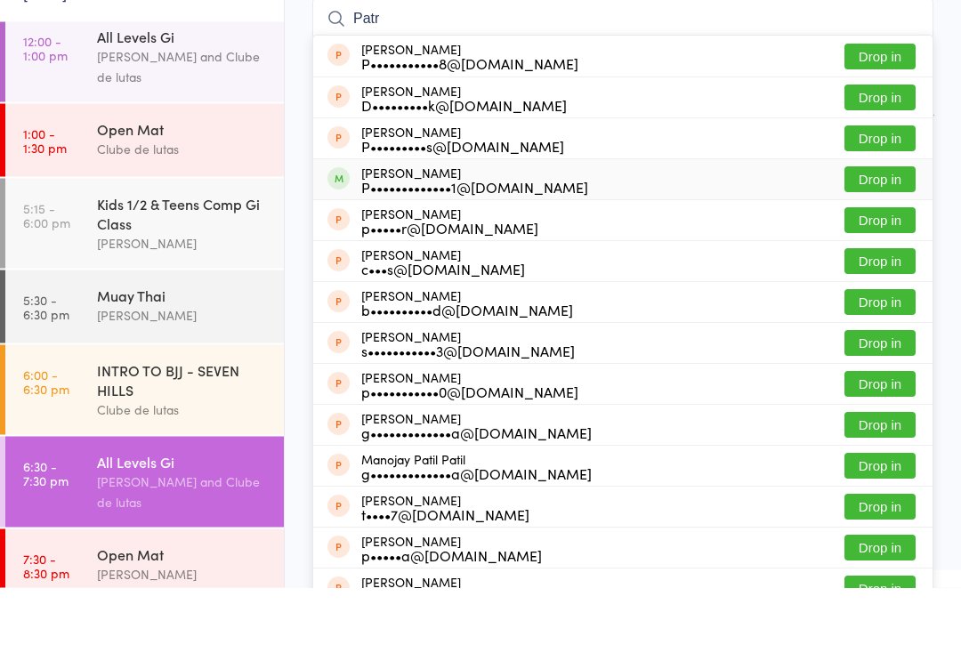
type input "Patr"
click at [563, 225] on div "[PERSON_NAME] P•••••••••••••1@[DOMAIN_NAME] Drop in" at bounding box center [622, 245] width 619 height 40
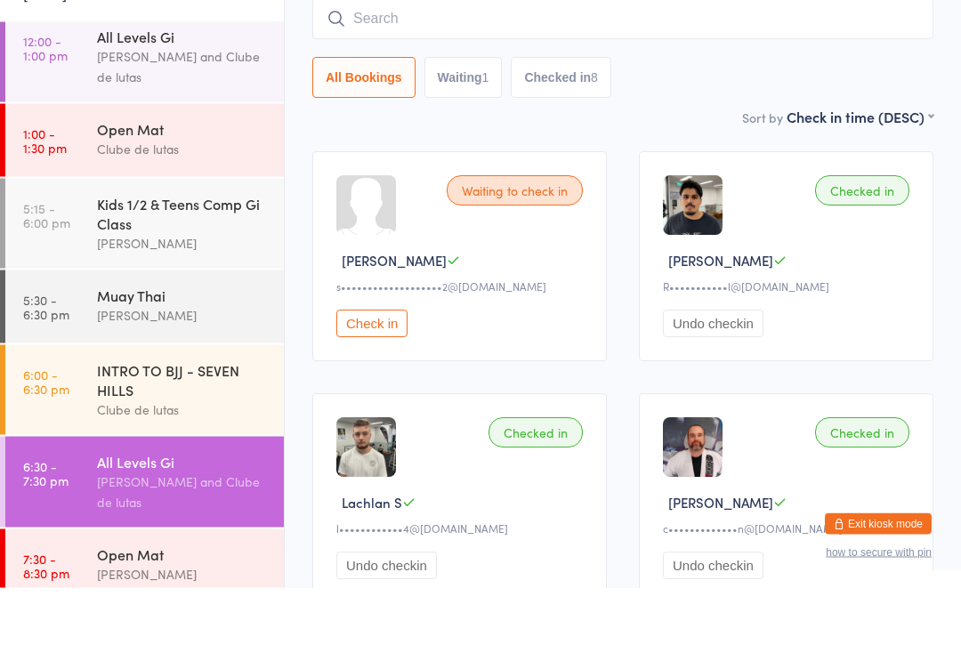
scroll to position [161, 0]
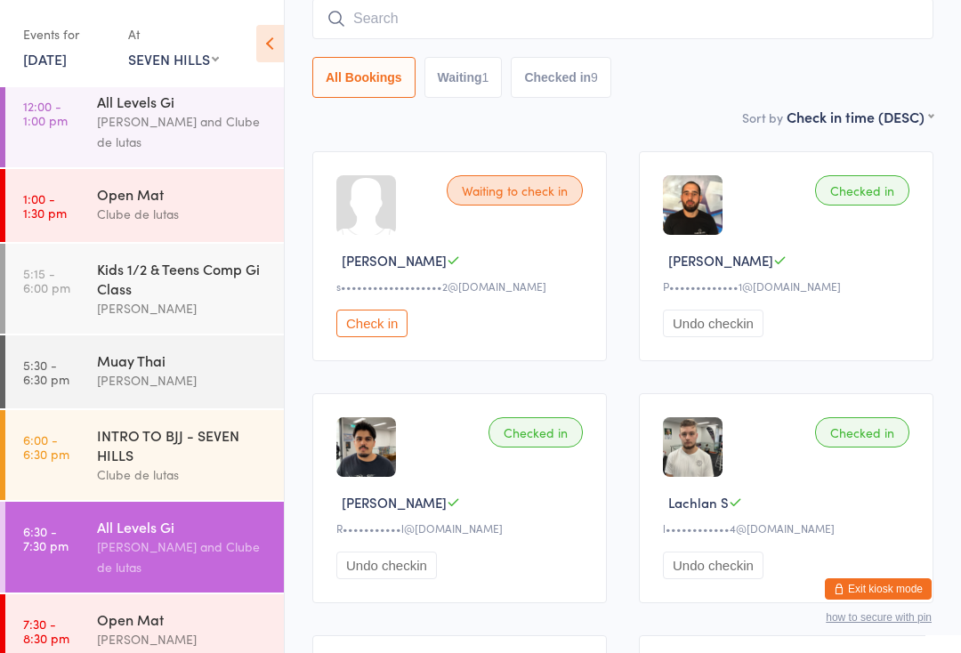
click at [554, 18] on input "search" at bounding box center [622, 18] width 621 height 41
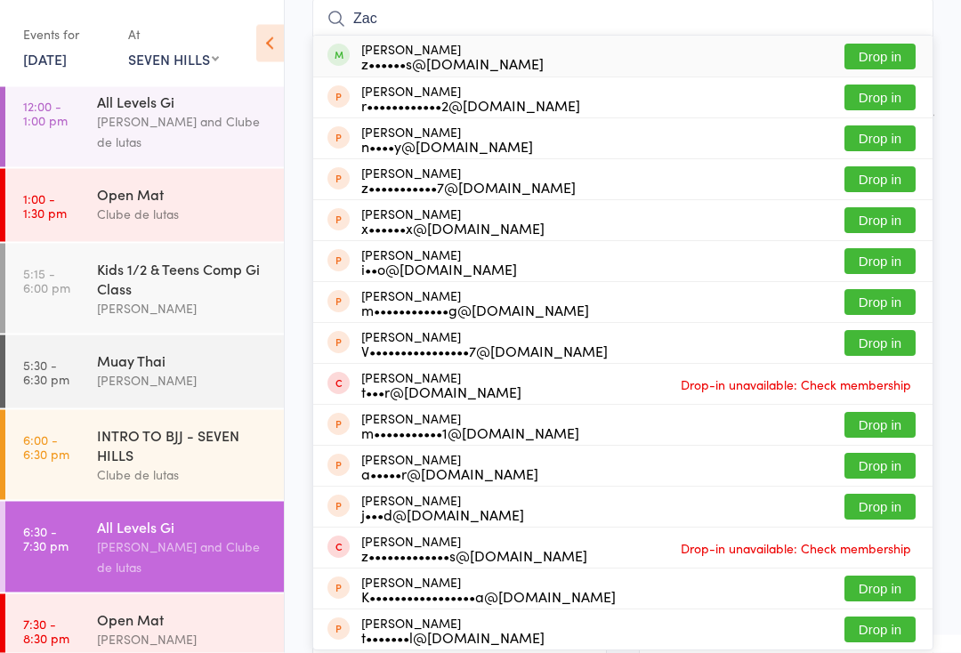
type input "Zac"
click at [890, 40] on div "[PERSON_NAME] z••••••s@[DOMAIN_NAME] Drop in" at bounding box center [622, 56] width 619 height 41
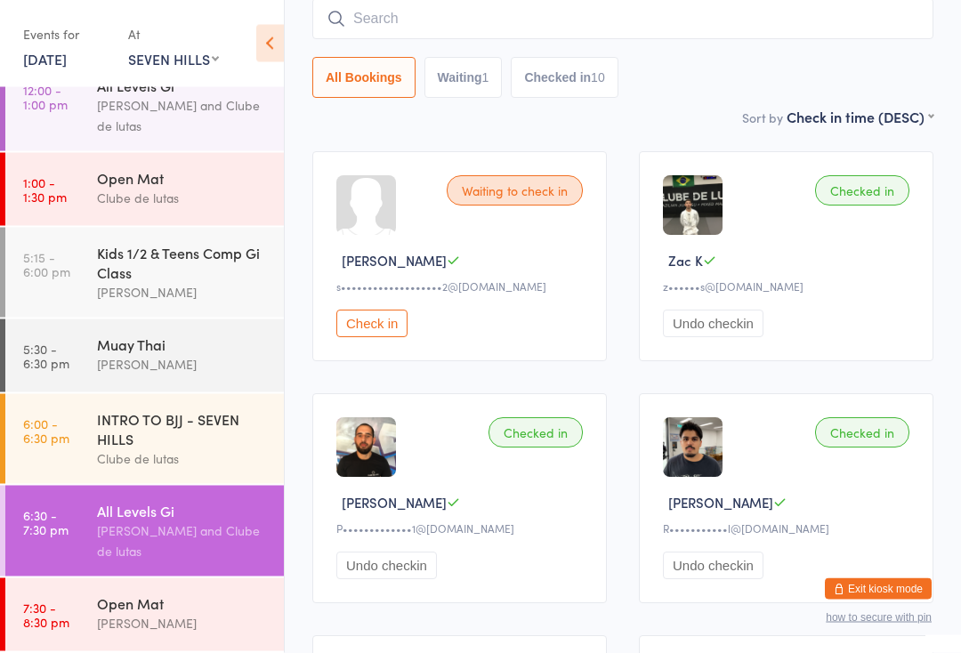
scroll to position [282, 0]
click at [445, 168] on div "Waiting to check in [PERSON_NAME] S s•••••••••••••••••••2@[DOMAIN_NAME] Check in" at bounding box center [459, 257] width 294 height 210
click at [148, 543] on div "[PERSON_NAME] and Clube de lutas" at bounding box center [183, 540] width 172 height 41
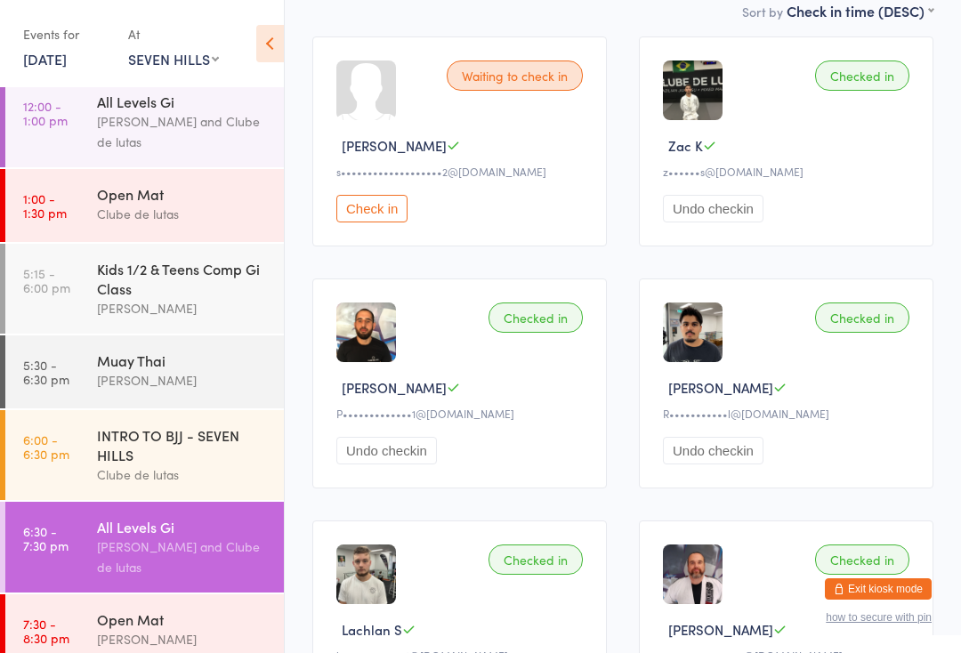
scroll to position [0, 0]
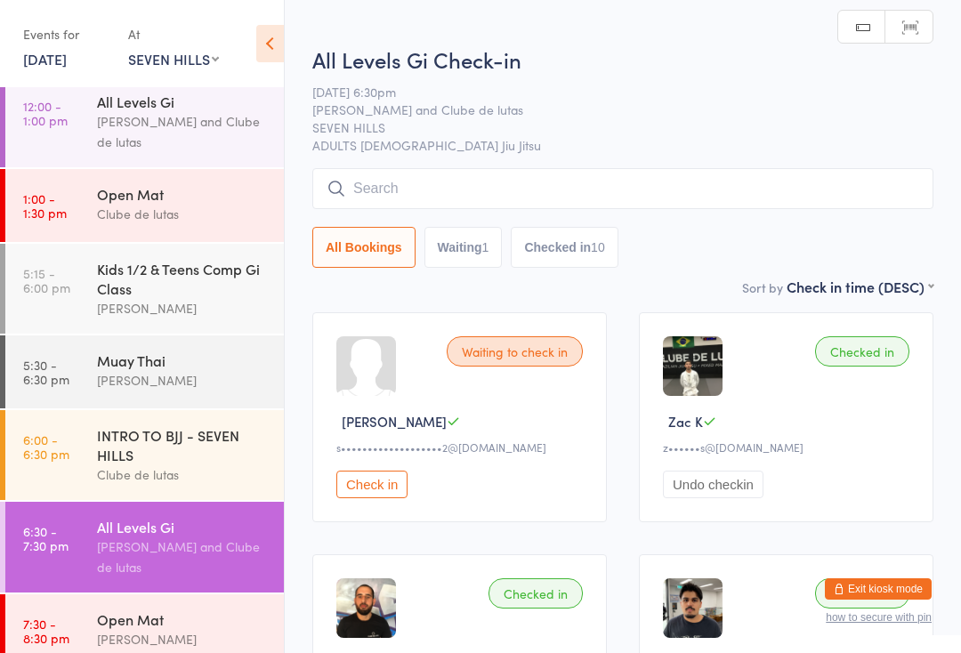
click at [642, 171] on input "search" at bounding box center [622, 188] width 621 height 41
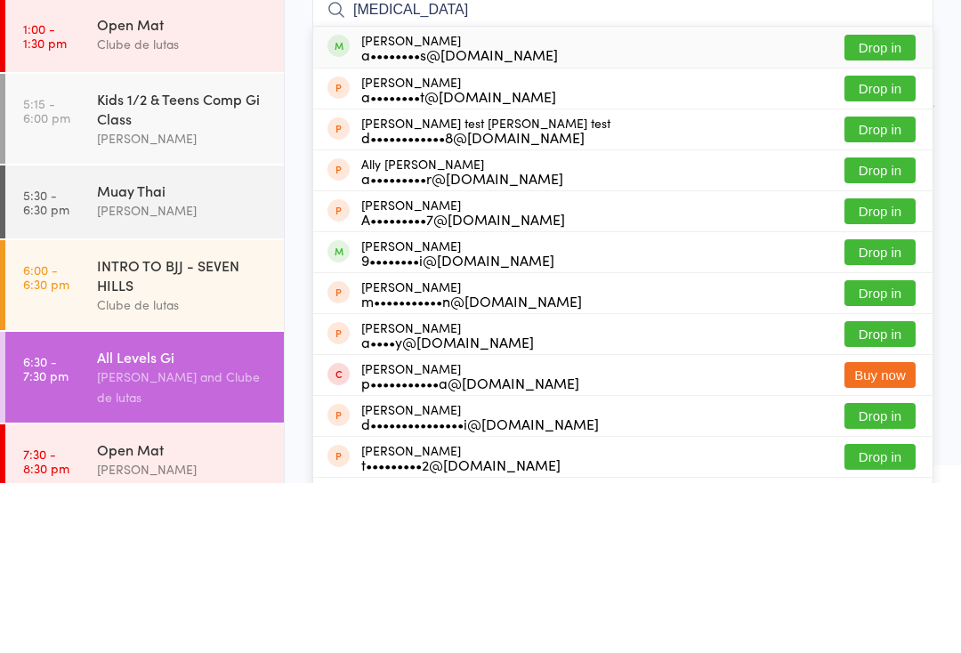
type input "[MEDICAL_DATA]"
click at [894, 205] on button "Drop in" at bounding box center [879, 218] width 71 height 26
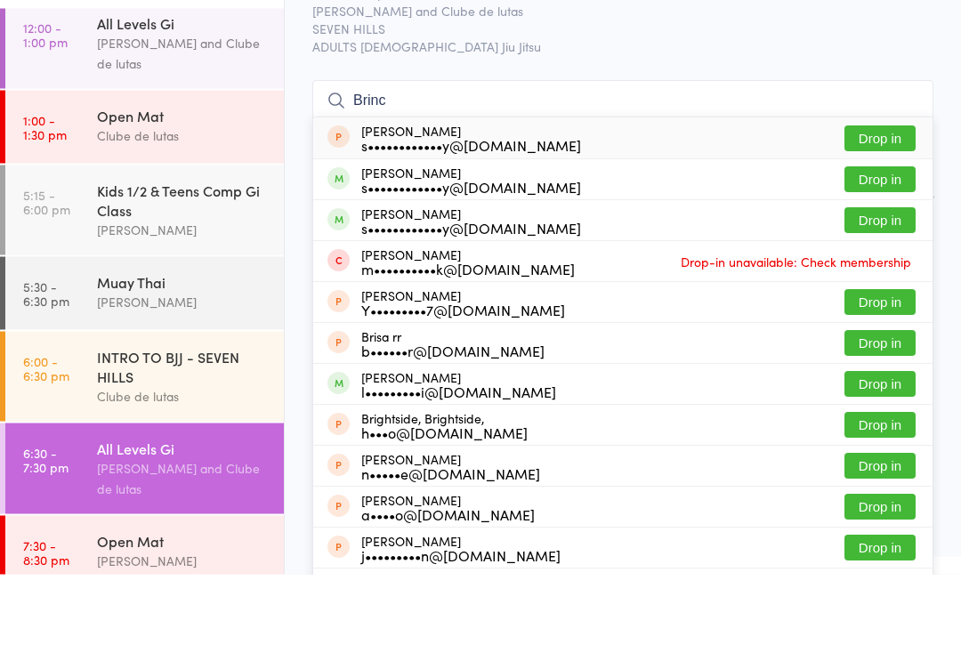
type input "Brinc"
click at [894, 245] on button "Drop in" at bounding box center [879, 258] width 71 height 26
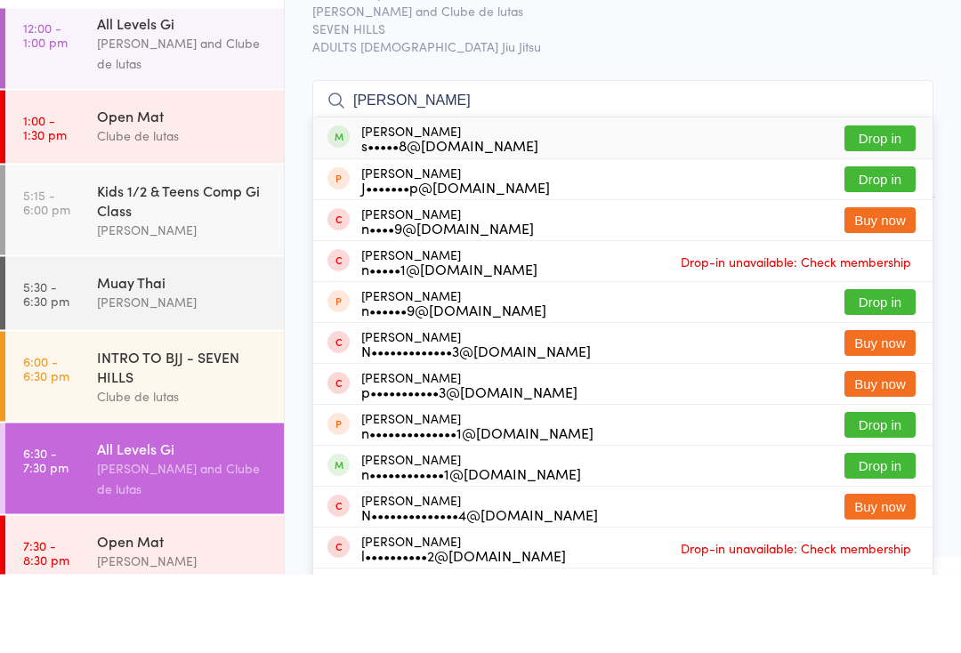
type input "[PERSON_NAME]"
click at [884, 205] on button "Drop in" at bounding box center [879, 218] width 71 height 26
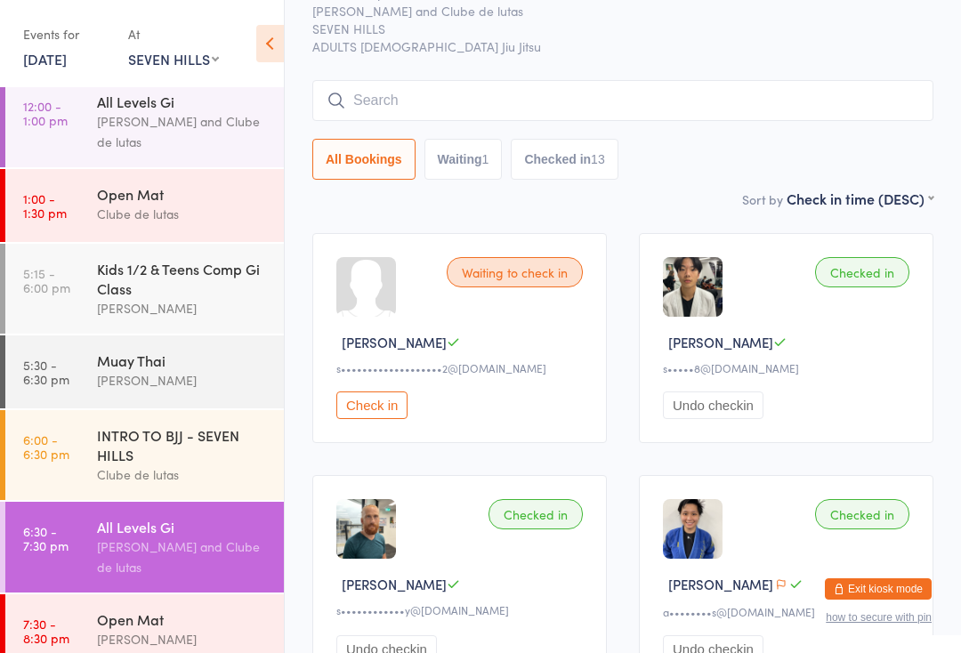
click at [516, 88] on input "search" at bounding box center [622, 100] width 621 height 41
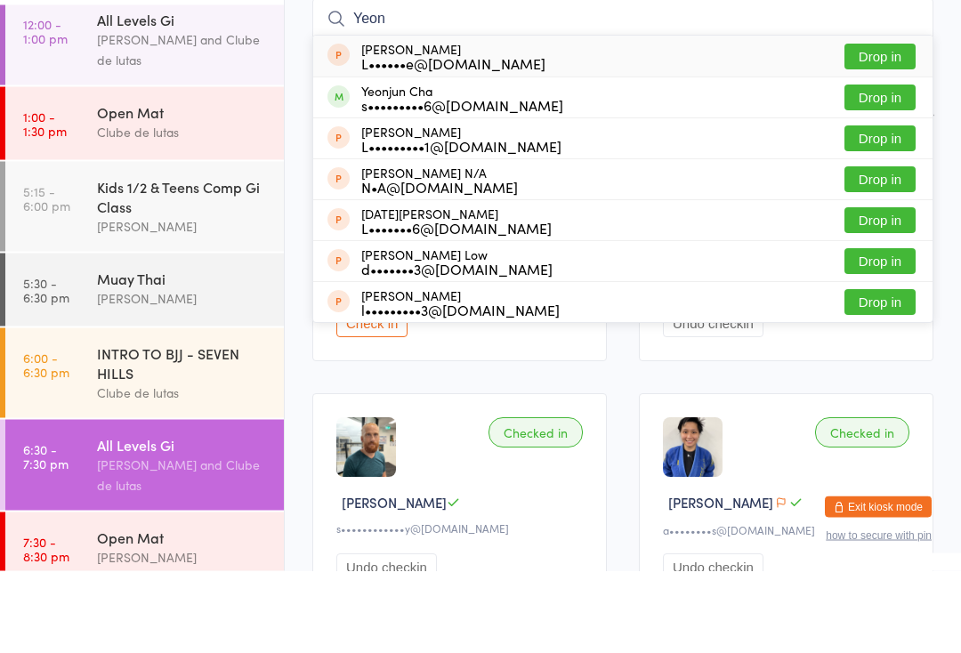
type input "Yeon"
click at [886, 167] on button "Drop in" at bounding box center [879, 180] width 71 height 26
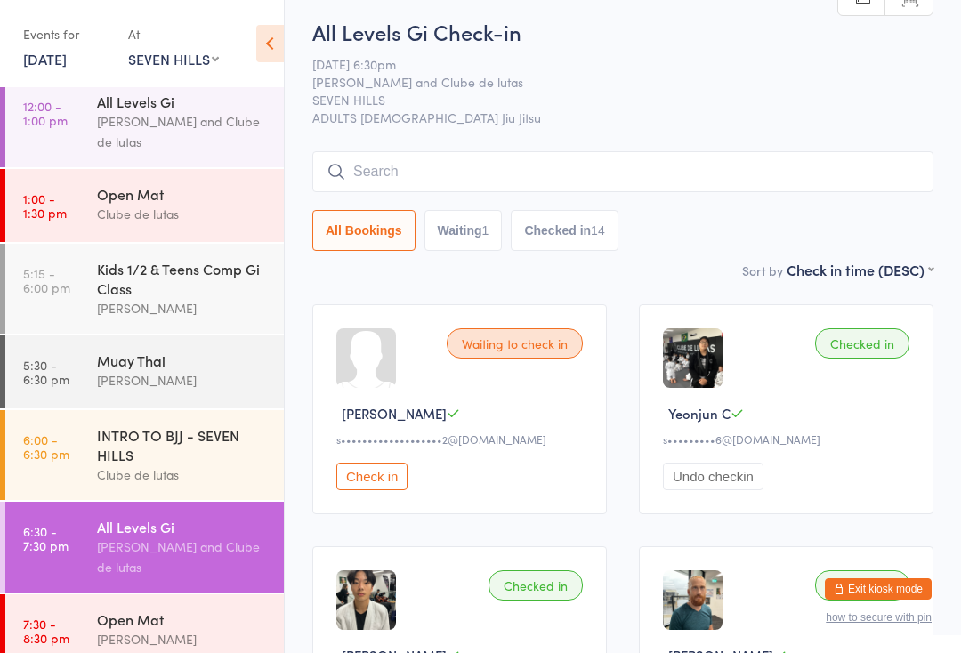
scroll to position [0, 0]
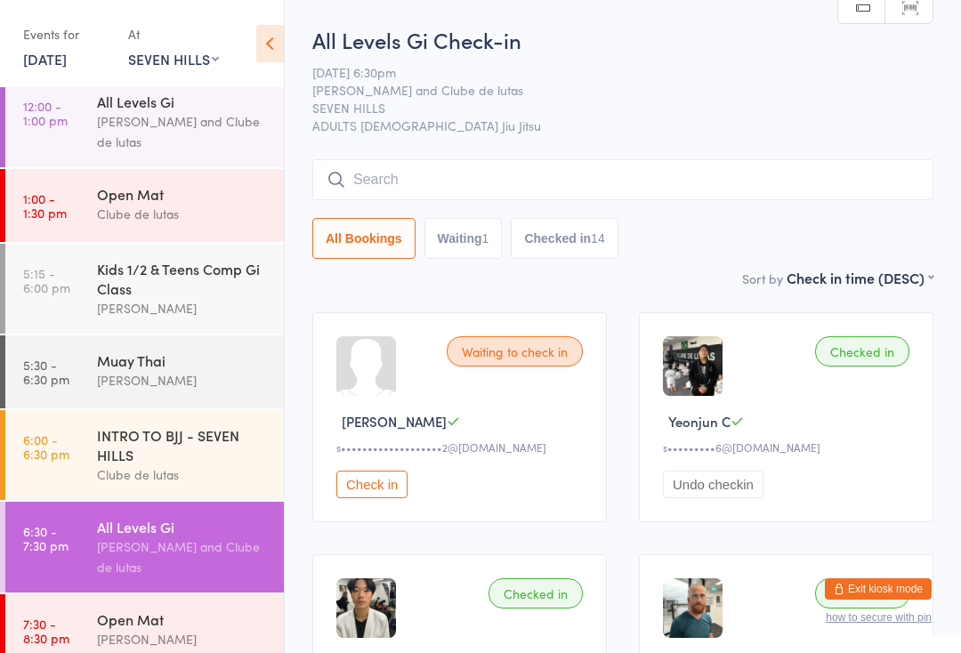
click at [602, 181] on input "search" at bounding box center [622, 179] width 621 height 41
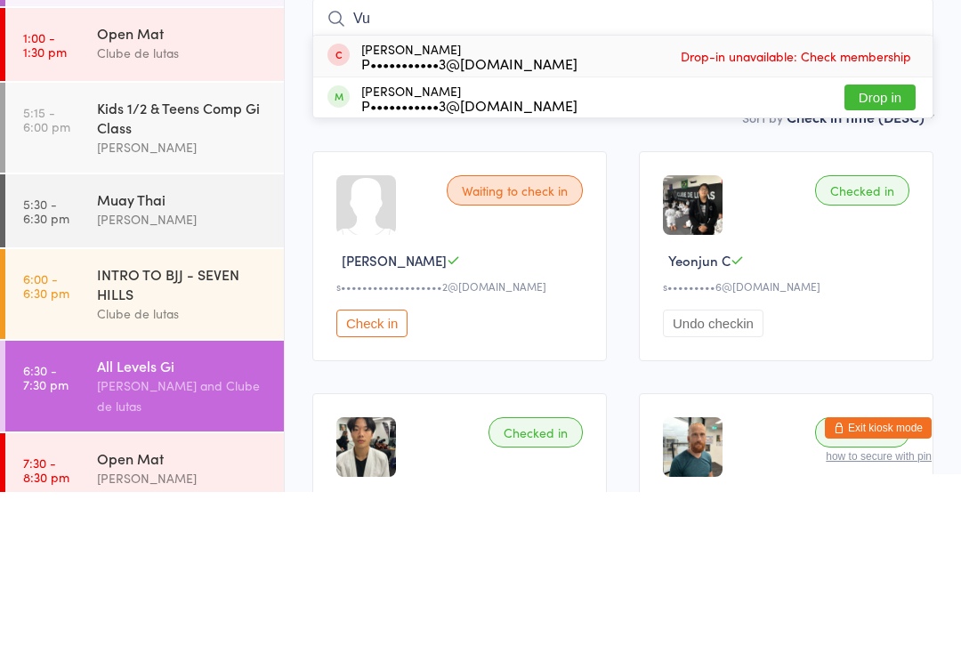
type input "Vu"
click at [897, 245] on button "Drop in" at bounding box center [879, 258] width 71 height 26
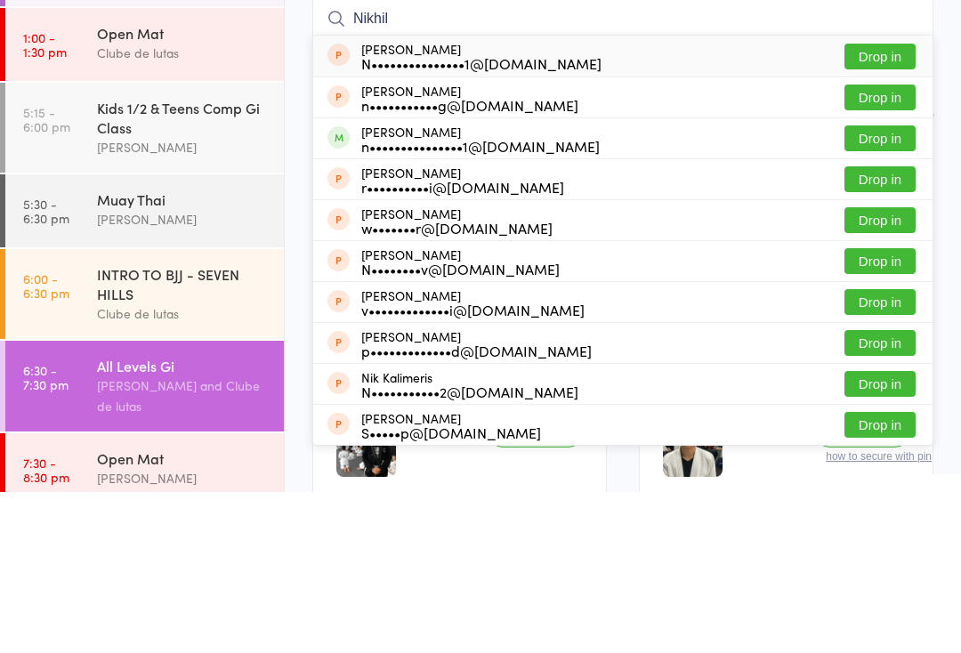
type input "Nikhil"
click at [886, 286] on button "Drop in" at bounding box center [879, 299] width 71 height 26
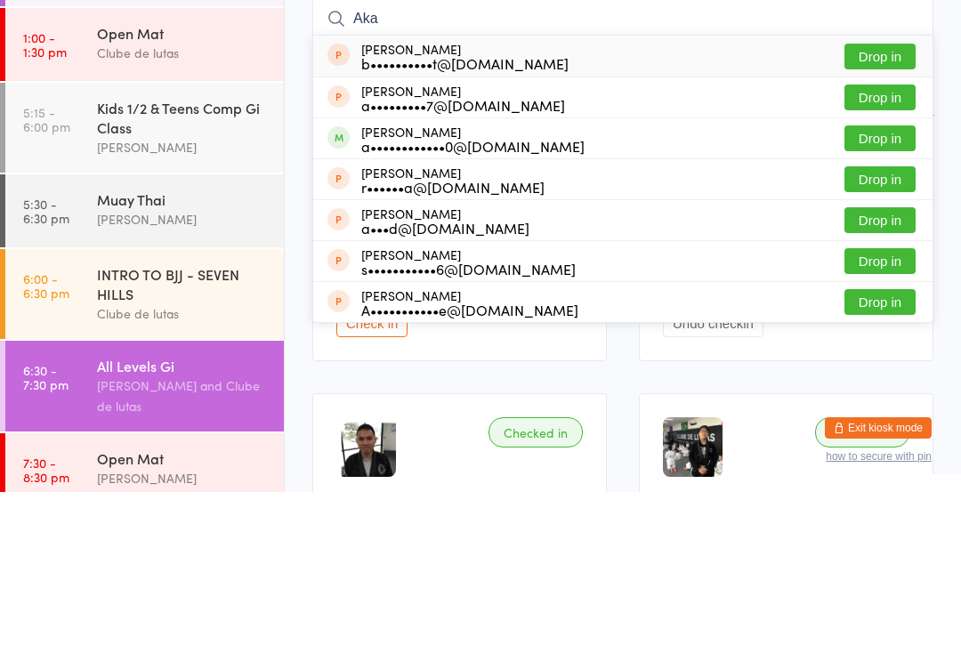
type input "Aka"
click at [896, 286] on button "Drop in" at bounding box center [879, 299] width 71 height 26
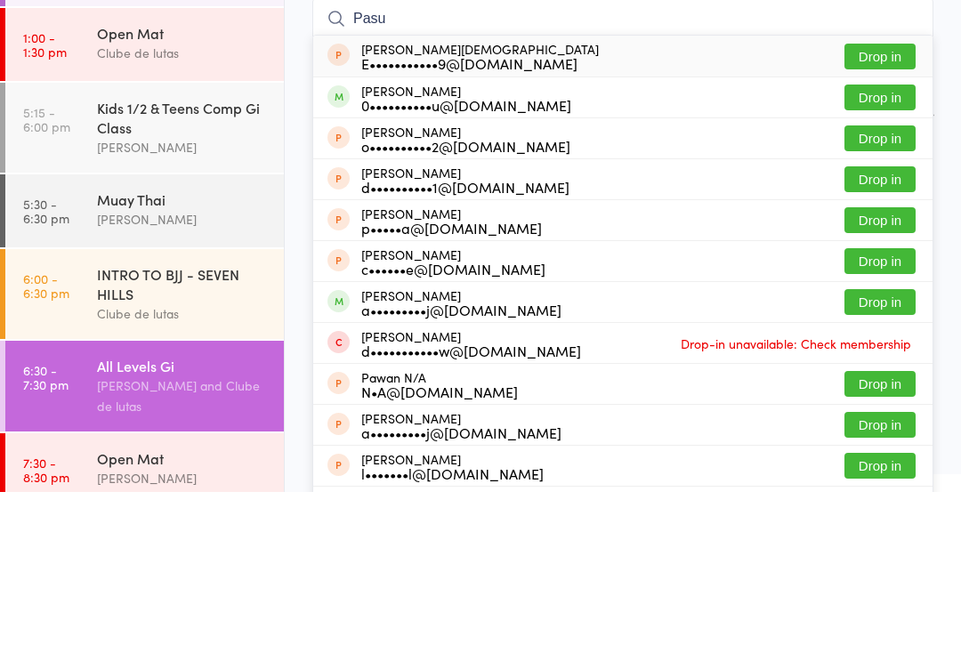
type input "Pasu"
click at [881, 245] on button "Drop in" at bounding box center [879, 258] width 71 height 26
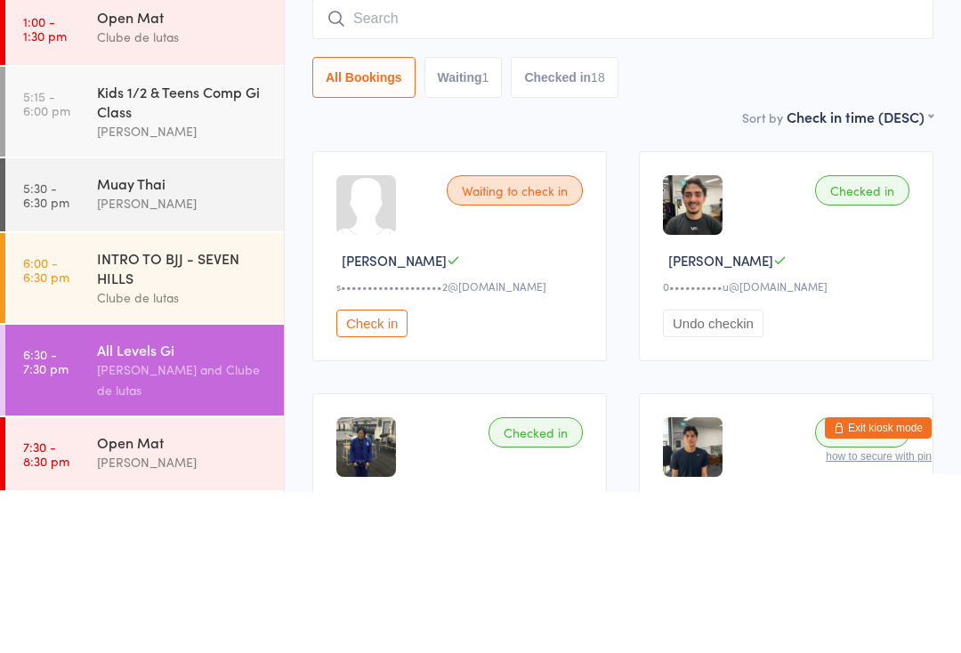
scroll to position [282, 0]
click at [222, 409] on div "INTRO TO BJJ - SEVEN HILLS" at bounding box center [183, 428] width 172 height 39
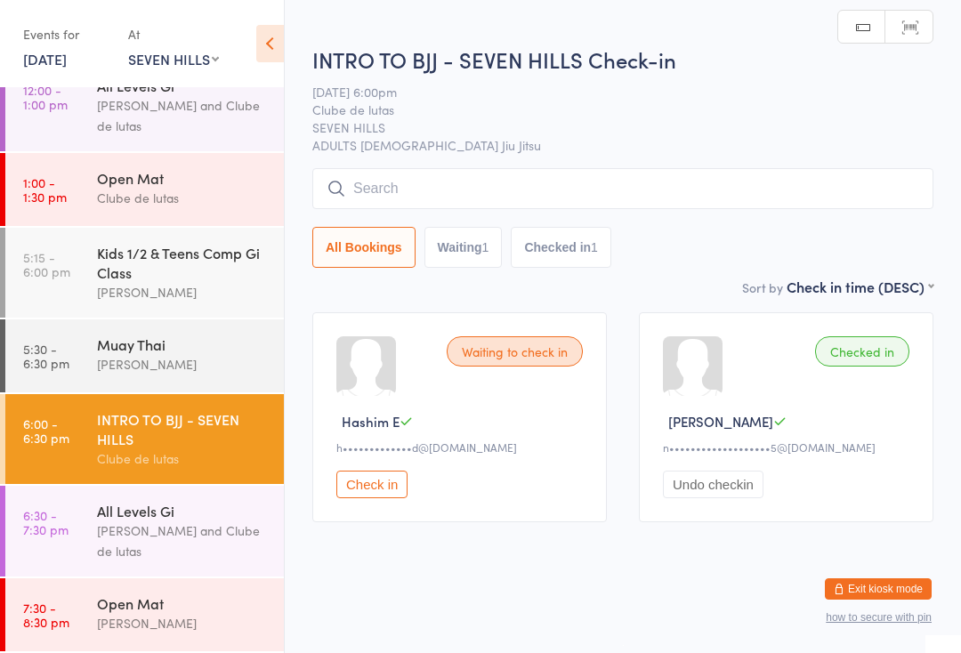
scroll to position [14, 0]
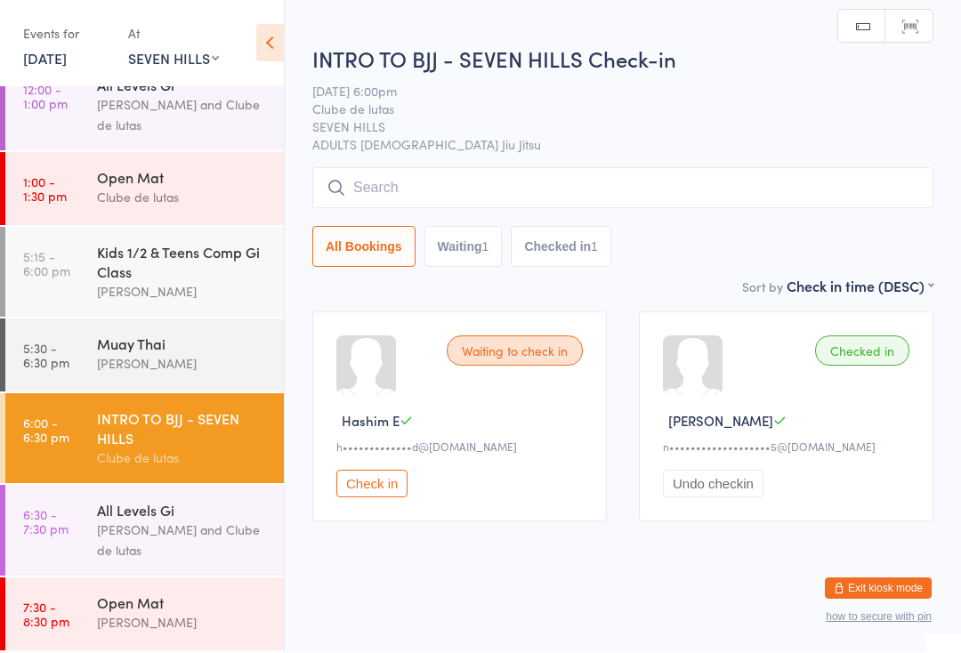
click at [181, 529] on div "[PERSON_NAME] and Clube de lutas" at bounding box center [183, 540] width 172 height 41
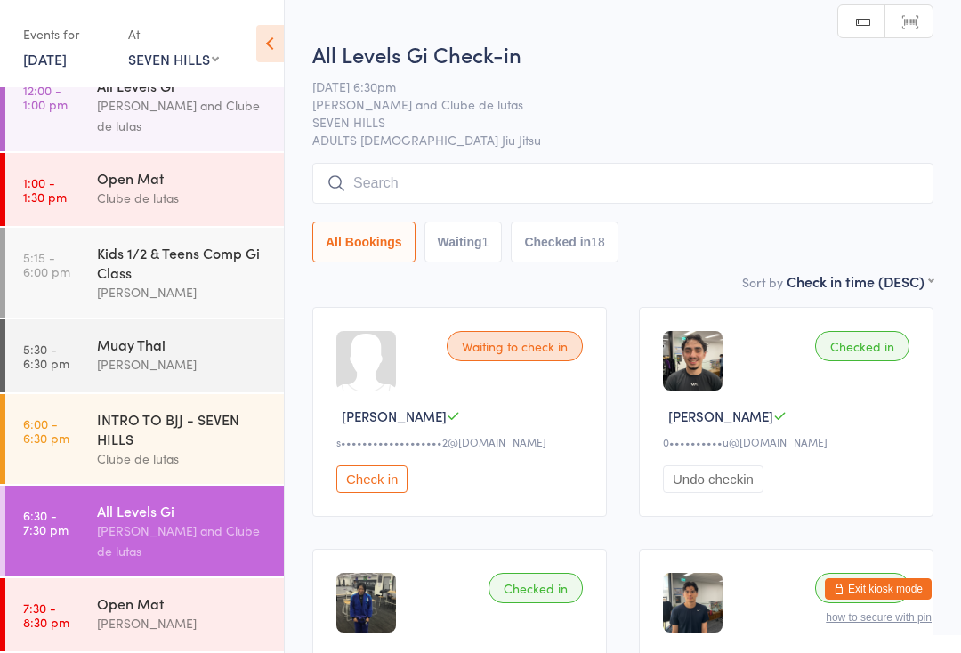
scroll to position [252, 0]
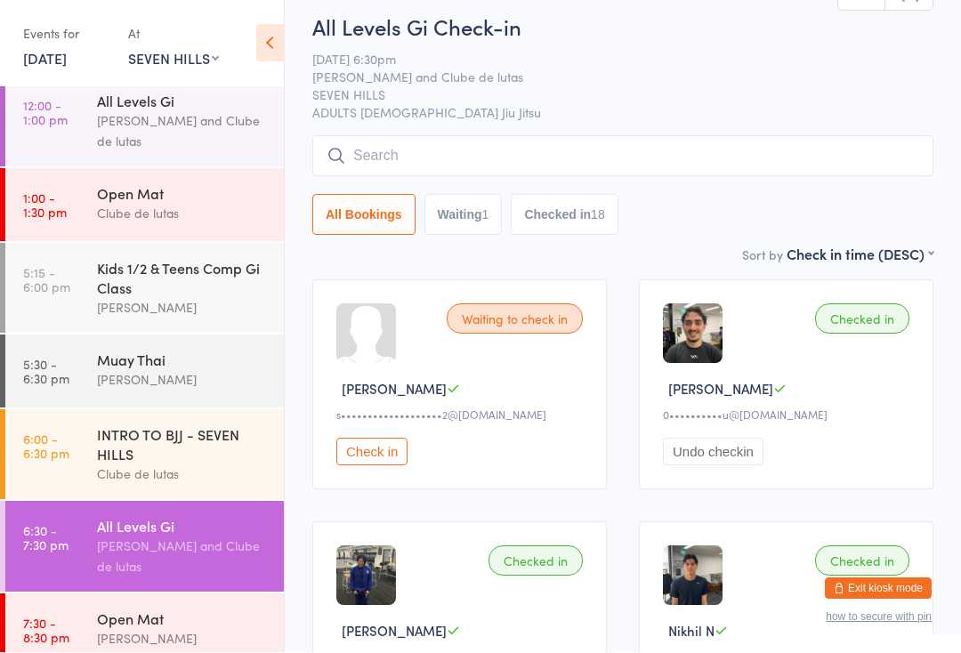
click at [580, 167] on input "search" at bounding box center [622, 156] width 621 height 41
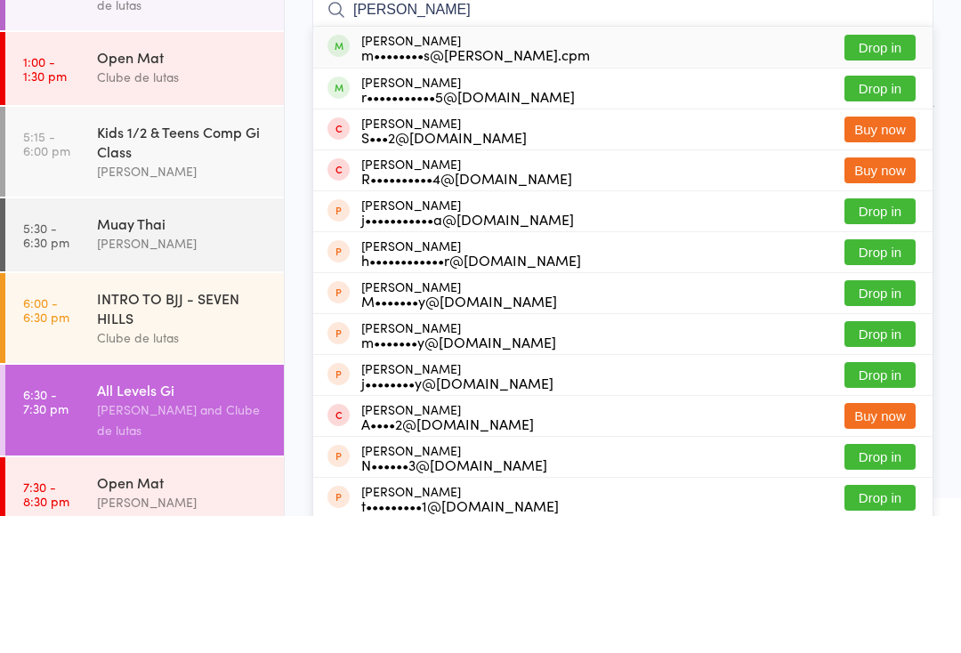
type input "[PERSON_NAME]"
click at [883, 172] on button "Drop in" at bounding box center [879, 185] width 71 height 26
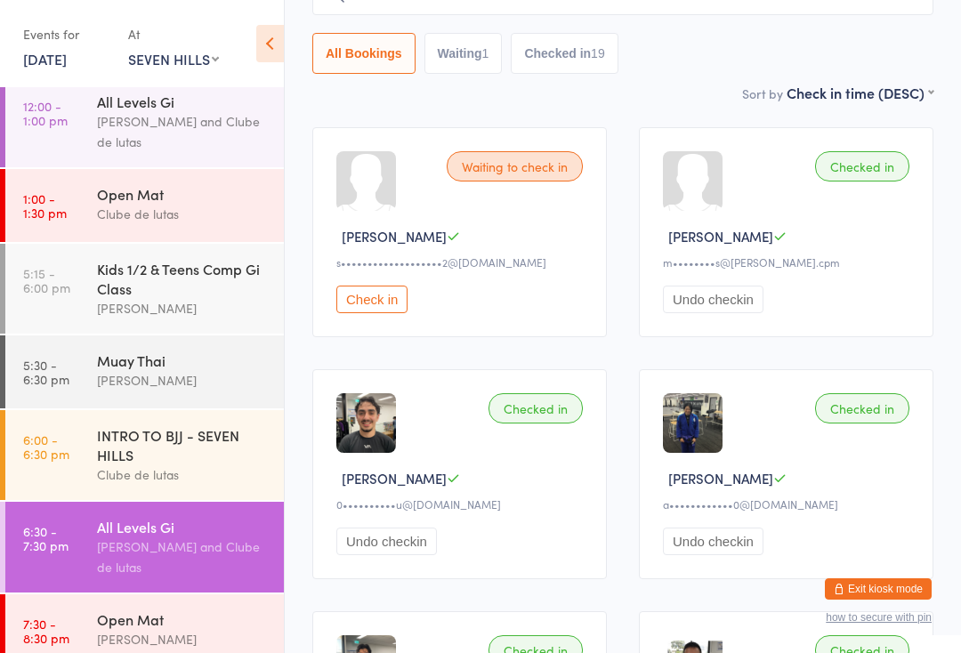
scroll to position [108, 0]
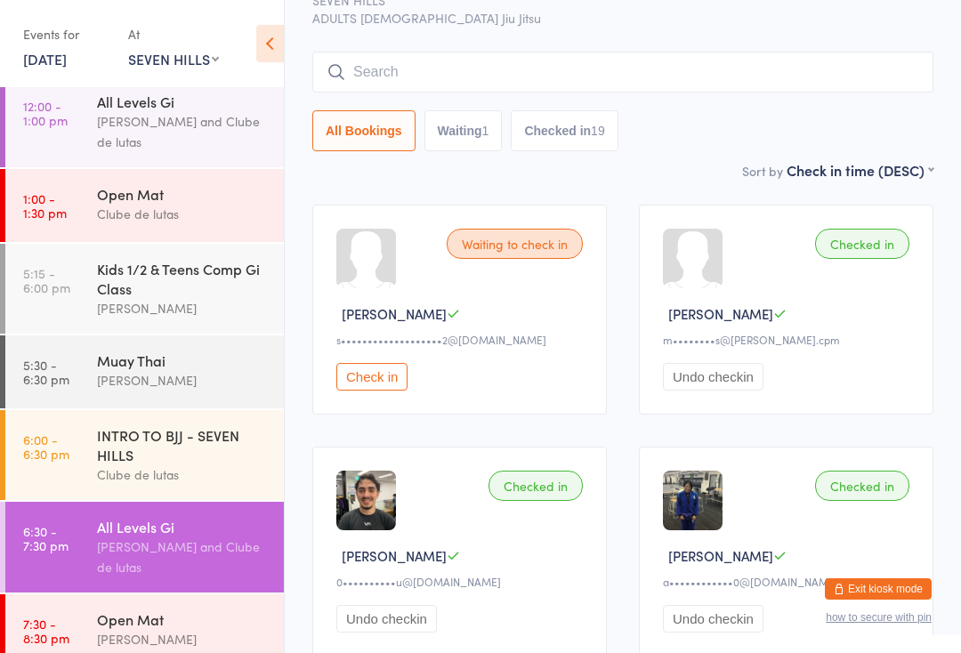
click at [661, 72] on input "search" at bounding box center [622, 72] width 621 height 41
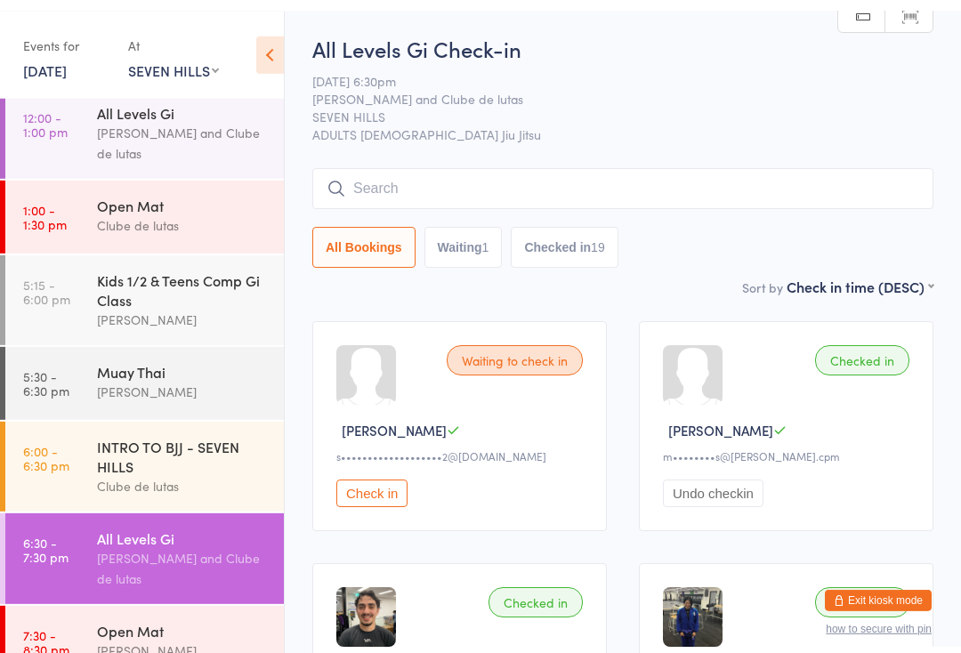
scroll to position [0, 0]
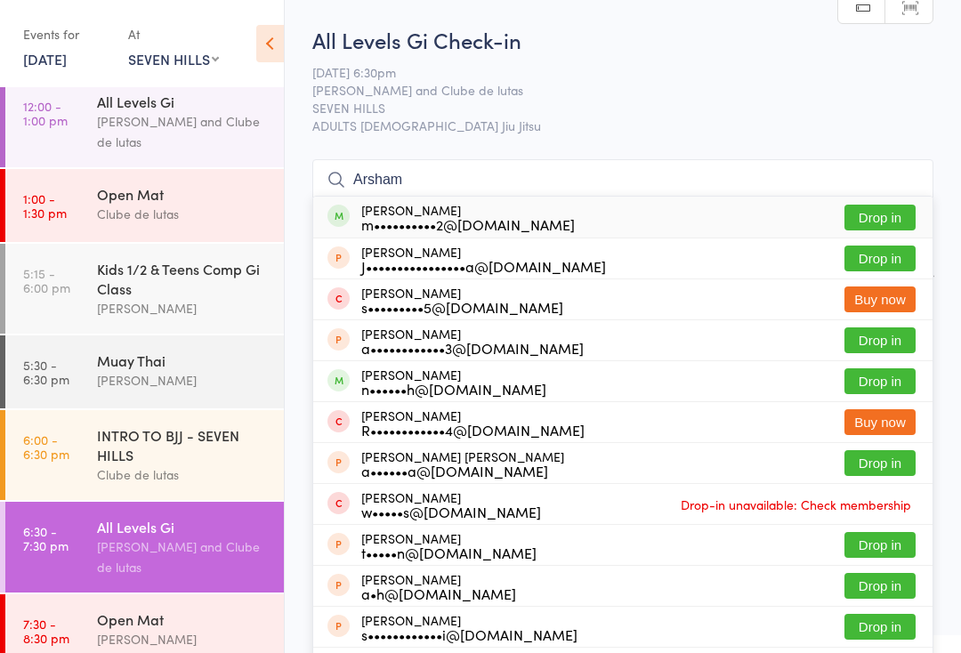
type input "Arsham"
click at [905, 205] on button "Drop in" at bounding box center [879, 218] width 71 height 26
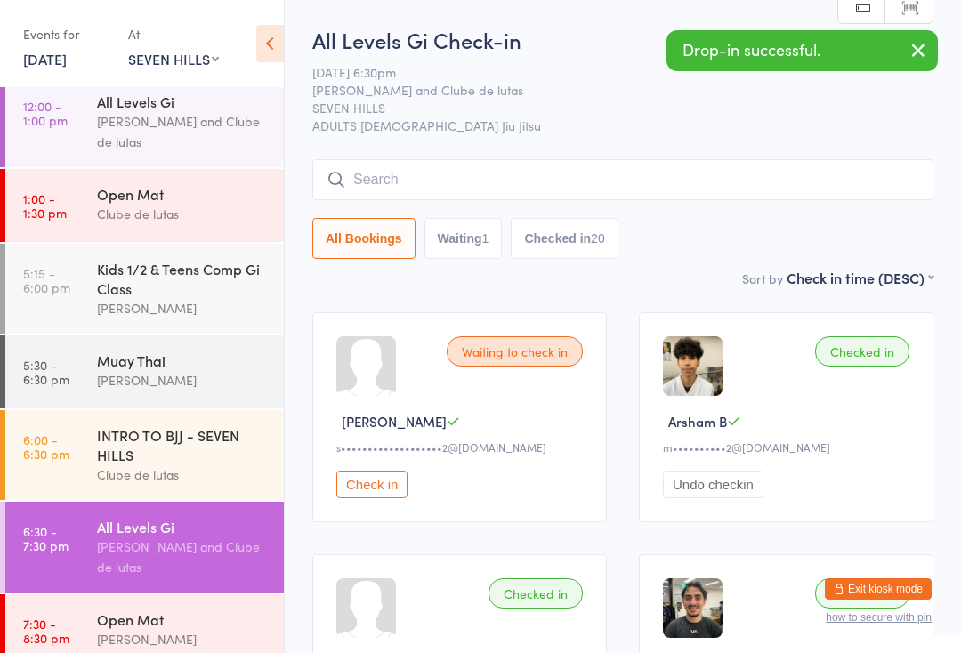
click at [815, 162] on input "search" at bounding box center [622, 179] width 621 height 41
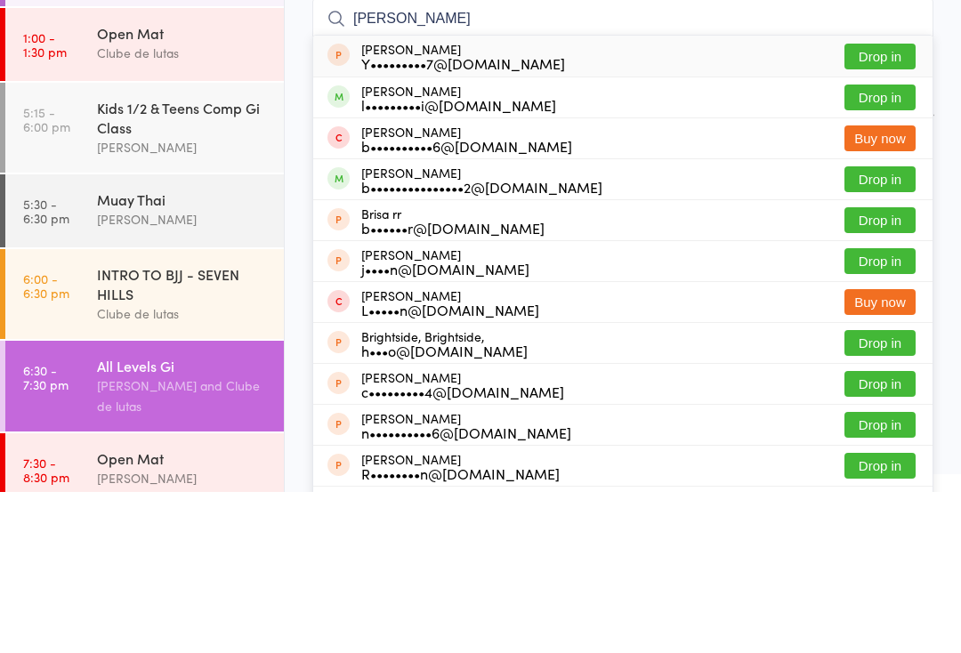
type input "[PERSON_NAME]"
click at [883, 245] on button "Drop in" at bounding box center [879, 258] width 71 height 26
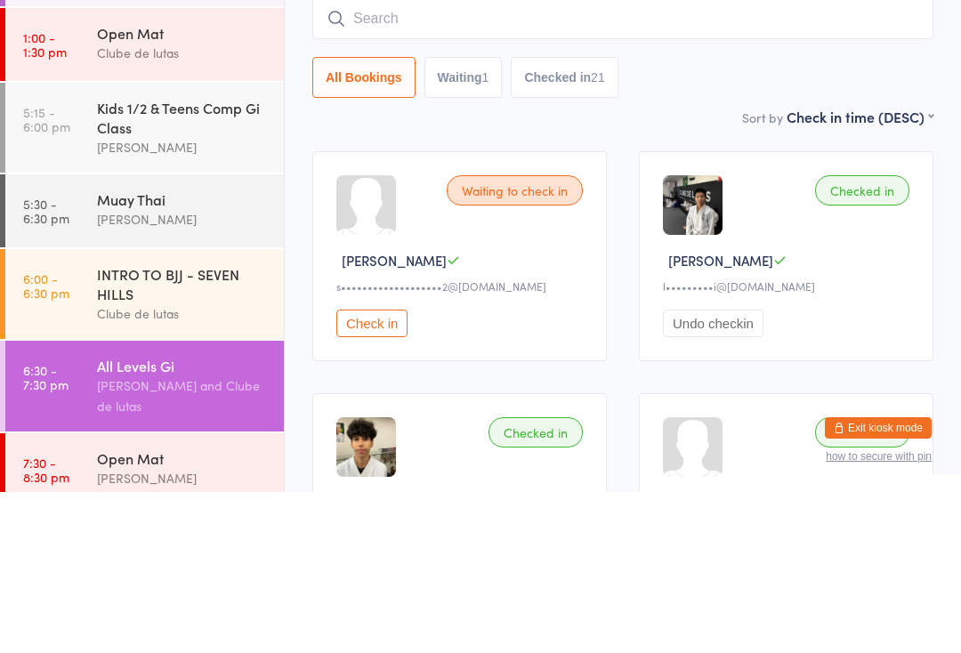
click at [414, 159] on input "search" at bounding box center [622, 179] width 621 height 41
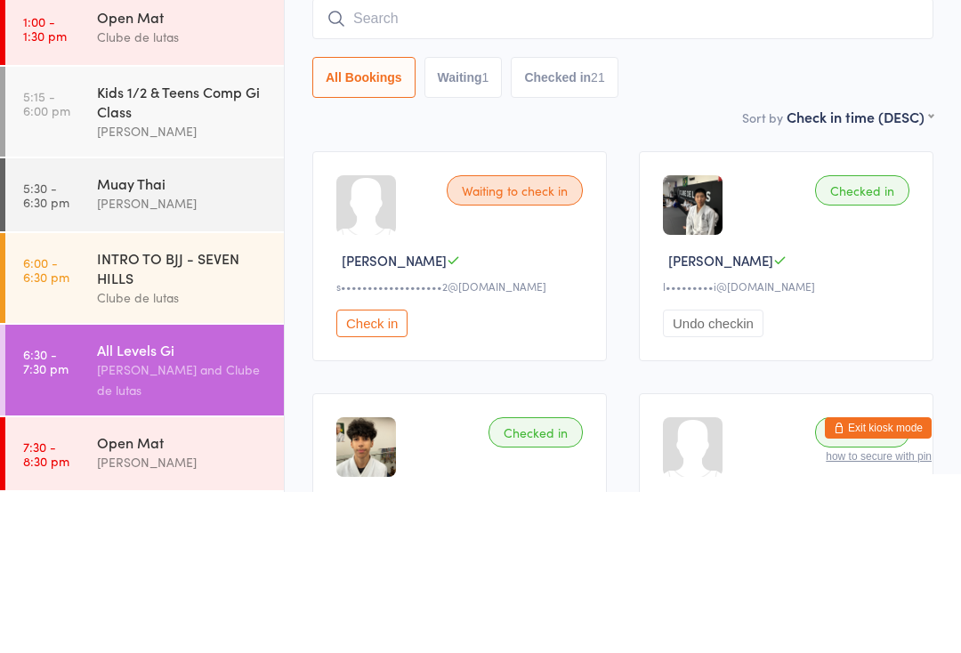
scroll to position [282, 0]
click at [467, 159] on input "search" at bounding box center [622, 179] width 621 height 41
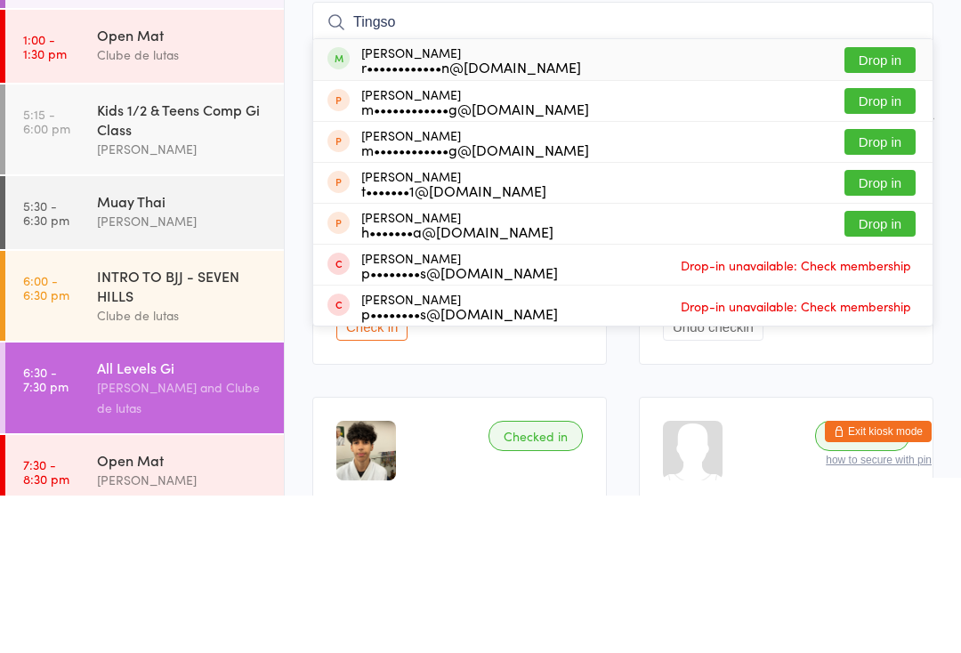
scroll to position [252, 0]
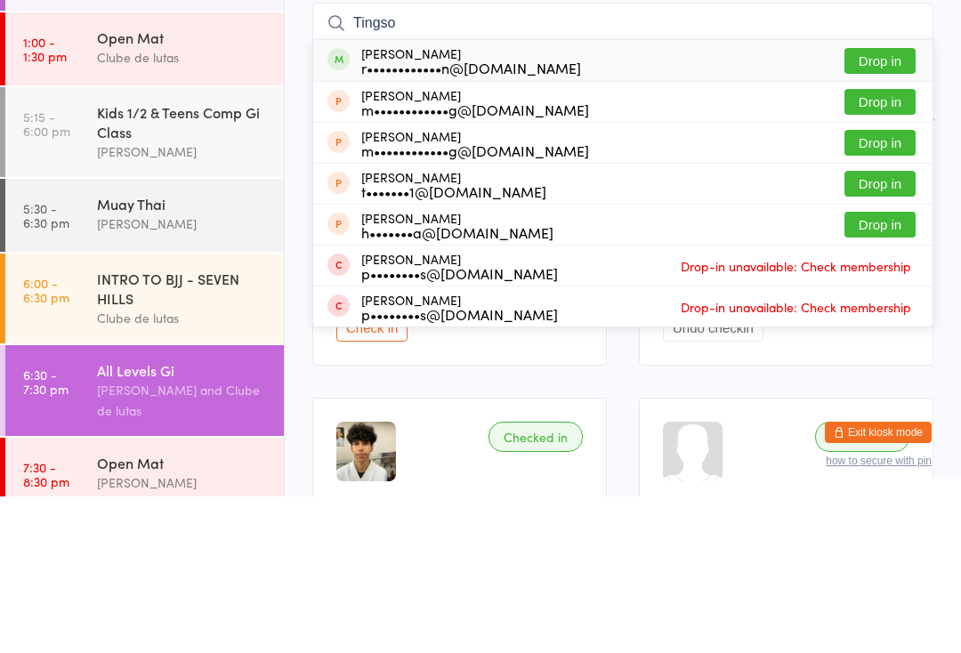
type input "Tingso"
click at [892, 205] on button "Drop in" at bounding box center [879, 218] width 71 height 26
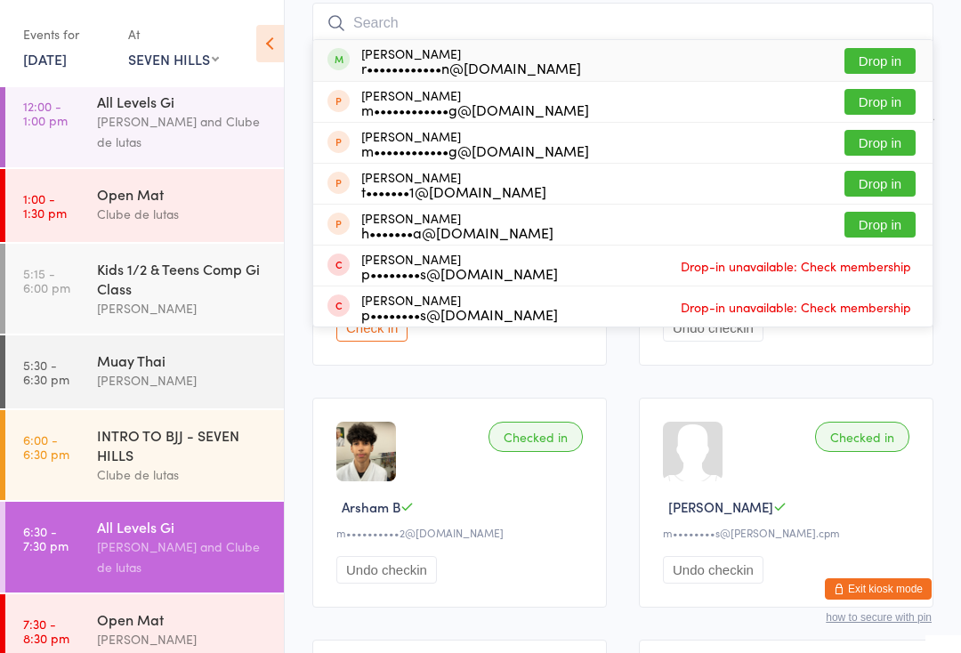
click at [893, 44] on input "search" at bounding box center [622, 23] width 621 height 41
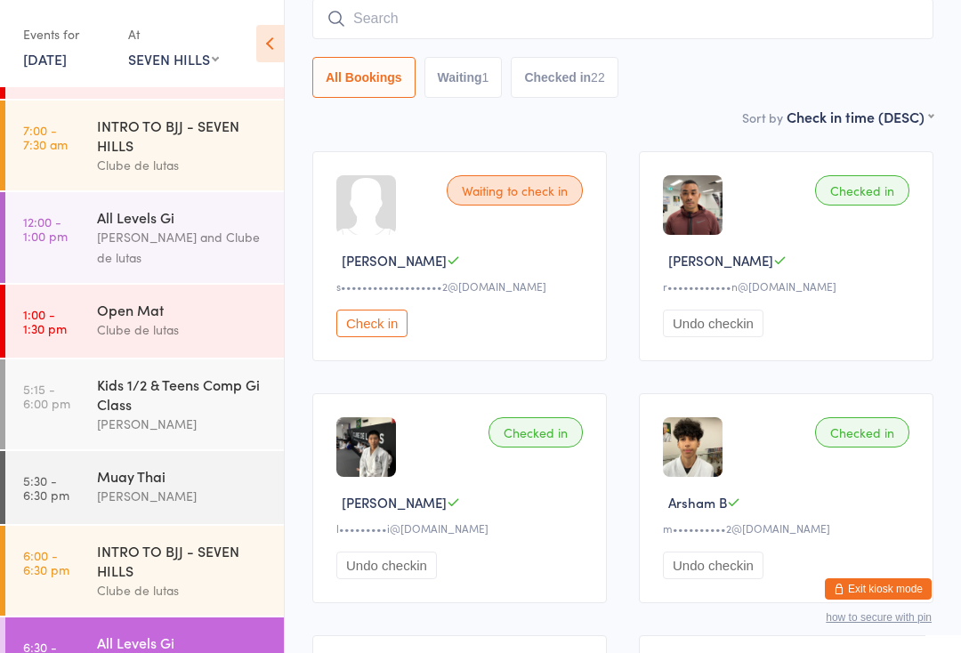
scroll to position [133, 0]
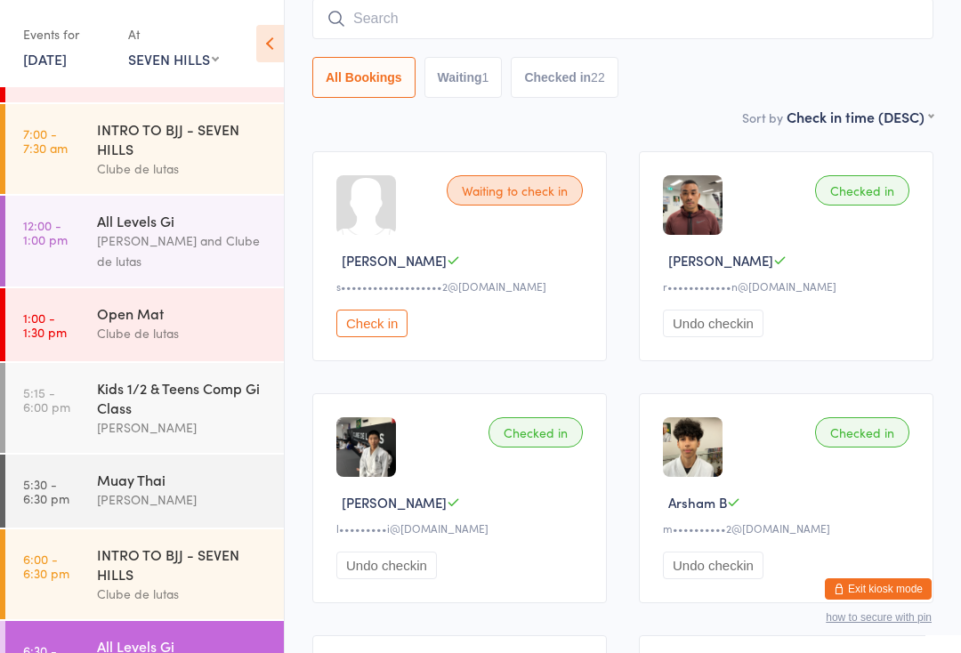
click at [155, 509] on div "[PERSON_NAME]" at bounding box center [183, 499] width 172 height 20
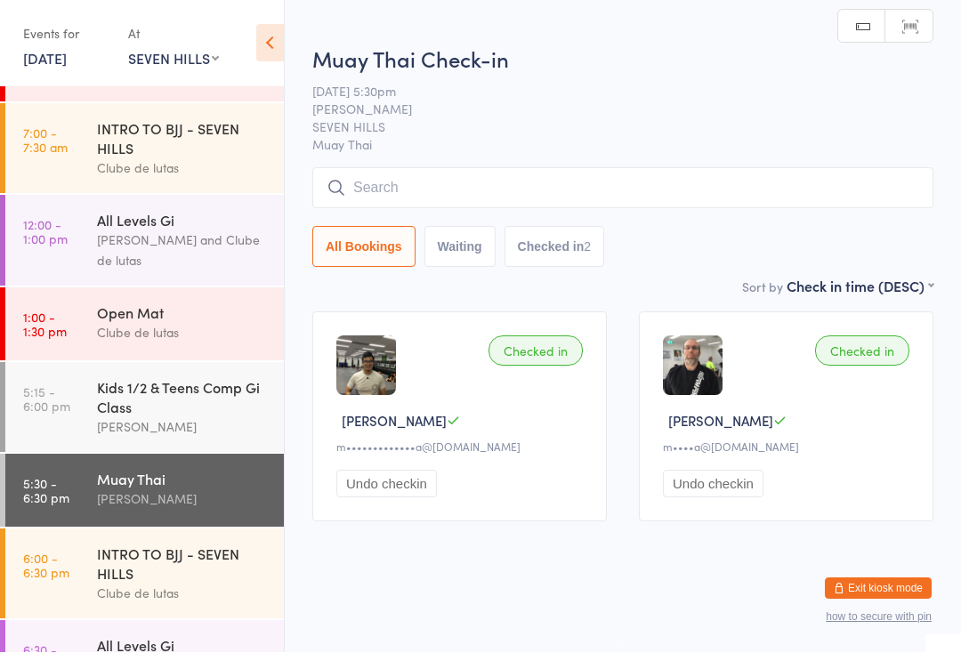
scroll to position [1, 0]
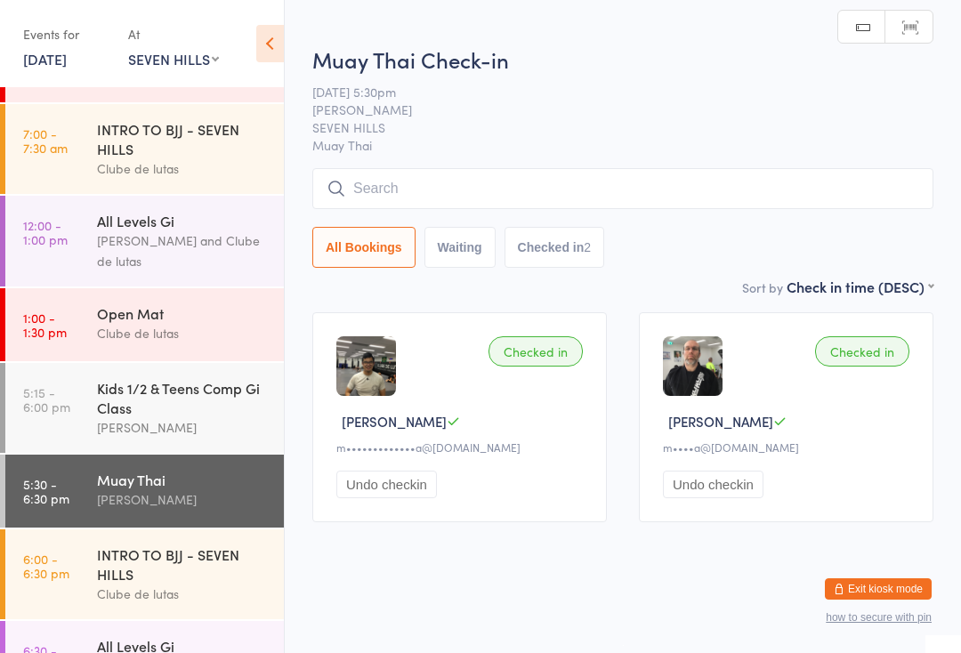
click at [478, 172] on input "search" at bounding box center [622, 188] width 621 height 41
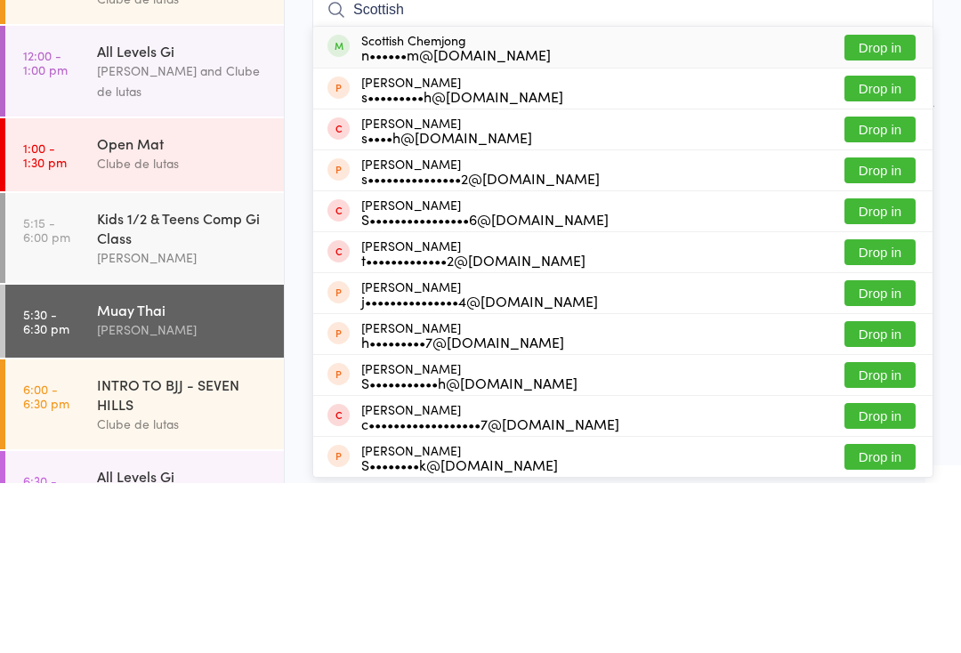
type input "Scottish"
click at [879, 205] on button "Drop in" at bounding box center [879, 218] width 71 height 26
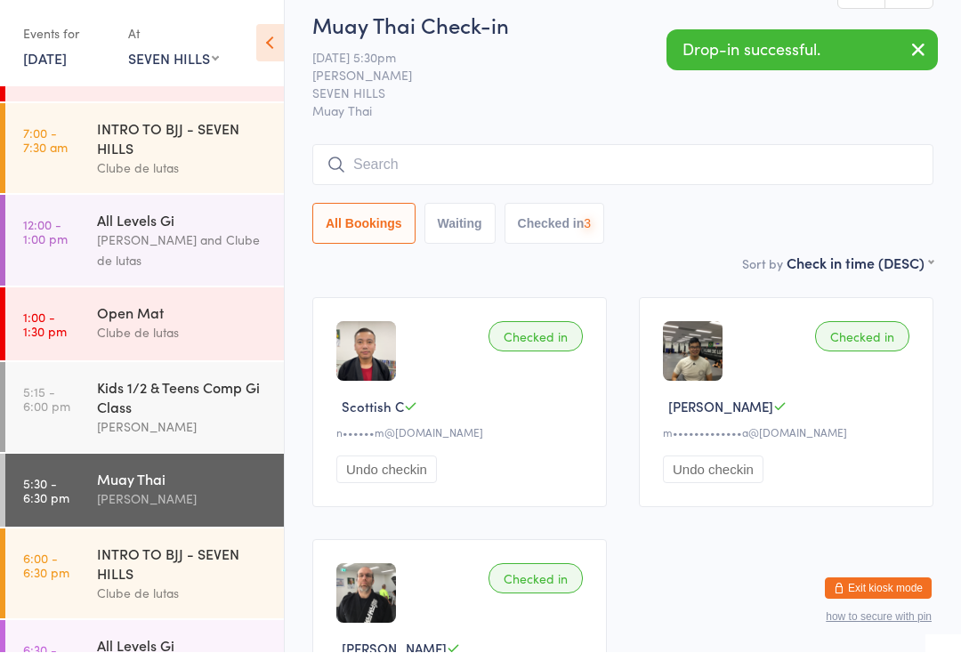
scroll to position [15, 0]
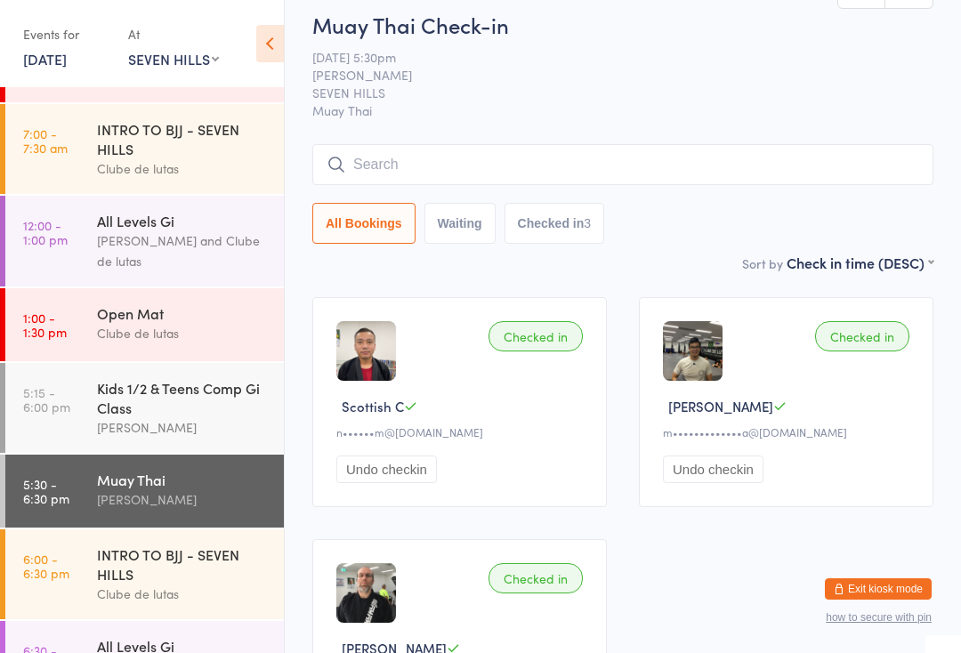
click at [618, 172] on input "search" at bounding box center [622, 164] width 621 height 41
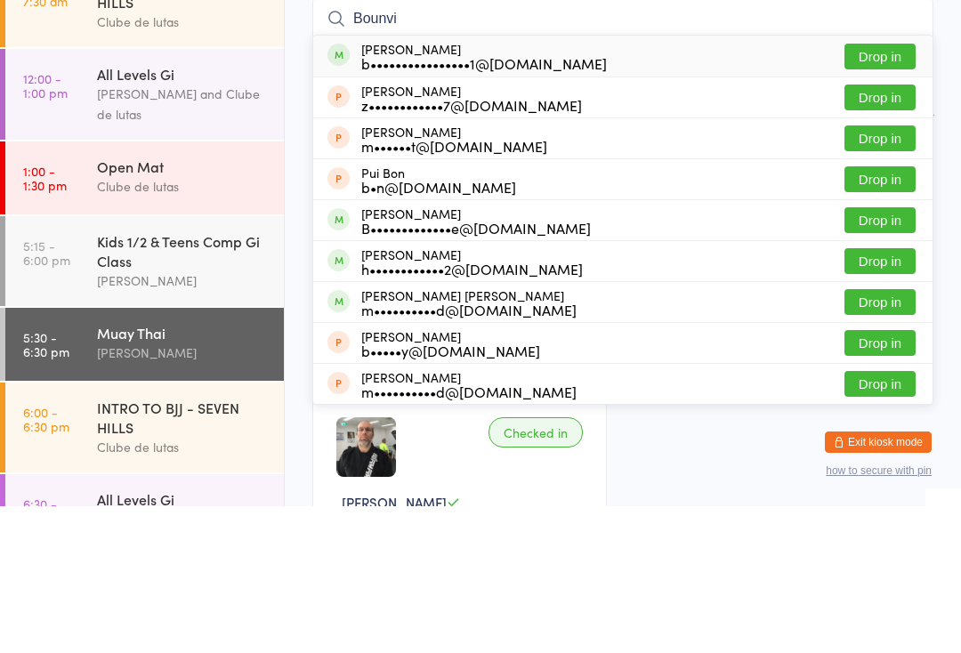
type input "Bounvi"
click at [880, 190] on button "Drop in" at bounding box center [879, 203] width 71 height 26
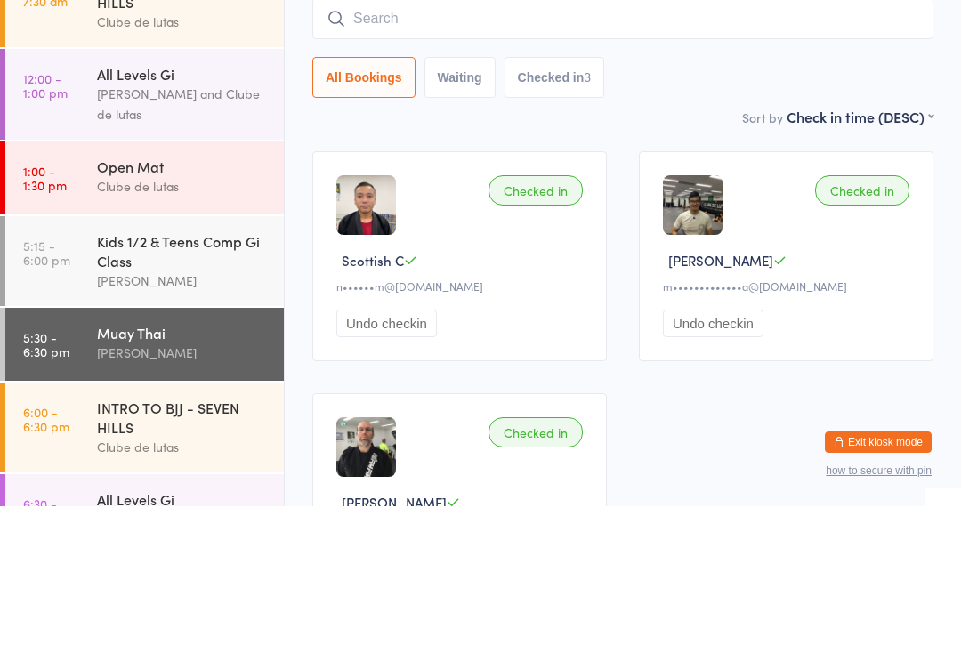
scroll to position [161, 0]
